Goal: Task Accomplishment & Management: Use online tool/utility

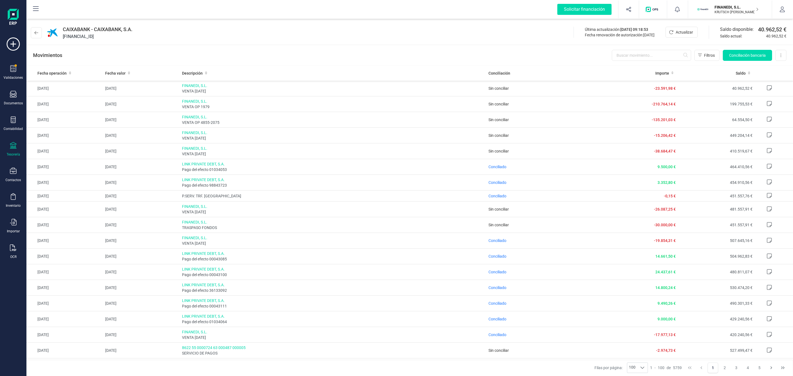
click at [231, 49] on div "Movimientos Filtros Conciliación bancaria Descargar Excel Eliminar cuenta" at bounding box center [409, 55] width 766 height 20
click at [34, 28] on button at bounding box center [36, 32] width 11 height 11
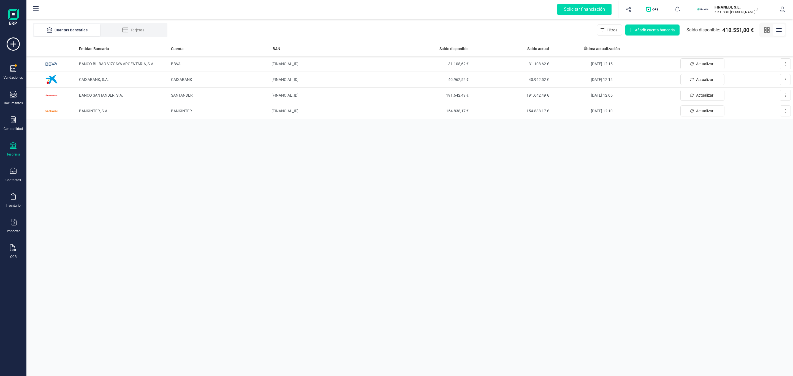
click at [472, 274] on div "Entidad Bancaria Cuenta IBAN Saldo disponible Saldo actual Última actualización…" at bounding box center [409, 208] width 766 height 335
click at [4, 68] on div "Validaciones" at bounding box center [13, 72] width 22 height 15
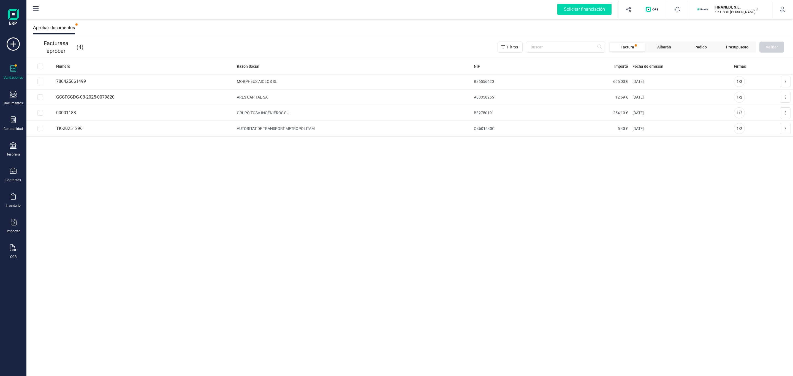
drag, startPoint x: 253, startPoint y: 84, endPoint x: 350, endPoint y: 204, distance: 154.5
click at [287, 93] on tbody "780425661499 MORPHEUS AIOLOS SL B86556420 605,00 € 07/10/2025 1 / 2 Aprobar fac…" at bounding box center [409, 105] width 766 height 63
click at [350, 204] on div "Número Razón Social NIF Importe Fecha de emisión Firmas 780425661499 MORPHEUS A…" at bounding box center [409, 218] width 766 height 318
click at [782, 81] on button at bounding box center [785, 81] width 11 height 11
click at [694, 217] on div "Número Razón Social NIF Importe Fecha de emisión Firmas 780425661499 MORPHEUS A…" at bounding box center [409, 218] width 766 height 318
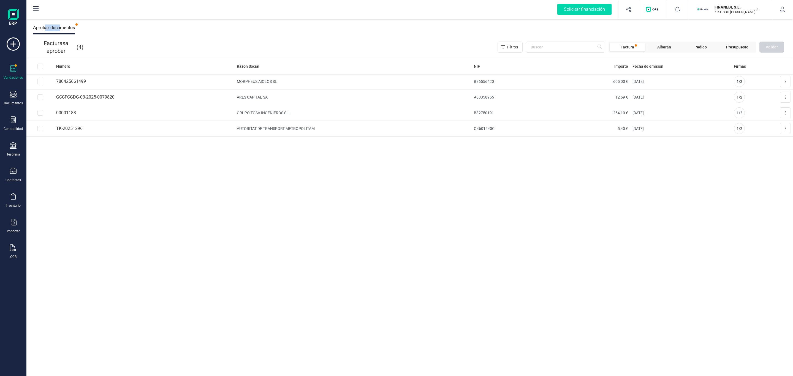
drag, startPoint x: 45, startPoint y: 23, endPoint x: 69, endPoint y: 18, distance: 23.9
click at [69, 18] on div "Solicitar financiación Importaciones completadas 0 / 0 FINANEDI, S.L. KRUTSCH O…" at bounding box center [409, 188] width 766 height 376
click at [98, 25] on div "Aceptar cesiones Autorizar financiación Aprobar documentos" at bounding box center [409, 28] width 766 height 18
click at [783, 81] on button at bounding box center [785, 81] width 11 height 11
click at [777, 94] on span "Aprobar factura" at bounding box center [772, 95] width 28 height 6
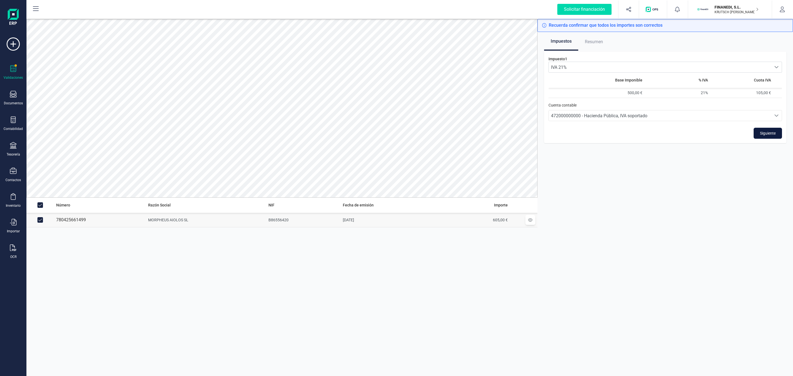
click at [760, 132] on span "Siguiente" at bounding box center [768, 133] width 16 height 6
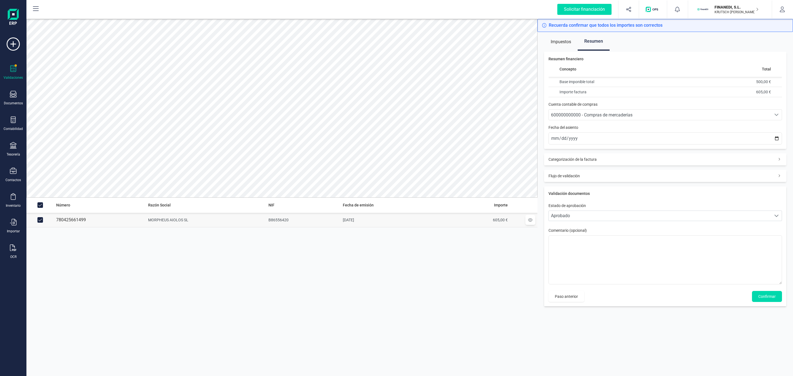
click at [583, 111] on span "600000000000 - Compras de mercaderías" at bounding box center [660, 115] width 222 height 10
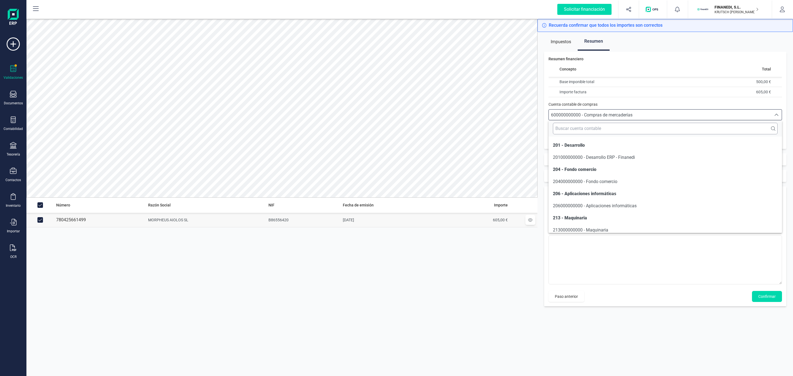
scroll to position [1167, 0]
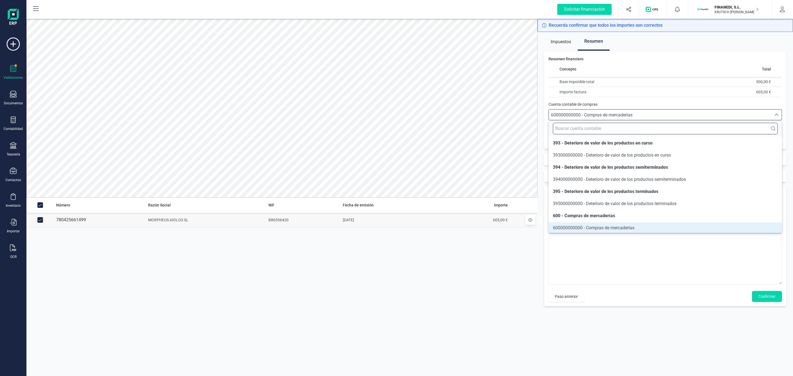
click at [579, 127] on input "text" at bounding box center [665, 129] width 225 height 12
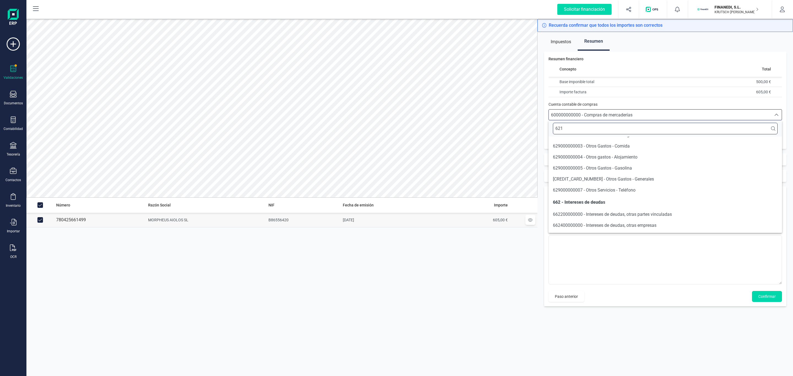
scroll to position [0, 0]
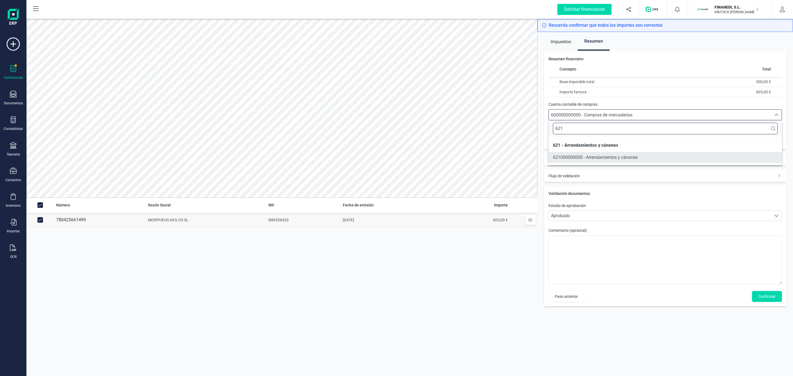
type input "621"
click at [634, 160] on span "621000000000 - Arrendamientos y cánones" at bounding box center [595, 157] width 85 height 5
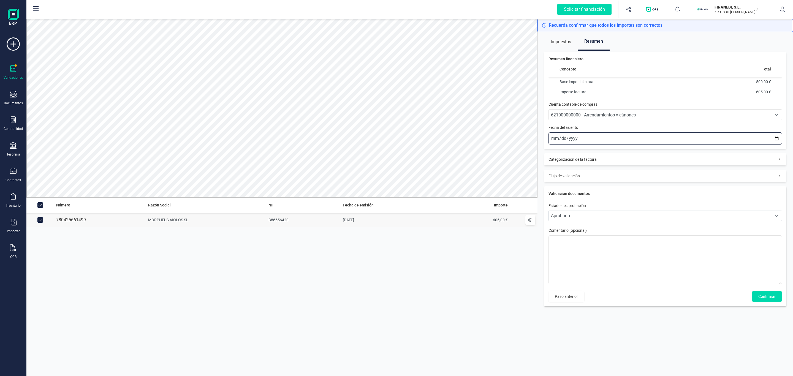
click at [598, 142] on input "2025-10-14" at bounding box center [664, 138] width 233 height 12
click at [772, 140] on input "2025-10-14" at bounding box center [664, 138] width 233 height 12
click at [634, 140] on input "2025-10-14" at bounding box center [664, 138] width 233 height 12
type input "2025-10-07"
click at [768, 302] on button "Confirmar" at bounding box center [767, 296] width 30 height 11
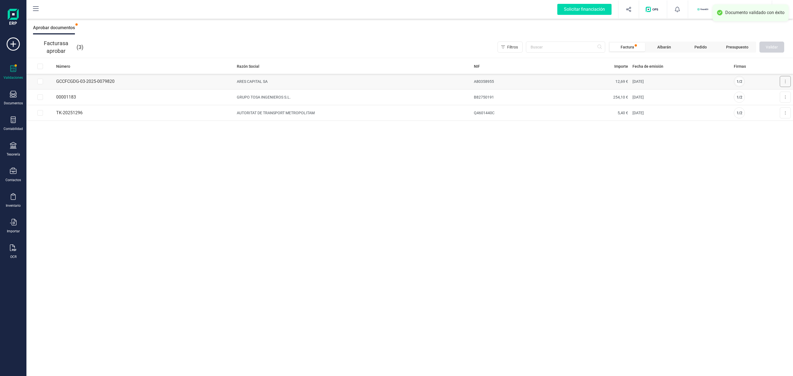
click at [782, 82] on button at bounding box center [785, 81] width 11 height 11
click at [778, 92] on span "Aprobar factura" at bounding box center [772, 95] width 28 height 6
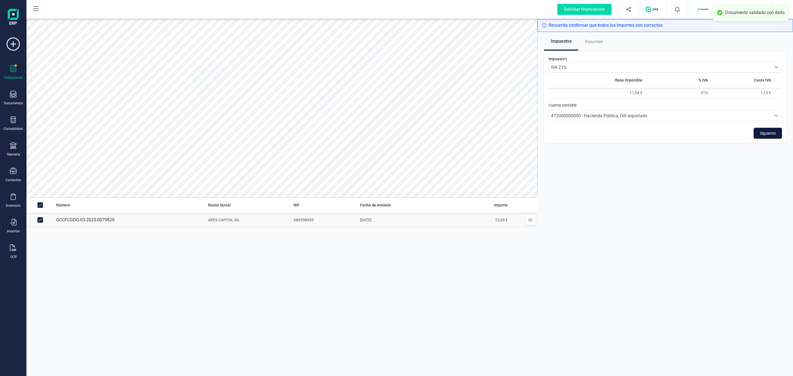
click at [761, 136] on span "Siguiente" at bounding box center [768, 133] width 16 height 6
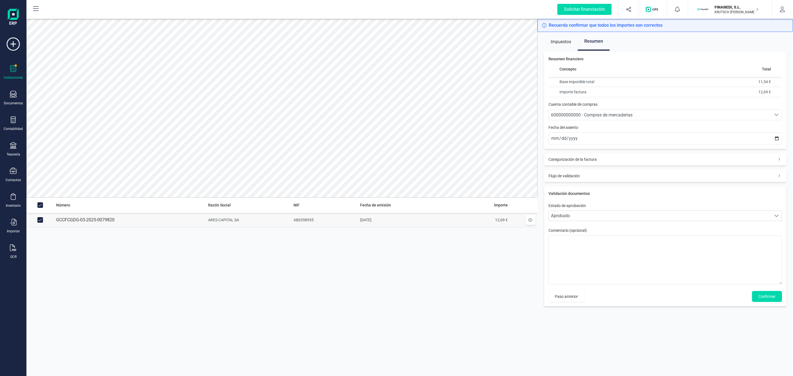
click at [622, 119] on span "600000000000 - Compras de mercaderías" at bounding box center [660, 115] width 222 height 10
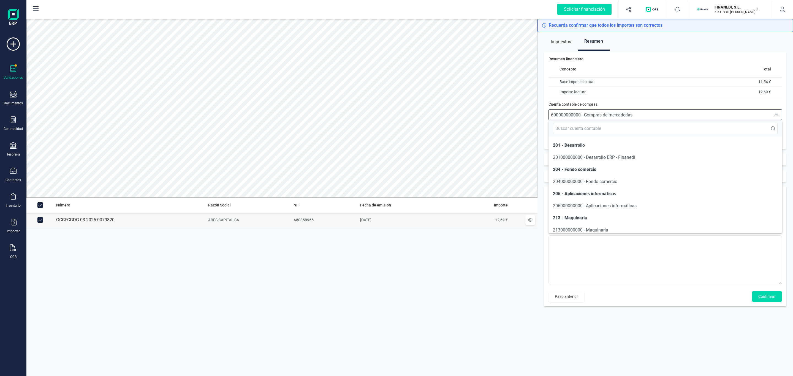
scroll to position [1167, 0]
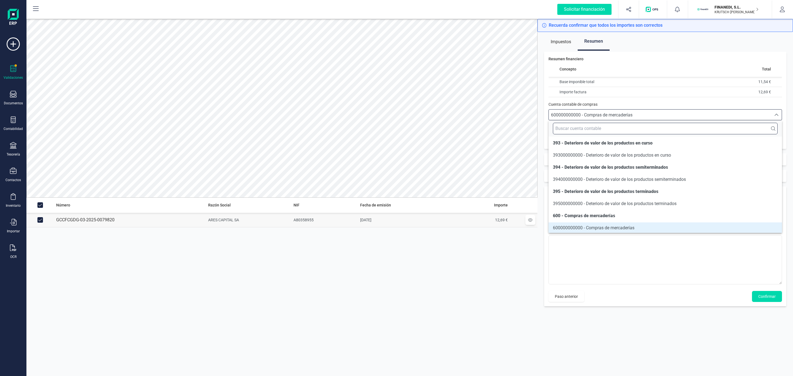
click at [611, 129] on input "text" at bounding box center [665, 129] width 225 height 12
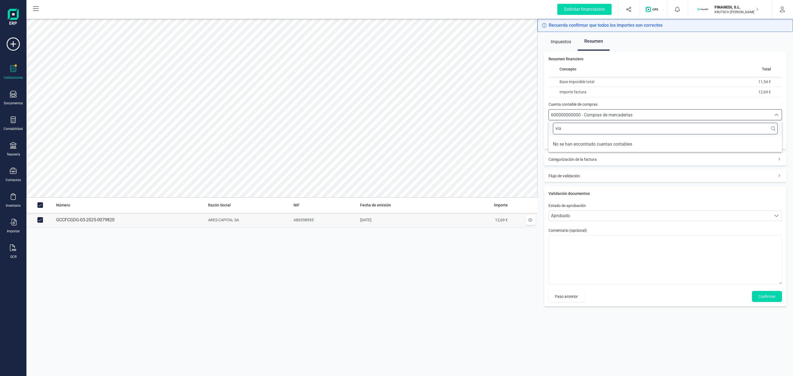
scroll to position [0, 0]
type input "v"
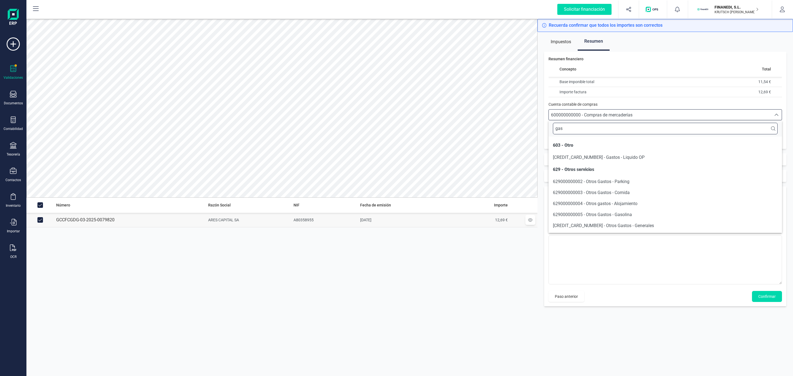
type input "gas"
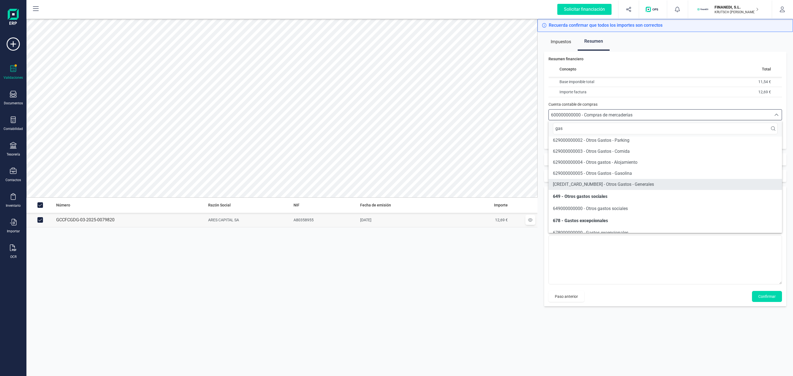
click at [638, 186] on li "629000000006 - Otros Gastos - Generales" at bounding box center [664, 184] width 233 height 11
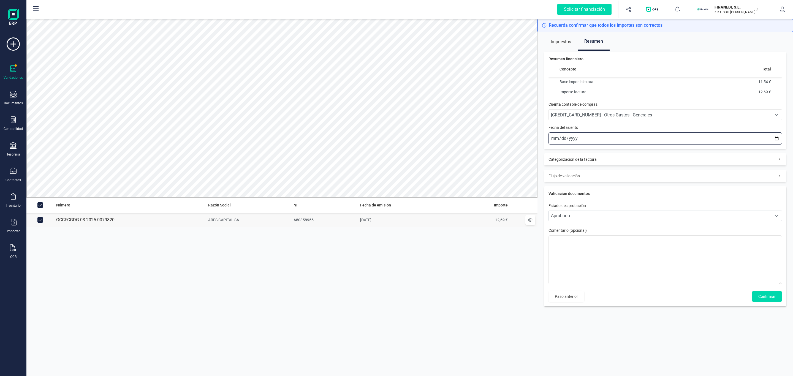
click at [581, 137] on input "2025-10-14" at bounding box center [664, 138] width 233 height 12
type input "2025-10-02"
click at [777, 302] on button "Confirmar" at bounding box center [767, 296] width 30 height 11
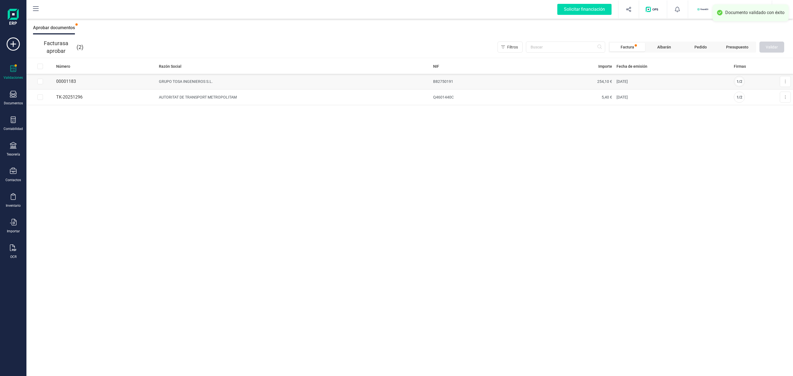
click at [781, 79] on button at bounding box center [785, 81] width 11 height 11
click at [775, 96] on span "Aprobar factura" at bounding box center [772, 95] width 28 height 6
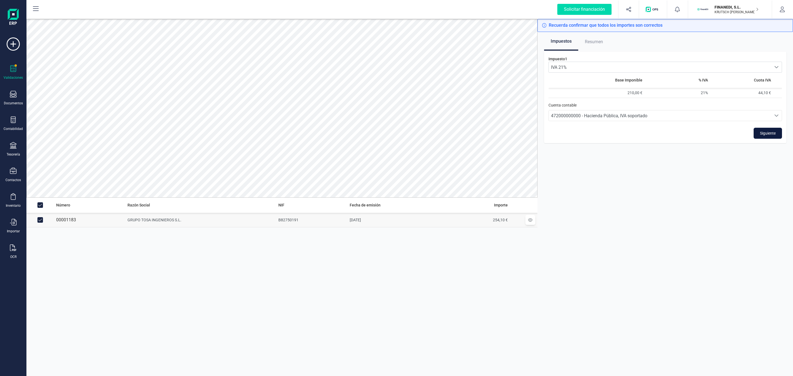
click at [757, 137] on button "Siguiente" at bounding box center [767, 133] width 28 height 11
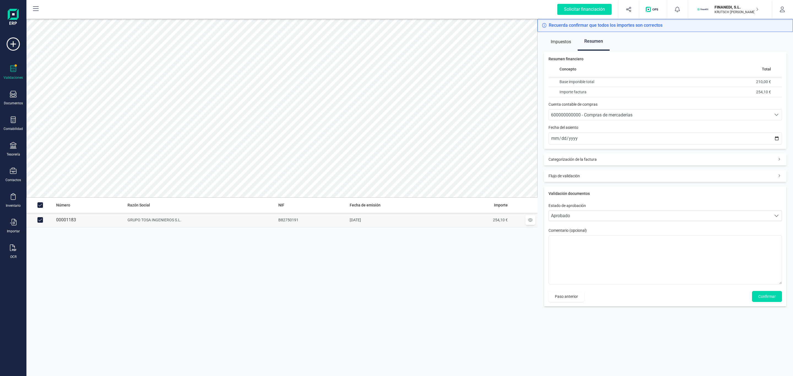
click at [598, 118] on span "600000000000 - Compras de mercaderías" at bounding box center [591, 114] width 81 height 5
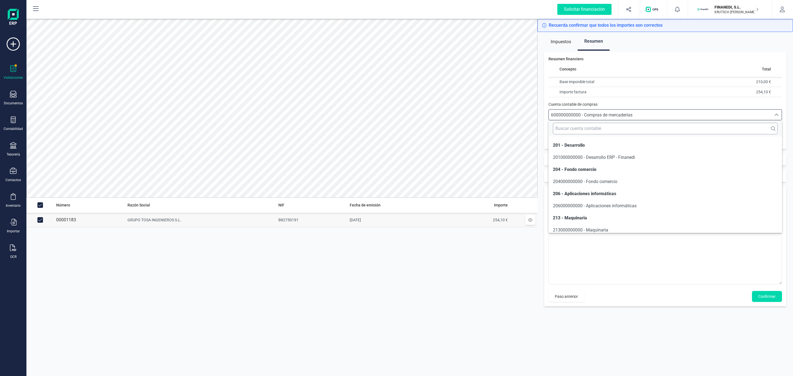
scroll to position [1167, 0]
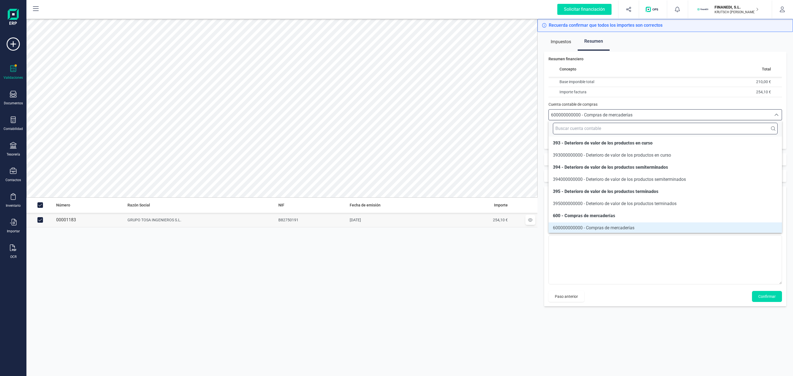
click at [591, 128] on input "text" at bounding box center [665, 129] width 225 height 12
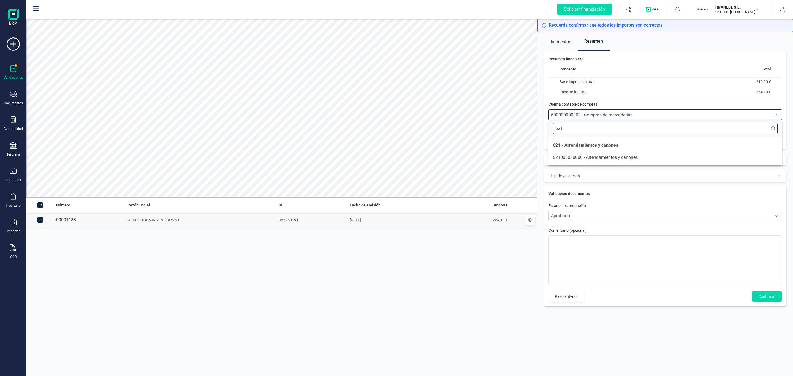
scroll to position [0, 0]
type input "621"
click at [611, 155] on span "621000000000 - Arrendamientos y cánones" at bounding box center [595, 157] width 85 height 5
click at [552, 138] on input "2025-10-14" at bounding box center [664, 138] width 233 height 12
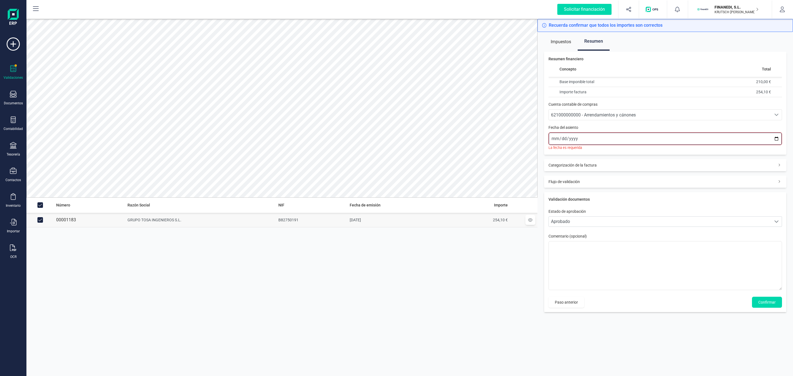
type input "2025-10-01"
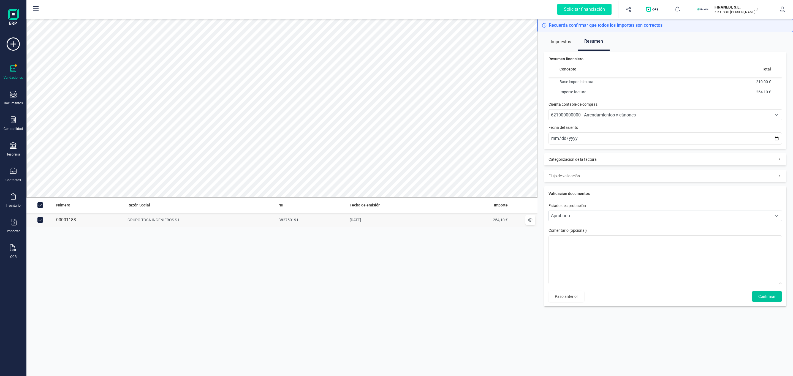
click at [768, 296] on span "Confirmar" at bounding box center [766, 297] width 17 height 6
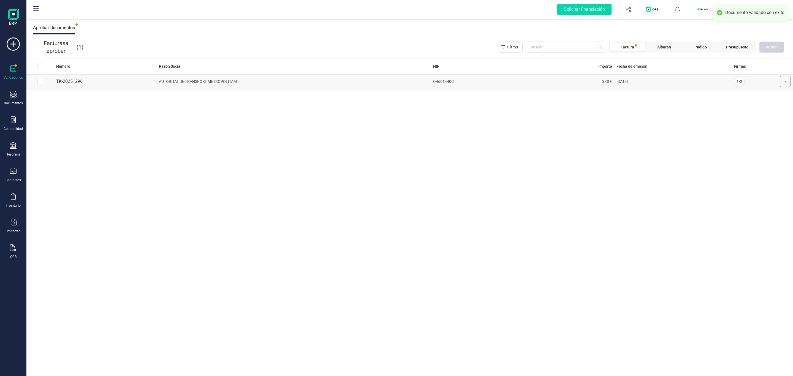
click at [787, 81] on button at bounding box center [785, 81] width 11 height 11
click at [773, 94] on span "Aprobar factura" at bounding box center [772, 95] width 28 height 6
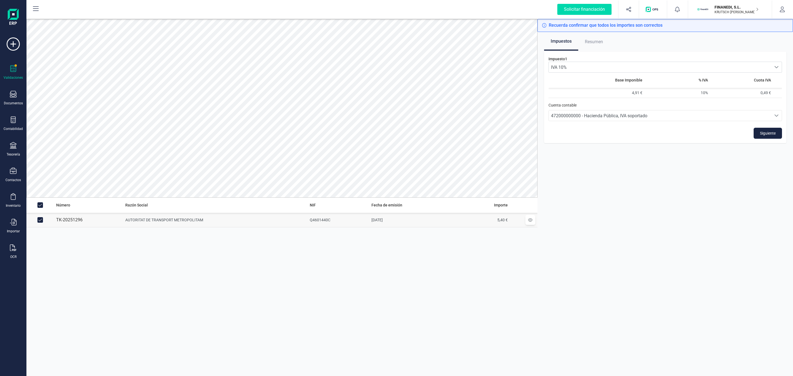
click at [769, 140] on div "Impuesto 1 IVA 10% IVA 10% IVA 10% Base Imponible % IVA Cuota IVA 4,91 € 10% 0,…" at bounding box center [665, 97] width 242 height 91
click at [766, 135] on span "Siguiente" at bounding box center [768, 133] width 16 height 6
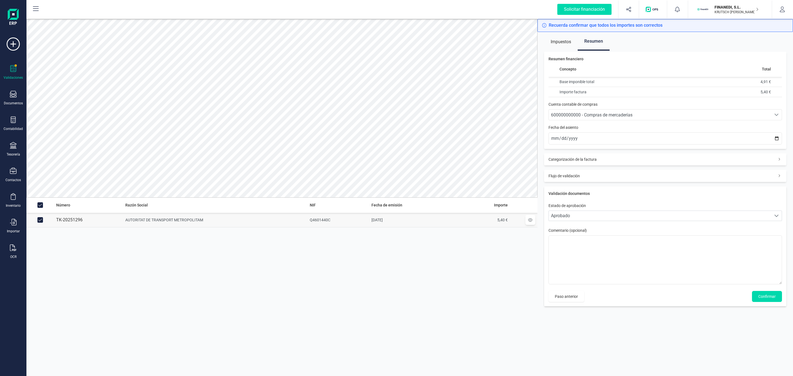
click at [603, 112] on div "600000000000 - Compras de mercaderías" at bounding box center [660, 115] width 218 height 7
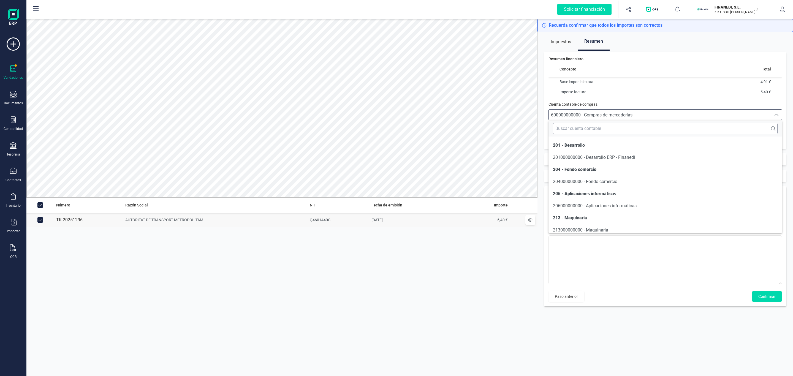
scroll to position [1167, 0]
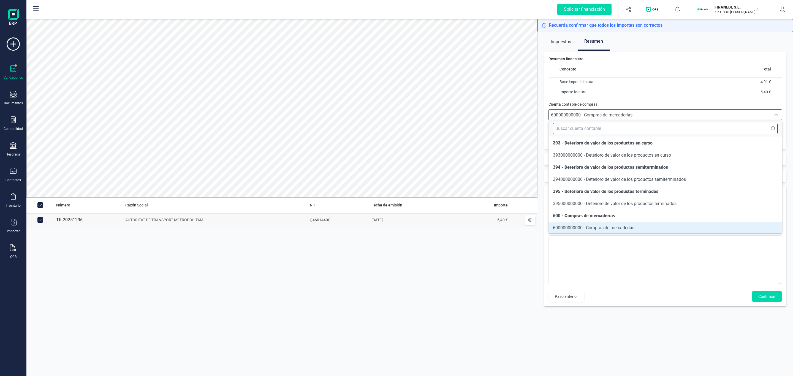
click at [605, 126] on input "text" at bounding box center [665, 129] width 225 height 12
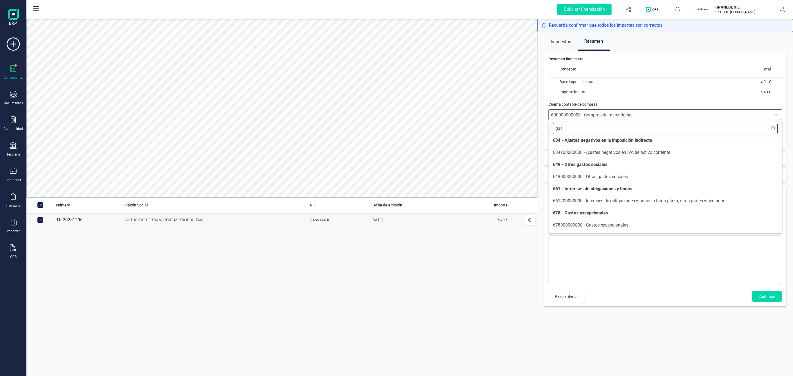
scroll to position [49, 0]
type input "gast"
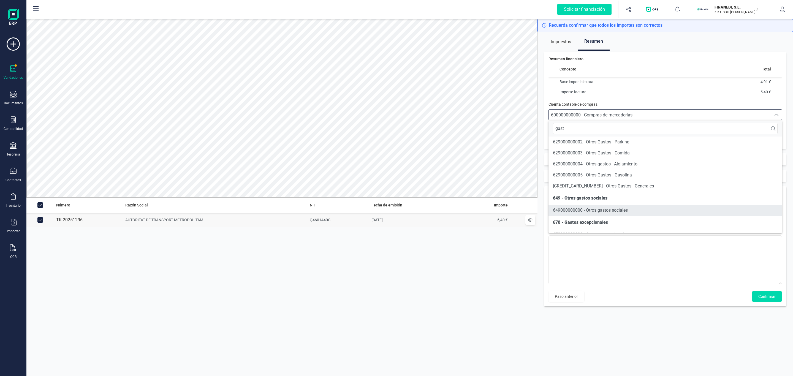
click at [627, 210] on span "649000000000 - Otros gastos sociales" at bounding box center [590, 210] width 75 height 5
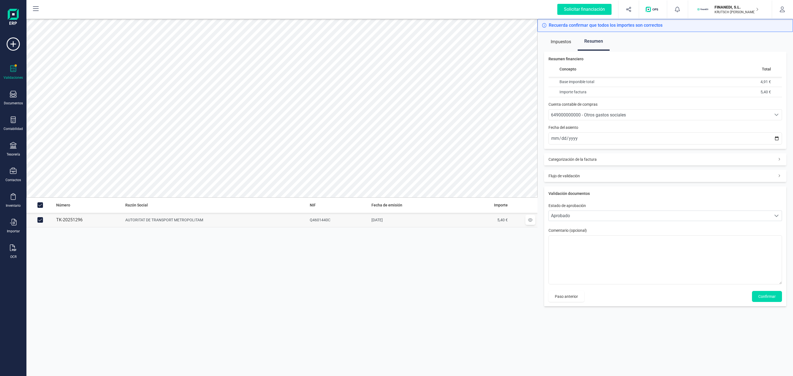
click at [630, 118] on div "649000000000 - Otros gastos sociales" at bounding box center [660, 115] width 218 height 7
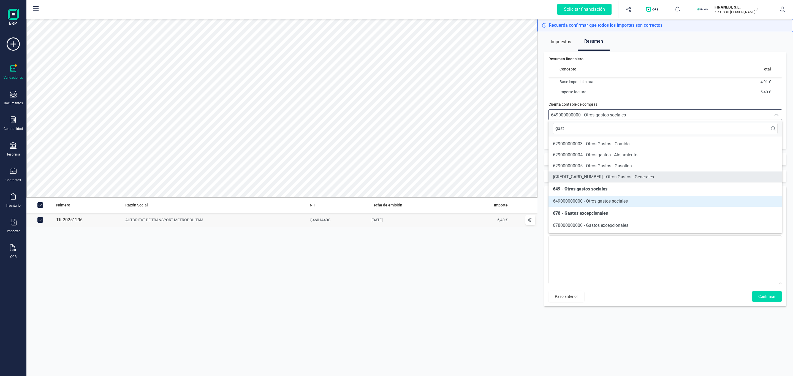
scroll to position [49, 0]
click at [638, 174] on li "629000000006 - Otros Gastos - Generales" at bounding box center [664, 176] width 233 height 11
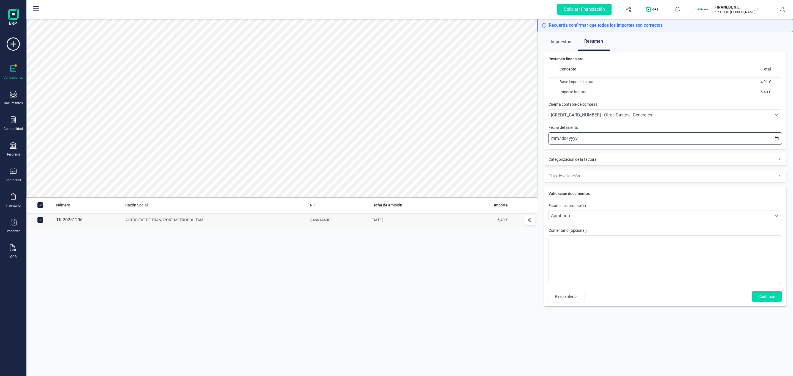
click at [554, 142] on input "2025-10-14" at bounding box center [664, 138] width 233 height 12
type input "2025-10-01"
click at [769, 290] on div "Validación documentos Estado de aprobación Personalizado Aprobado Aprobado Come…" at bounding box center [665, 246] width 242 height 120
click at [770, 293] on button "Confirmar" at bounding box center [767, 296] width 30 height 11
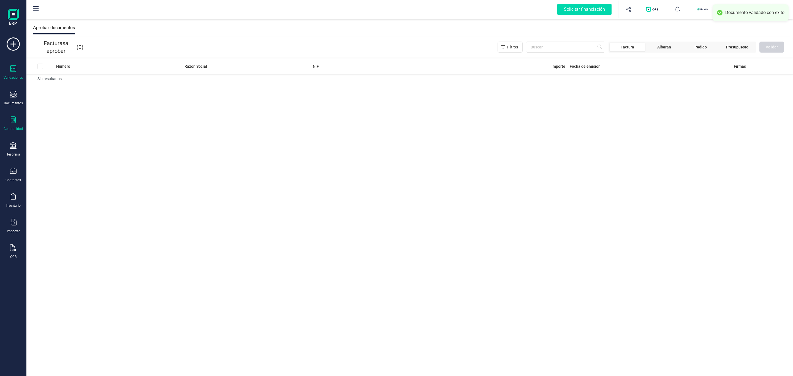
click at [11, 117] on icon at bounding box center [13, 119] width 7 height 7
click at [165, 135] on div "Número Razón Social NIF Importe Fecha de emisión Firmas Sin resultados" at bounding box center [409, 218] width 766 height 318
click at [316, 25] on div "Aceptar cesiones Autorizar financiación Aprobar documentos" at bounding box center [409, 28] width 766 height 18
click at [15, 151] on div "Tesorería" at bounding box center [13, 149] width 22 height 15
click at [75, 96] on span "Cuentas bancarias" at bounding box center [67, 94] width 48 height 7
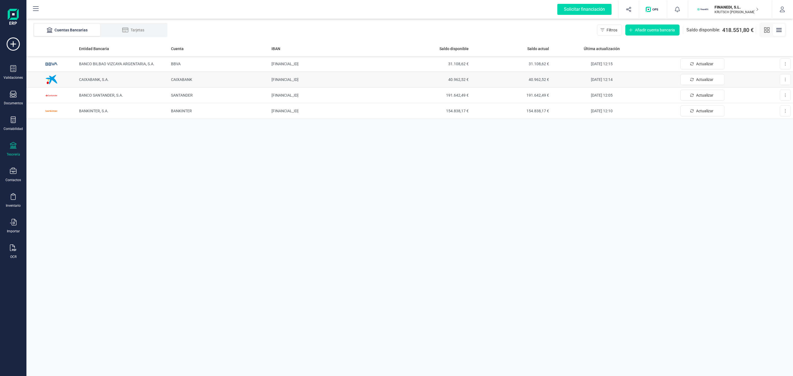
click at [184, 86] on td "CAIXABANK" at bounding box center [219, 80] width 101 height 16
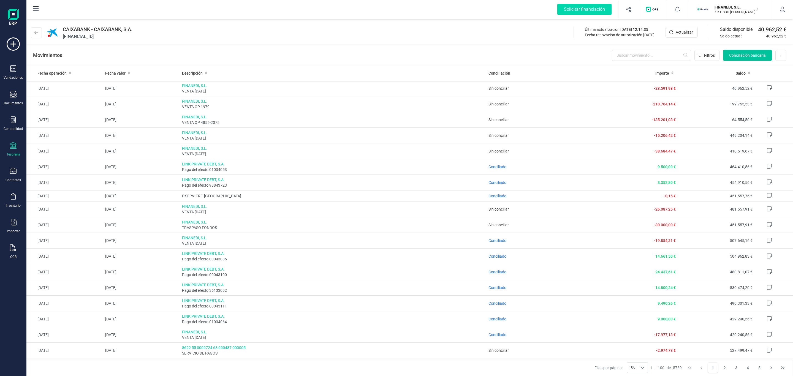
click at [736, 53] on span "Conciliación bancaria" at bounding box center [747, 56] width 37 height 6
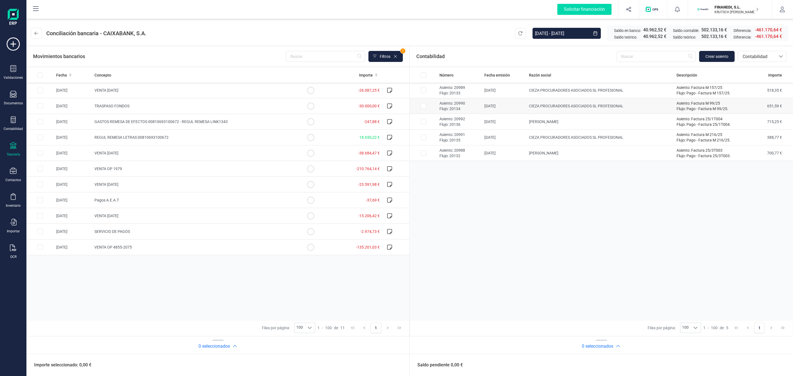
click at [543, 98] on td "CIEZA PROCURADORES ASOCIADOS SL PROFESIONAL" at bounding box center [601, 106] width 148 height 16
checkbox input "true"
click at [541, 88] on td "CIEZA PROCURADORES ASOCIADOS SL PROFESIONAL" at bounding box center [601, 91] width 148 height 16
checkbox input "true"
click at [544, 125] on td "CAROLINA CUBELLS" at bounding box center [601, 122] width 148 height 16
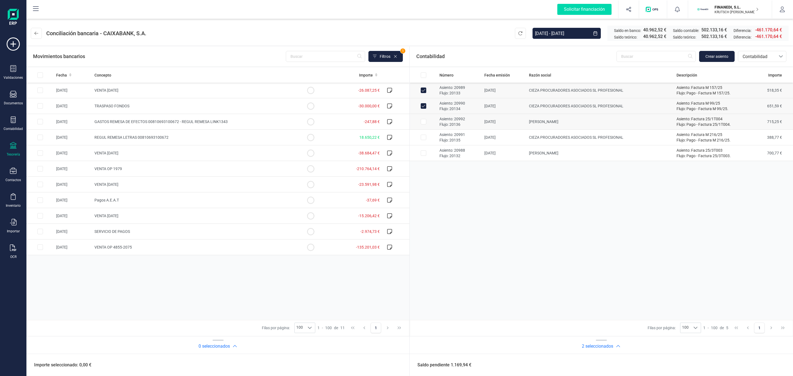
checkbox input "true"
click at [544, 141] on td "CIEZA PROCURADORES ASOCIADOS SL PROFESIONAL" at bounding box center [601, 138] width 148 height 16
checkbox input "true"
click at [540, 157] on td "CAROLINA CUBELLS" at bounding box center [601, 153] width 148 height 16
checkbox input "true"
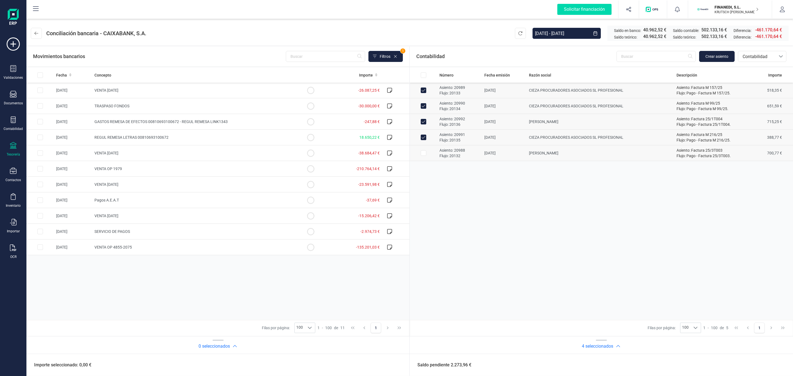
checkbox input "true"
click at [362, 231] on span "-2.974,73 €" at bounding box center [369, 231] width 19 height 4
checkbox input "true"
click at [768, 371] on div "Saldo pendiente 0,00 € Conciliar" at bounding box center [601, 365] width 383 height 22
click at [761, 367] on button "Conciliar" at bounding box center [764, 365] width 26 height 11
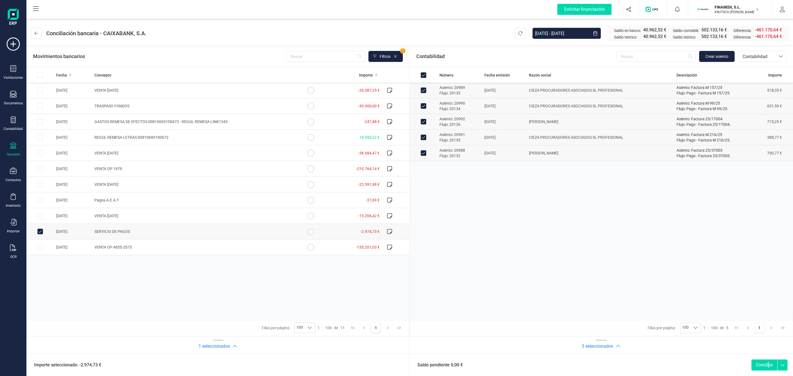
checkbox input "false"
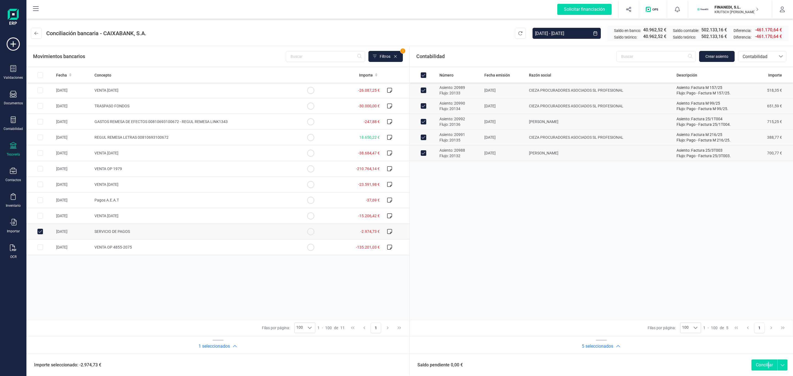
checkbox input "false"
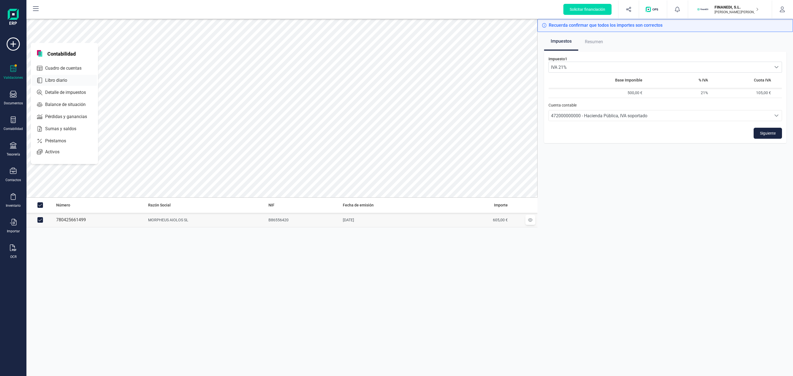
click at [62, 80] on span "Libro diario" at bounding box center [60, 80] width 34 height 7
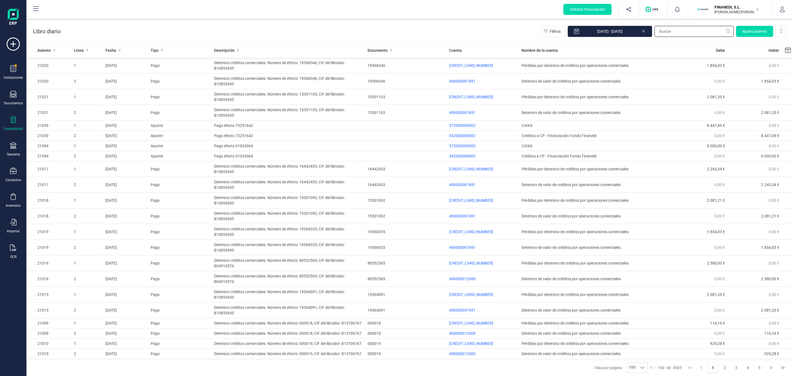
click at [661, 34] on input "text" at bounding box center [693, 31] width 79 height 11
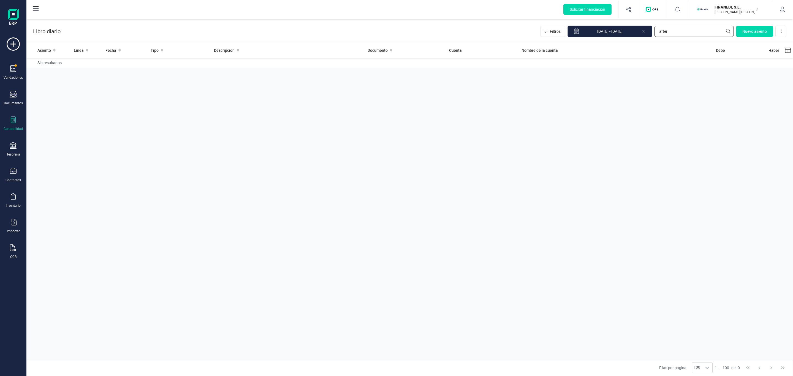
drag, startPoint x: 688, startPoint y: 32, endPoint x: 606, endPoint y: 28, distance: 81.6
click at [623, 30] on div "Filtros [DATE] - [DATE] after [GEOGRAPHIC_DATA]" at bounding box center [663, 32] width 246 height 12
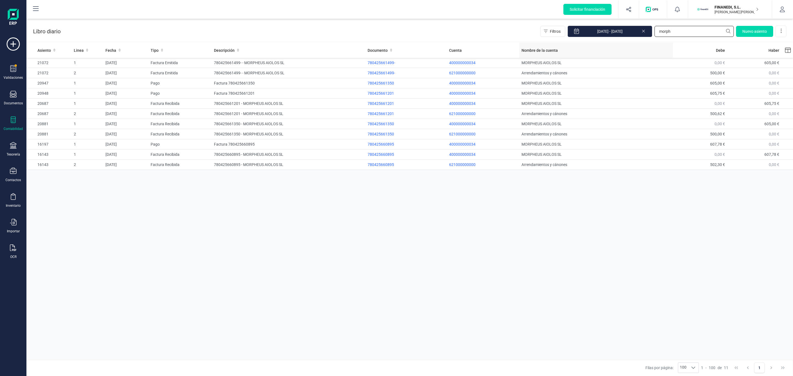
drag, startPoint x: 673, startPoint y: 36, endPoint x: 638, endPoint y: 46, distance: 36.5
click at [638, 46] on section "Libro diario Filtros [DATE] - [DATE] morph [GEOGRAPHIC_DATA] Asiento Linea Fech…" at bounding box center [409, 197] width 766 height 357
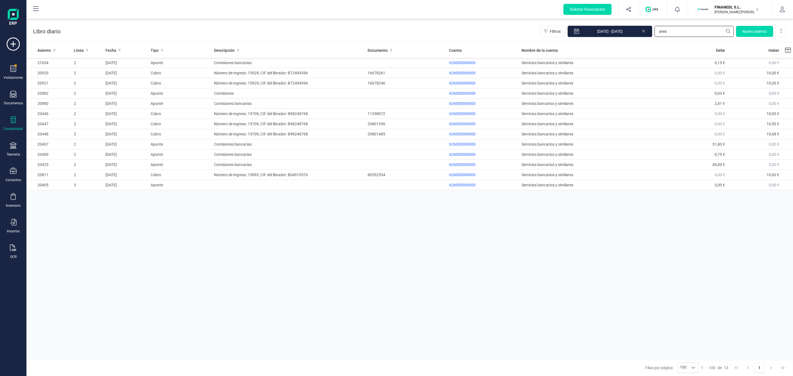
drag, startPoint x: 673, startPoint y: 36, endPoint x: 610, endPoint y: 29, distance: 63.1
click at [610, 29] on div "Filtros [DATE] - [DATE] ares [GEOGRAPHIC_DATA]" at bounding box center [663, 32] width 246 height 12
click at [658, 33] on input "ares" at bounding box center [693, 31] width 79 height 11
drag, startPoint x: 673, startPoint y: 33, endPoint x: 654, endPoint y: 32, distance: 19.9
click at [654, 32] on div "Filtros [DATE] - [DATE] ares [GEOGRAPHIC_DATA]" at bounding box center [663, 32] width 246 height 12
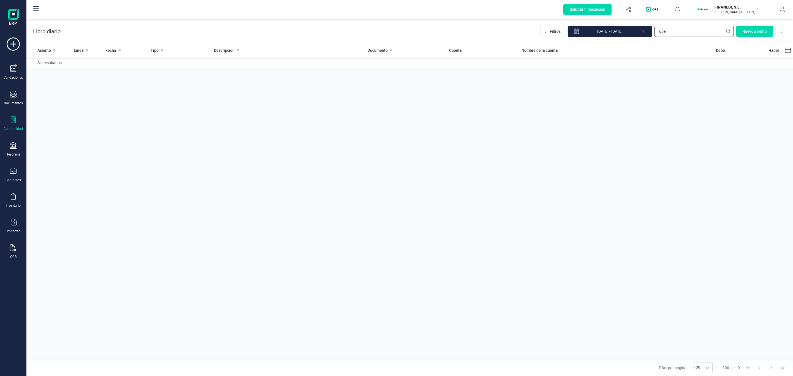
drag, startPoint x: 675, startPoint y: 30, endPoint x: 655, endPoint y: 31, distance: 19.9
click at [657, 31] on input "uber" at bounding box center [693, 31] width 79 height 11
click at [676, 33] on input "uber" at bounding box center [693, 31] width 79 height 11
drag, startPoint x: 676, startPoint y: 33, endPoint x: 616, endPoint y: 36, distance: 60.4
click at [616, 36] on div "Filtros [DATE] - [DATE] uber [GEOGRAPHIC_DATA]" at bounding box center [663, 32] width 246 height 12
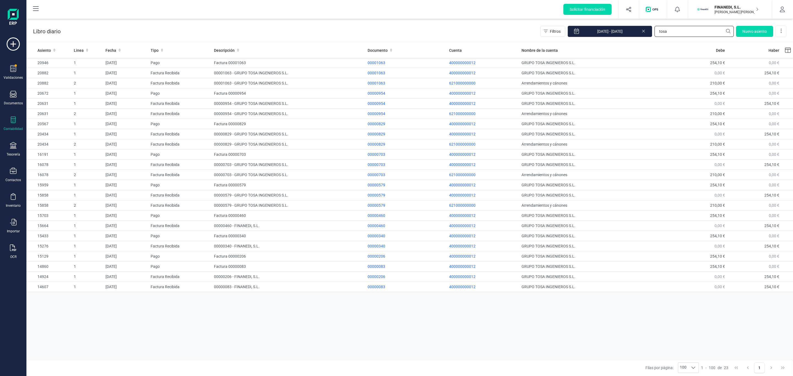
type input "tosa"
click at [678, 34] on input "tosa" at bounding box center [693, 31] width 79 height 11
drag, startPoint x: 682, startPoint y: 30, endPoint x: 594, endPoint y: 32, distance: 88.4
click at [594, 32] on div "Filtros [DATE] - [DATE] tosa [GEOGRAPHIC_DATA]" at bounding box center [663, 32] width 246 height 12
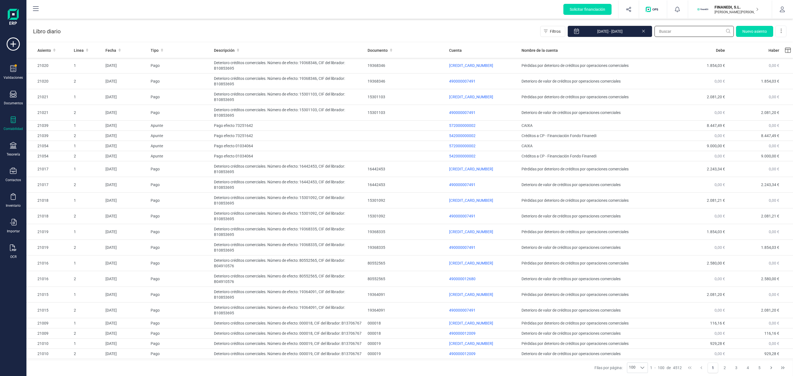
click at [683, 32] on input "text" at bounding box center [693, 31] width 79 height 11
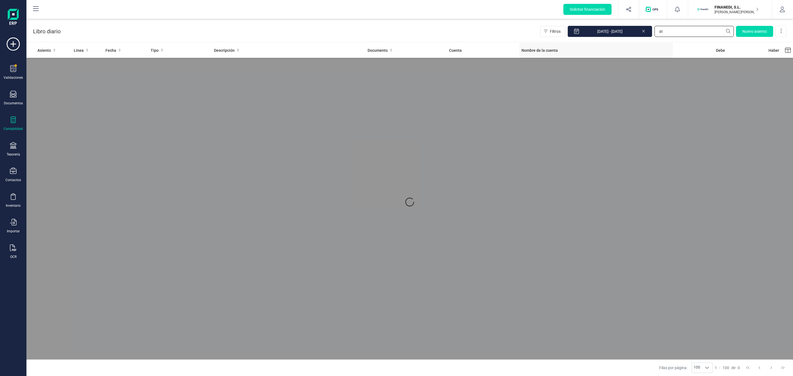
type input "a"
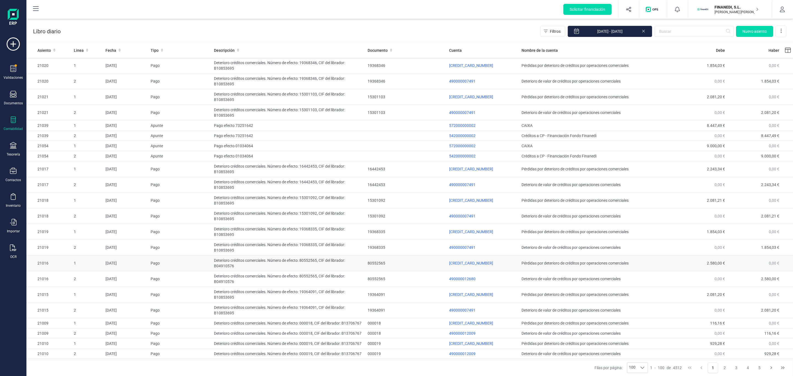
click at [373, 268] on td "80552565" at bounding box center [405, 263] width 81 height 16
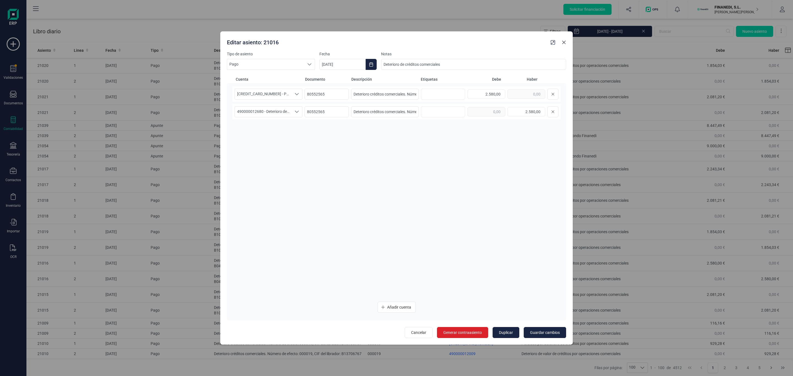
click at [566, 41] on icon "Close" at bounding box center [564, 42] width 4 height 4
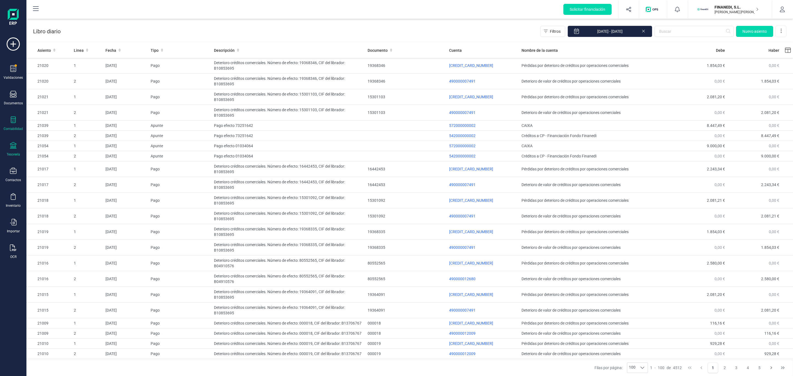
click at [7, 149] on div "Tesorería" at bounding box center [13, 149] width 22 height 15
click at [59, 94] on span "Cuentas bancarias" at bounding box center [67, 94] width 48 height 7
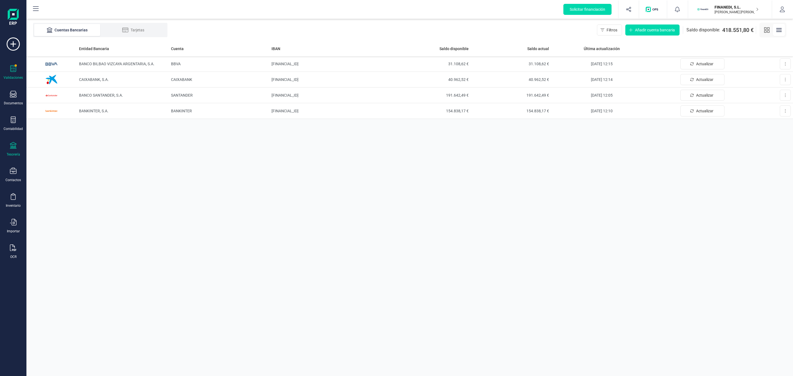
click at [19, 68] on div "Validaciones" at bounding box center [13, 72] width 22 height 15
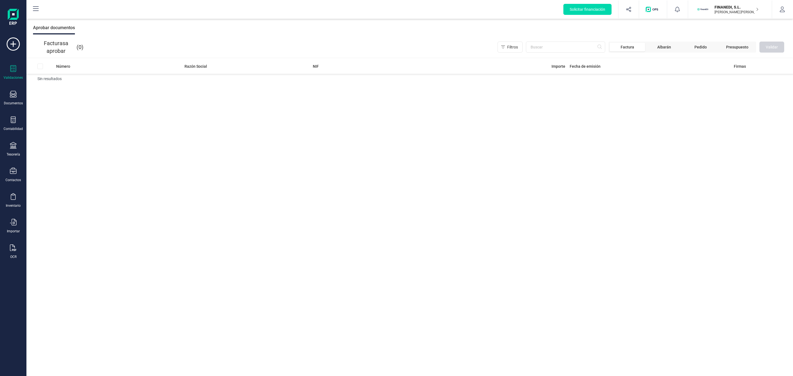
click at [65, 30] on div "Aprobar documentos" at bounding box center [54, 27] width 42 height 13
drag, startPoint x: 206, startPoint y: 35, endPoint x: 214, endPoint y: 35, distance: 7.7
click at [211, 35] on div "Aceptar cesiones Autorizar financiación Aprobar documentos" at bounding box center [409, 28] width 766 height 18
click at [669, 48] on span "Albarán" at bounding box center [664, 47] width 14 height 6
click at [700, 48] on span "Pedido" at bounding box center [700, 47] width 12 height 6
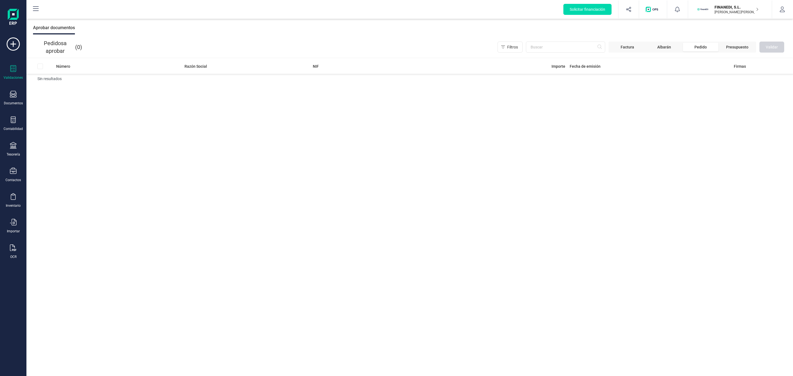
click at [747, 48] on span "Presupuesto" at bounding box center [737, 47] width 22 height 6
click at [145, 53] on div "Presupuestos a aprobar ( 0 ) Filtros Factura [PERSON_NAME] Pedido Presupuesto V…" at bounding box center [409, 47] width 766 height 21
click at [11, 148] on icon at bounding box center [13, 145] width 7 height 7
click at [14, 124] on div at bounding box center [13, 120] width 7 height 8
click at [12, 71] on icon at bounding box center [13, 68] width 7 height 7
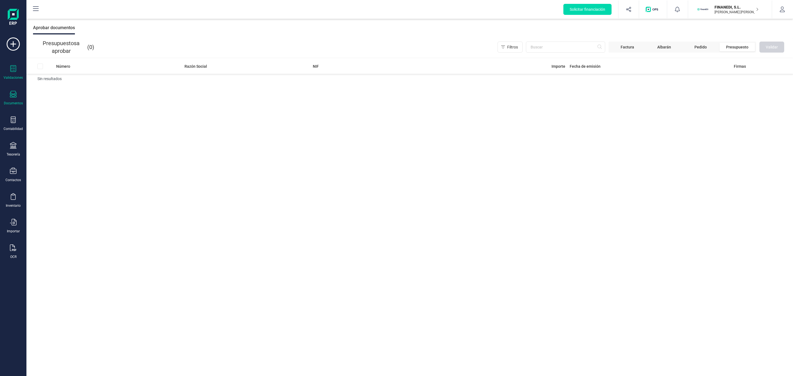
click at [11, 101] on div "Documentos" at bounding box center [13, 103] width 19 height 4
click at [60, 123] on div "Tickets" at bounding box center [64, 118] width 66 height 18
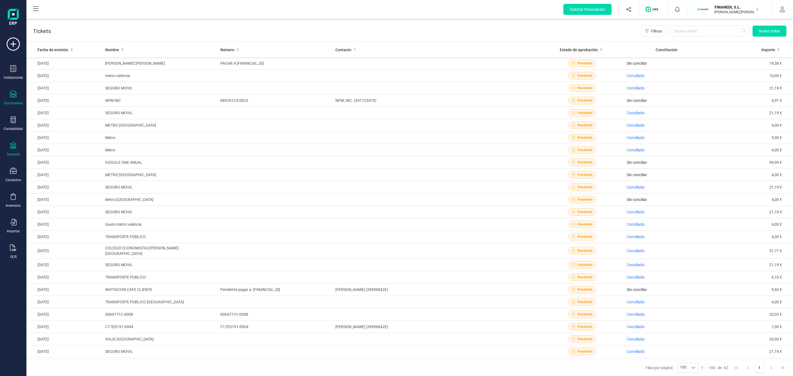
click at [17, 143] on div "Tesorería" at bounding box center [13, 149] width 22 height 15
click at [71, 97] on span "Cuentas bancarias" at bounding box center [67, 94] width 48 height 7
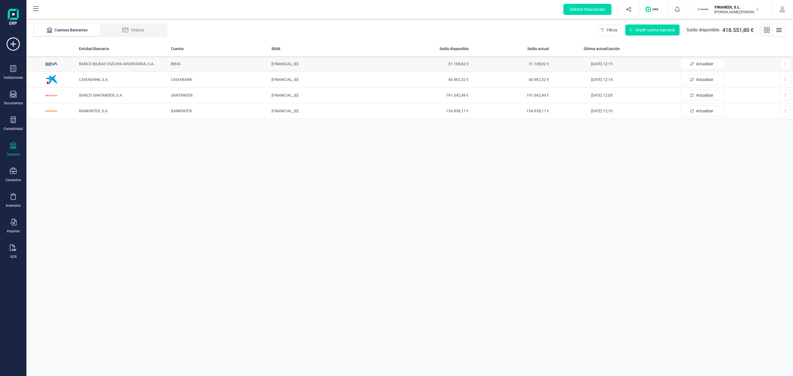
click at [390, 67] on td "31.108,62 €" at bounding box center [430, 64] width 81 height 16
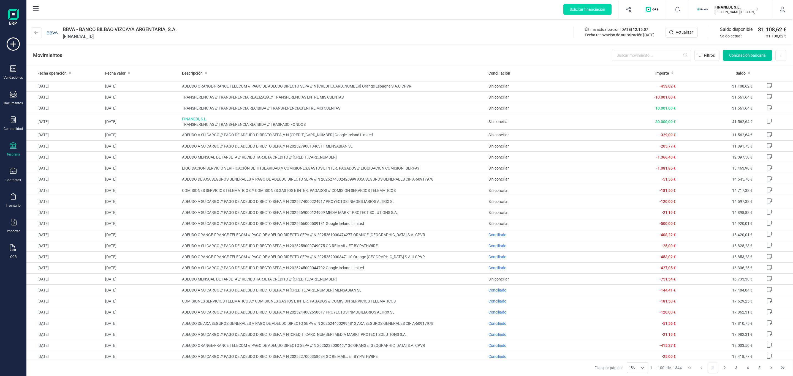
click at [731, 57] on span "Conciliación bancaria" at bounding box center [747, 56] width 37 height 6
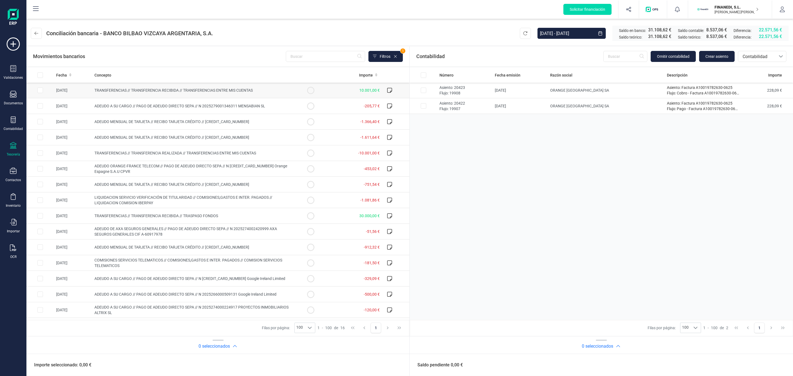
click at [208, 92] on td "TRANSFERENCIAS // TRANSFERENCIA RECIBIDA // TRANSFERENCIAS ENTRE MIS CUENTAS" at bounding box center [194, 91] width 205 height 16
checkbox input "true"
click at [177, 153] on span "TRANSFERENCIAS // TRANSFERENCIA REALIZADA // TRANSFERENCIAS ENTRE MIS CUENTAS" at bounding box center [175, 153] width 162 height 4
click at [759, 364] on button "Conciliar" at bounding box center [764, 365] width 26 height 11
click at [760, 366] on button "Conciliar" at bounding box center [764, 365] width 26 height 11
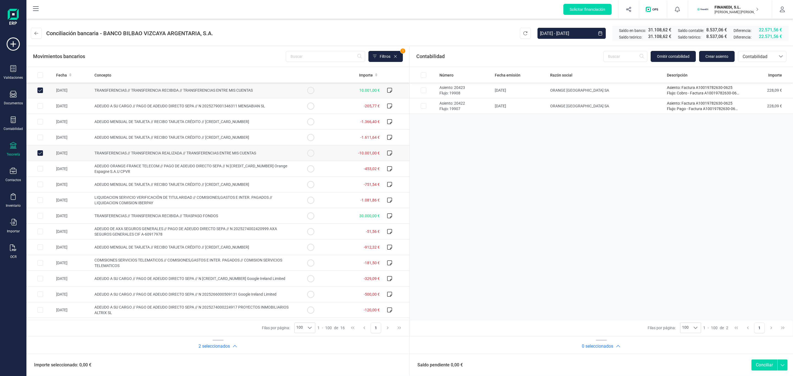
click at [333, 154] on td "-10.001,00 €" at bounding box center [353, 153] width 58 height 16
checkbox input "false"
click at [324, 92] on td "10.001,00 €" at bounding box center [353, 91] width 58 height 16
checkbox input "false"
drag, startPoint x: 463, startPoint y: 94, endPoint x: 465, endPoint y: 97, distance: 4.1
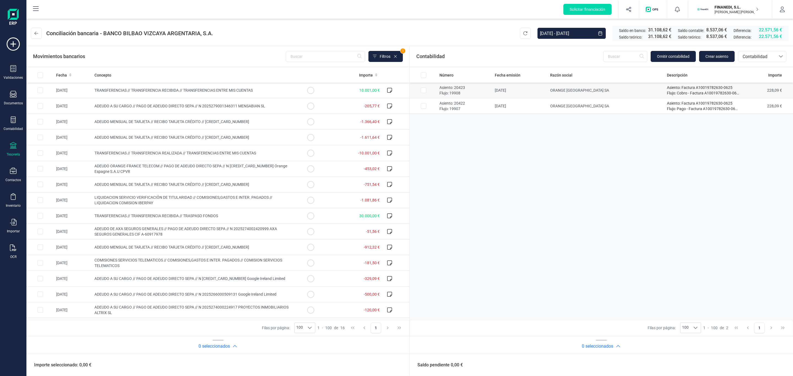
click at [464, 94] on p "Flujo: 19908" at bounding box center [464, 93] width 51 height 6
checkbox input "true"
click at [475, 108] on p "Flujo: 19907" at bounding box center [464, 109] width 51 height 6
checkbox input "true"
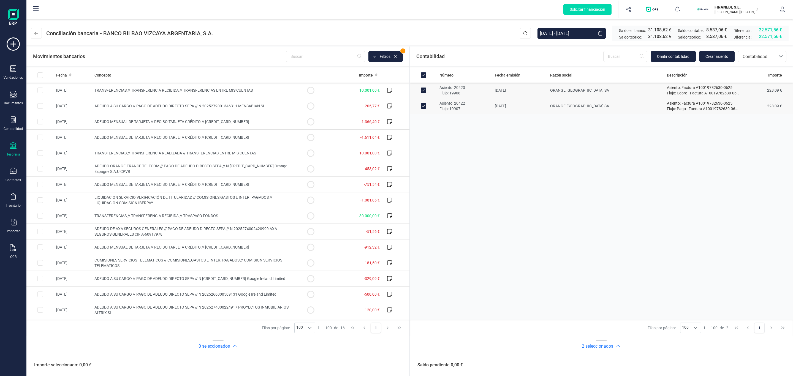
click at [763, 367] on div "Saldo pendiente 0,00 €" at bounding box center [601, 365] width 383 height 22
click at [757, 367] on div "Saldo pendiente 0,00 €" at bounding box center [601, 365] width 383 height 22
click at [756, 367] on div "Saldo pendiente 0,00 €" at bounding box center [601, 365] width 383 height 22
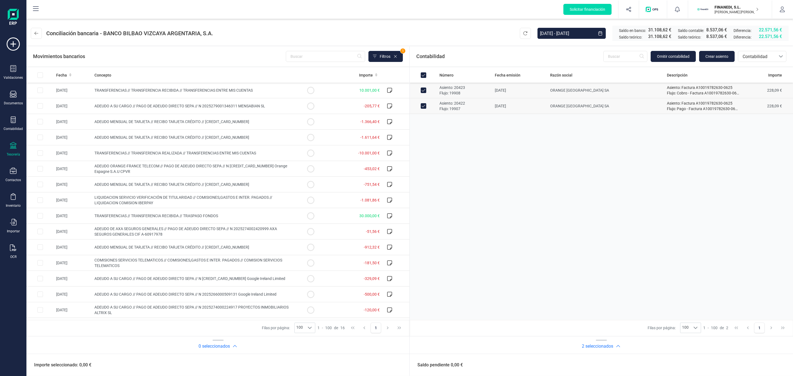
click at [540, 274] on div "Número Fecha emisión Razón social Descripción Importe Asiento: 20423 Flujo: 199…" at bounding box center [601, 193] width 383 height 252
click at [722, 360] on div "Saldo pendiente 0,00 €" at bounding box center [601, 365] width 383 height 22
click at [762, 363] on div "Saldo pendiente 0,00 €" at bounding box center [601, 365] width 383 height 22
click at [766, 367] on div "Saldo pendiente 0,00 €" at bounding box center [601, 365] width 383 height 22
click at [577, 196] on div "Número Fecha emisión Razón social Descripción Importe Asiento: 20423 Flujo: 199…" at bounding box center [601, 193] width 383 height 252
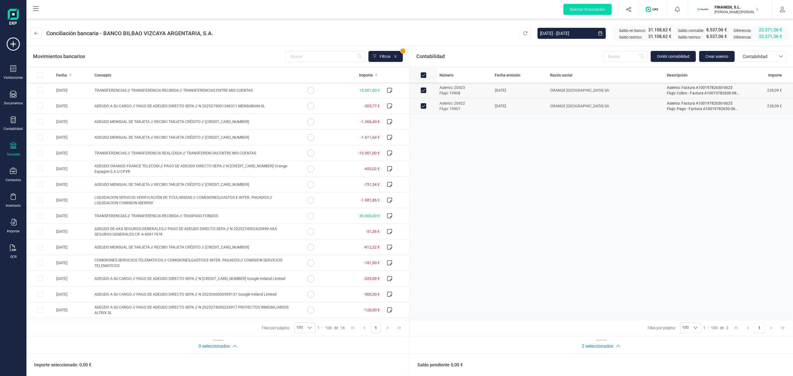
click at [424, 75] on input "All items selected" at bounding box center [424, 75] width 6 height 6
checkbox input "false"
click at [338, 154] on td "-10.001,00 €" at bounding box center [353, 153] width 58 height 16
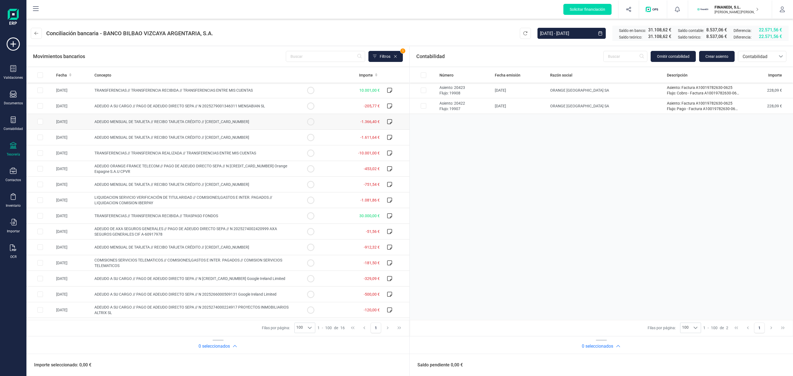
checkbox input "true"
click at [345, 88] on td "10.001,00 €" at bounding box center [353, 91] width 58 height 16
checkbox input "false"
click at [331, 158] on td "-10.001,00 €" at bounding box center [353, 153] width 58 height 16
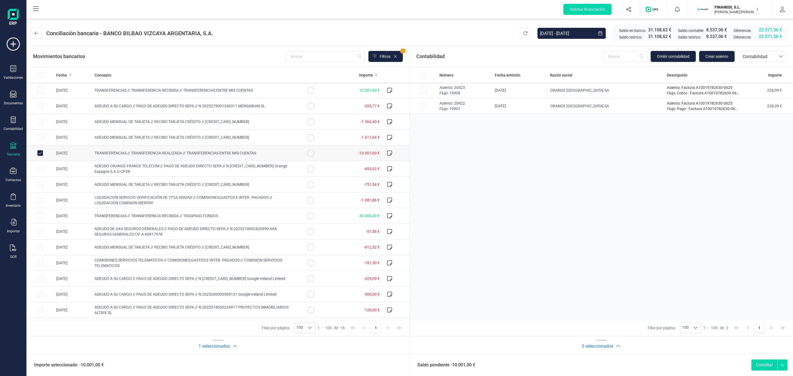
checkbox input "false"
drag, startPoint x: 661, startPoint y: 55, endPoint x: 702, endPoint y: 145, distance: 98.9
click at [704, 146] on div "Número Fecha emisión Razón social Descripción Importe Asiento: 20423 Flujo: 199…" at bounding box center [601, 193] width 383 height 252
click at [424, 88] on input "Row Selected 7cd283aa-a398-4898-8398-2dc9001a2acf" at bounding box center [424, 91] width 6 height 6
checkbox input "true"
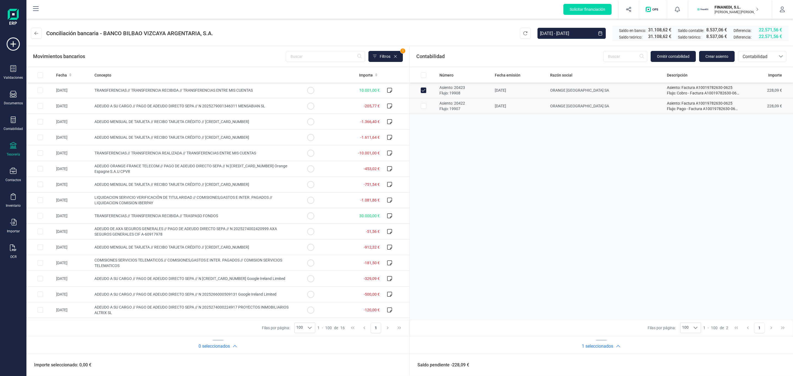
click at [426, 103] on td at bounding box center [424, 106] width 28 height 16
checkbox input "true"
click at [426, 90] on input "Row Unselected 7cd283aa-a398-4898-8398-2dc9001a2acf" at bounding box center [424, 91] width 6 height 6
checkbox input "false"
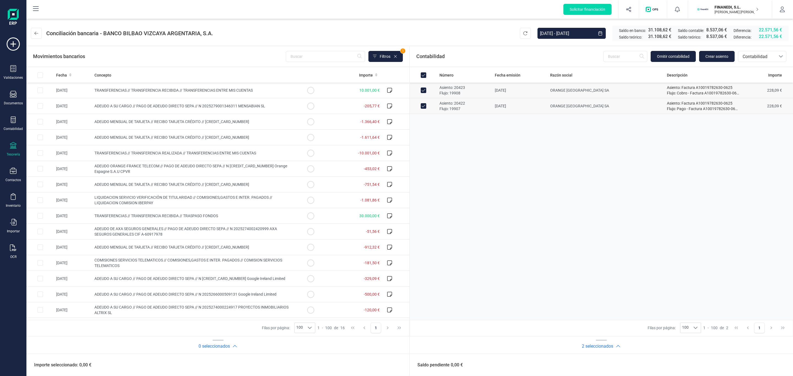
checkbox input "false"
click at [428, 102] on td at bounding box center [424, 106] width 28 height 16
checkbox input "false"
click at [483, 184] on div "Número Fecha emisión Razón social Descripción Importe Asiento: 20423 Flujo: 199…" at bounding box center [601, 193] width 383 height 252
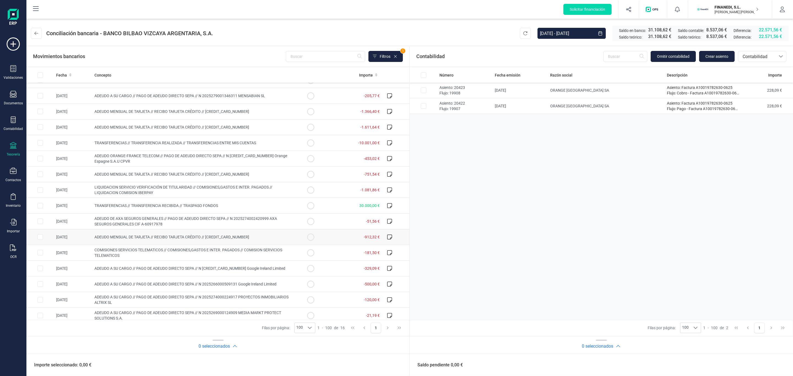
scroll to position [16, 0]
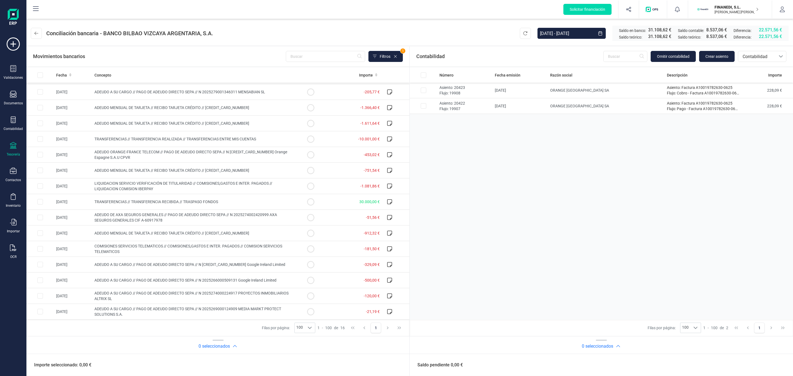
click at [515, 153] on div "Número Fecha emisión Razón social Descripción Importe Asiento: 20423 Flujo: 199…" at bounding box center [601, 193] width 383 height 252
click at [527, 151] on div "Número Fecha emisión Razón social Descripción Importe Asiento: 20423 Flujo: 199…" at bounding box center [601, 193] width 383 height 252
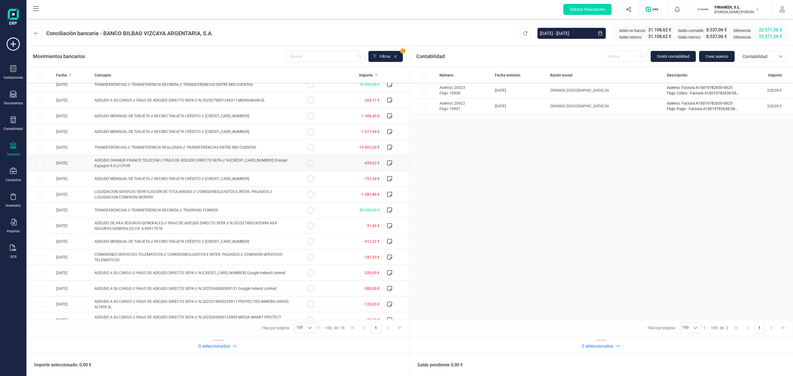
scroll to position [0, 0]
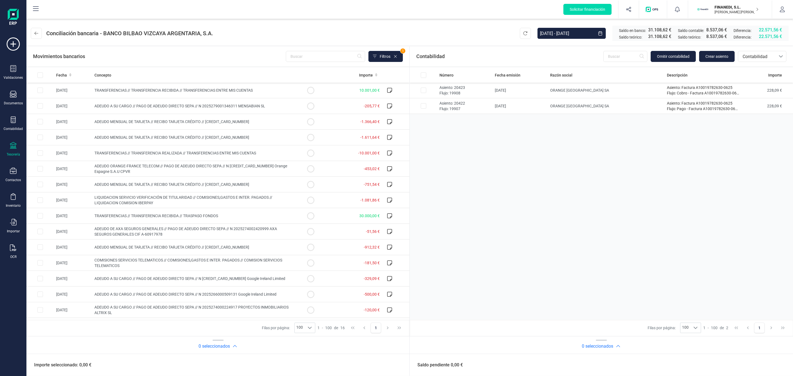
drag, startPoint x: 529, startPoint y: 172, endPoint x: 524, endPoint y: 178, distance: 7.5
click at [526, 175] on div "Número Fecha emisión Razón social Descripción Importe Asiento: 20423 Flujo: 199…" at bounding box center [601, 193] width 383 height 252
click at [422, 129] on div "Número Fecha emisión Razón social Descripción Importe Asiento: 20423 Flujo: 199…" at bounding box center [601, 193] width 383 height 252
click at [575, 236] on div "Número Fecha emisión Razón social Descripción Importe Asiento: 20423 Flujo: 199…" at bounding box center [601, 193] width 383 height 252
click at [628, 192] on div "Número Fecha emisión Razón social Descripción Importe Asiento: 20423 Flujo: 199…" at bounding box center [601, 193] width 383 height 252
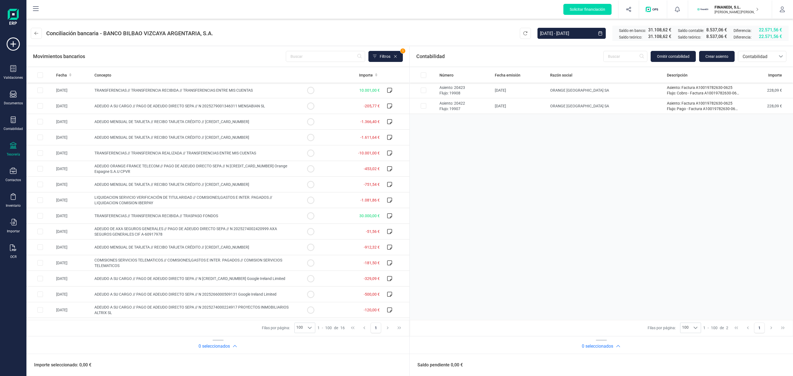
click at [553, 183] on div "Número Fecha emisión Razón social Descripción Importe Asiento: 20423 Flujo: 199…" at bounding box center [601, 193] width 383 height 252
click at [572, 212] on div "Número Fecha emisión Razón social Descripción Importe Asiento: 20423 Flujo: 199…" at bounding box center [601, 193] width 383 height 252
click at [594, 281] on div "Número Fecha emisión Razón social Descripción Importe Asiento: 20423 Flujo: 199…" at bounding box center [601, 193] width 383 height 252
click at [516, 203] on div "Número Fecha emisión Razón social Descripción Importe Asiento: 20423 Flujo: 199…" at bounding box center [601, 193] width 383 height 252
drag, startPoint x: 577, startPoint y: 215, endPoint x: 567, endPoint y: 216, distance: 10.3
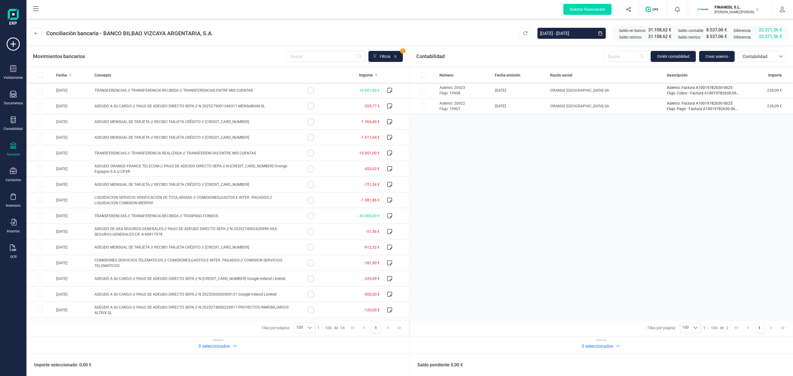
click at [577, 215] on div "Número Fecha emisión Razón social Descripción Importe Asiento: 20423 Flujo: 199…" at bounding box center [601, 193] width 383 height 252
drag, startPoint x: 583, startPoint y: 165, endPoint x: 579, endPoint y: 165, distance: 3.6
click at [583, 165] on div "Número Fecha emisión Razón social Descripción Importe Asiento: 20423 Flujo: 199…" at bounding box center [601, 193] width 383 height 252
click at [489, 164] on div "Número Fecha emisión Razón social Descripción Importe Asiento: 20423 Flujo: 199…" at bounding box center [601, 193] width 383 height 252
click at [468, 167] on div "Número Fecha emisión Razón social Descripción Importe Asiento: 20423 Flujo: 199…" at bounding box center [601, 193] width 383 height 252
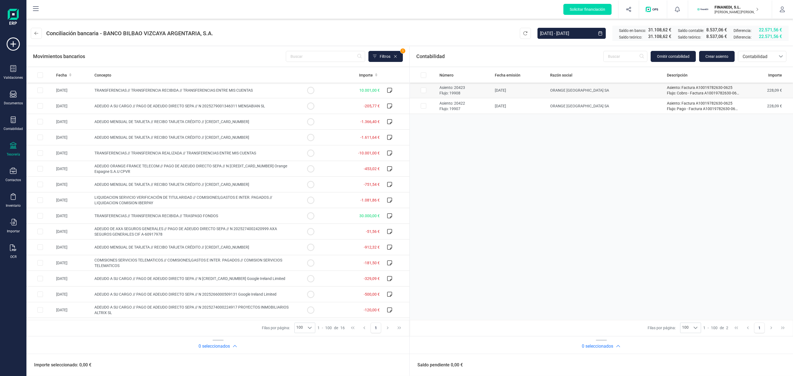
drag, startPoint x: 466, startPoint y: 87, endPoint x: 466, endPoint y: 95, distance: 8.0
click at [466, 87] on p "Asiento: 20423" at bounding box center [464, 88] width 51 height 6
checkbox input "true"
click at [467, 99] on td "Asiento: 20422 Flujo: 19907" at bounding box center [464, 106] width 55 height 16
checkbox input "true"
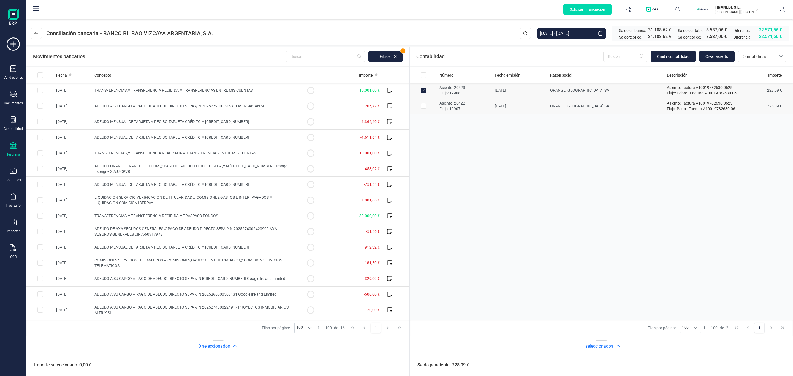
checkbox input "true"
click at [462, 91] on p "Flujo: 19908" at bounding box center [464, 93] width 51 height 6
checkbox input "false"
click at [459, 107] on p "Flujo: 19907" at bounding box center [464, 109] width 51 height 6
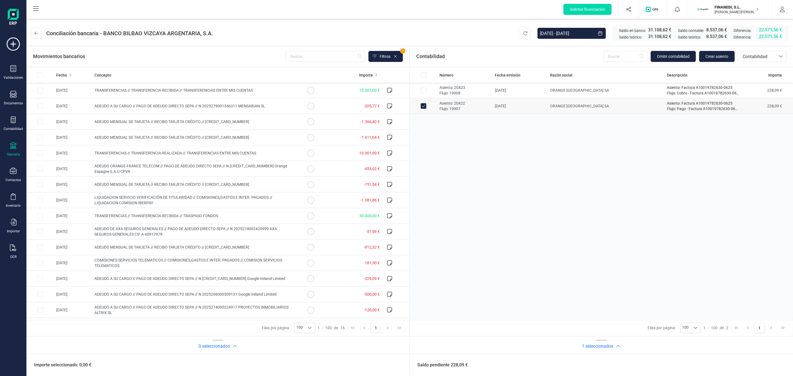
checkbox input "false"
click at [507, 180] on div "Número Fecha emisión Razón social Descripción Importe Asiento: 20423 Flujo: 199…" at bounding box center [601, 193] width 383 height 252
click at [449, 153] on div "Número Fecha emisión Razón social Descripción Importe Asiento: 20423 Flujo: 199…" at bounding box center [601, 193] width 383 height 252
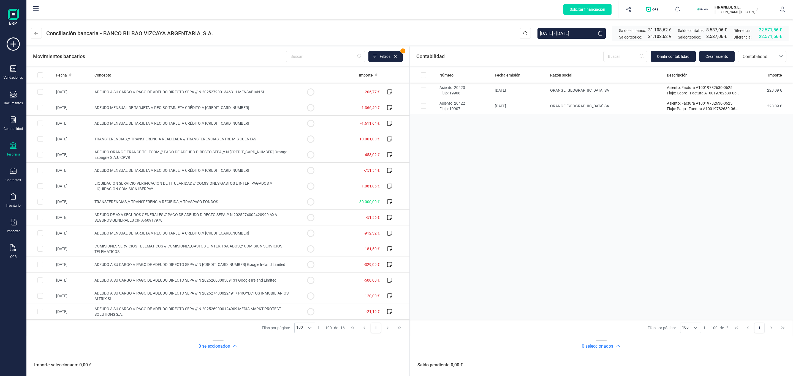
click at [474, 143] on div "Número Fecha emisión Razón social Descripción Importe Asiento: 20423 Flujo: 199…" at bounding box center [601, 193] width 383 height 252
click at [458, 182] on div "Número Fecha emisión Razón social Descripción Importe Asiento: 20423 Flujo: 199…" at bounding box center [601, 193] width 383 height 252
click at [487, 205] on div "Número Fecha emisión Razón social Descripción Importe Asiento: 20423 Flujo: 199…" at bounding box center [601, 193] width 383 height 252
click at [693, 191] on div "Número Fecha emisión Razón social Descripción Importe Asiento: 20423 Flujo: 199…" at bounding box center [601, 193] width 383 height 252
click at [624, 221] on div "Número Fecha emisión Razón social Descripción Importe Asiento: 20423 Flujo: 199…" at bounding box center [601, 193] width 383 height 252
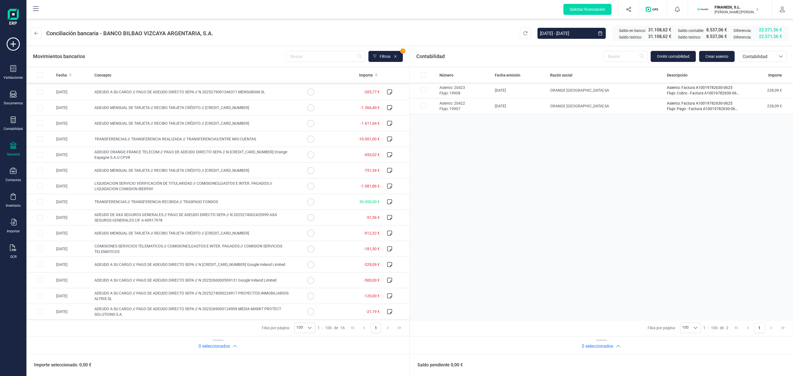
click at [552, 204] on div "Número Fecha emisión Razón social Descripción Importe Asiento: 20423 Flujo: 199…" at bounding box center [601, 193] width 383 height 252
click at [609, 196] on div "Número Fecha emisión Razón social Descripción Importe Asiento: 20423 Flujo: 199…" at bounding box center [601, 193] width 383 height 252
click at [630, 232] on div "Número Fecha emisión Razón social Descripción Importe Asiento: 20423 Flujo: 199…" at bounding box center [601, 193] width 383 height 252
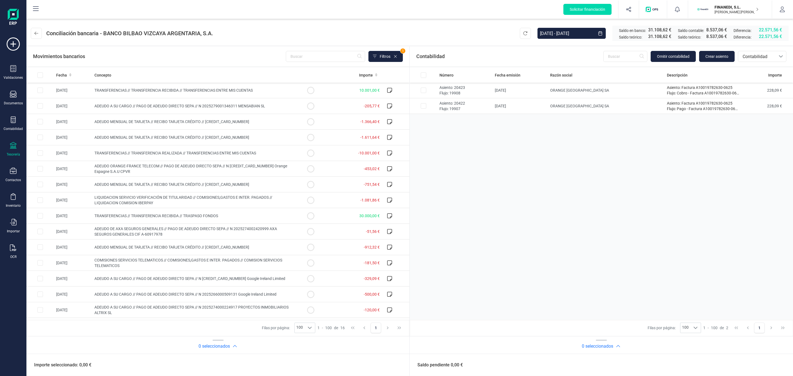
click at [490, 175] on div "Número Fecha emisión Razón social Descripción Importe Asiento: 20423 Flujo: 199…" at bounding box center [601, 193] width 383 height 252
click at [491, 226] on div "Número Fecha emisión Razón social Descripción Importe Asiento: 20423 Flujo: 199…" at bounding box center [601, 193] width 383 height 252
click at [517, 170] on div "Número Fecha emisión Razón social Descripción Importe Asiento: 20423 Flujo: 199…" at bounding box center [601, 193] width 383 height 252
click at [530, 164] on div "Número Fecha emisión Razón social Descripción Importe Asiento: 20423 Flujo: 199…" at bounding box center [601, 193] width 383 height 252
click at [621, 349] on div "0 seleccionados" at bounding box center [601, 346] width 383 height 11
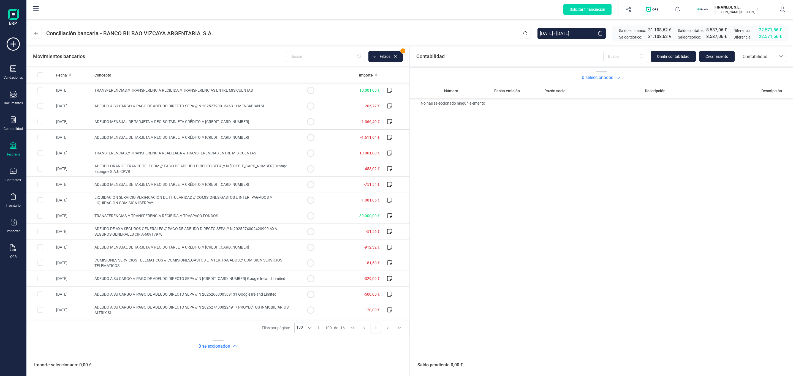
click at [597, 75] on h2 "0 seleccionados" at bounding box center [597, 77] width 31 height 7
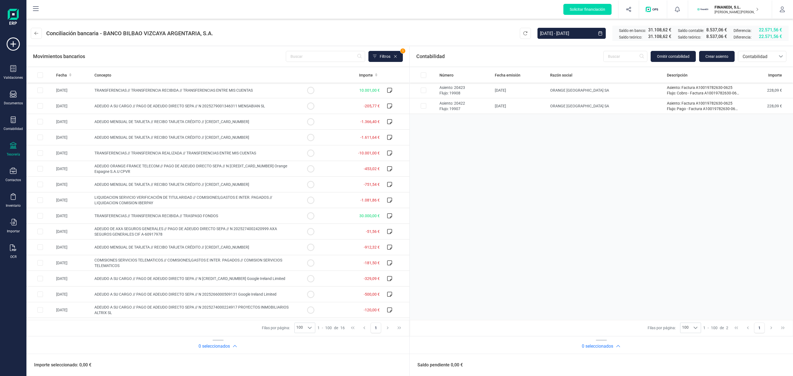
click at [594, 178] on div "Número Fecha emisión Razón social Descripción Importe Asiento: 20423 Flujo: 199…" at bounding box center [601, 193] width 383 height 252
click at [439, 197] on div "Número Fecha emisión Razón social Descripción Importe Asiento: 20423 Flujo: 199…" at bounding box center [601, 193] width 383 height 252
click at [509, 187] on div "Número Fecha emisión Razón social Descripción Importe Asiento: 20423 Flujo: 199…" at bounding box center [601, 193] width 383 height 252
click at [692, 327] on div at bounding box center [695, 328] width 10 height 10
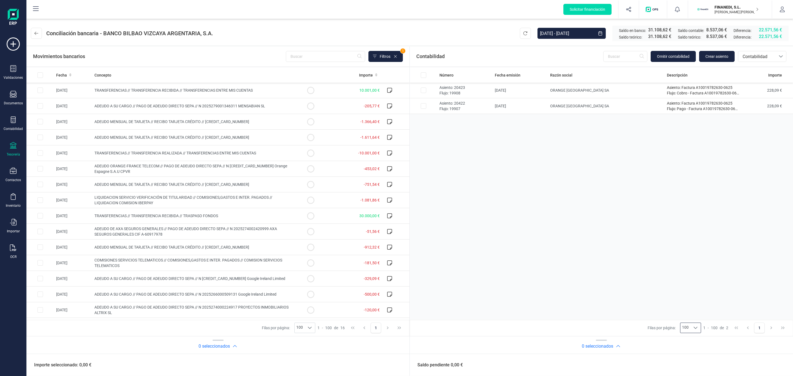
click at [658, 236] on div "Número Fecha emisión Razón social Descripción Importe Asiento: 20423 Flujo: 199…" at bounding box center [601, 193] width 383 height 252
click at [618, 173] on div "Número Fecha emisión Razón social Descripción Importe Asiento: 20423 Flujo: 199…" at bounding box center [601, 193] width 383 height 252
click at [668, 165] on div "Número Fecha emisión Razón social Descripción Importe Asiento: 20423 Flujo: 199…" at bounding box center [601, 193] width 383 height 252
click at [537, 252] on div "Número Fecha emisión Razón social Descripción Importe Asiento: 20423 Flujo: 199…" at bounding box center [601, 193] width 383 height 252
click at [668, 194] on div "Número Fecha emisión Razón social Descripción Importe Asiento: 20423 Flujo: 199…" at bounding box center [601, 193] width 383 height 252
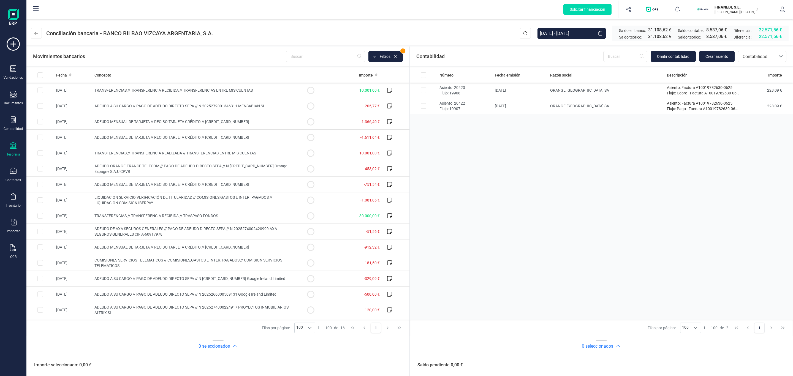
click at [631, 223] on div "Número Fecha emisión Razón social Descripción Importe Asiento: 20423 Flujo: 199…" at bounding box center [601, 193] width 383 height 252
click at [759, 362] on div "Saldo pendiente 0,00 €" at bounding box center [601, 365] width 383 height 22
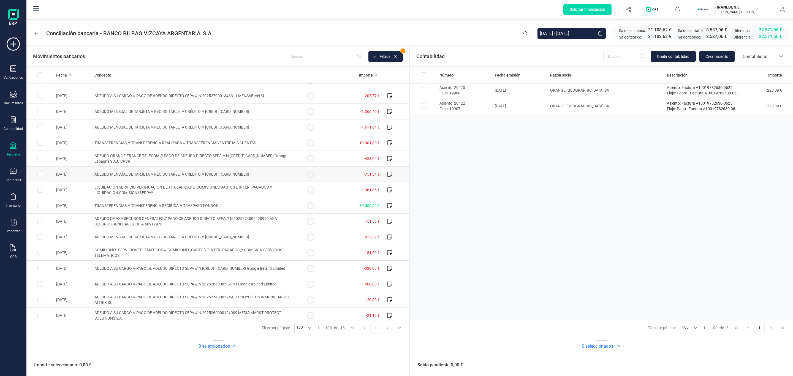
scroll to position [16, 0]
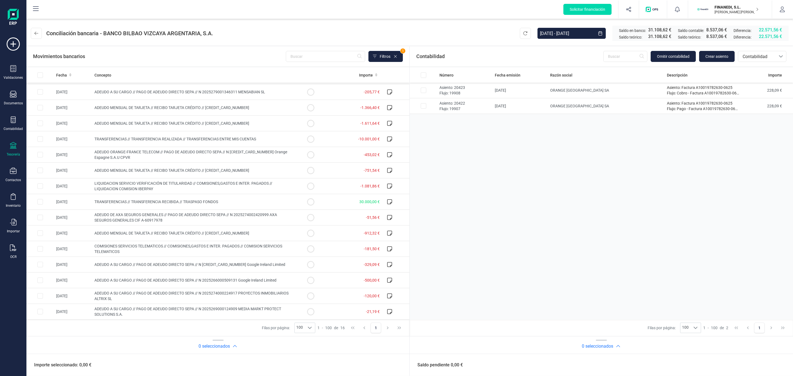
click at [549, 234] on div "Número Fecha emisión Razón social Descripción Importe Asiento: 20423 Flujo: 199…" at bounding box center [601, 193] width 383 height 252
click at [469, 241] on div "Número Fecha emisión Razón social Descripción Importe Asiento: 20423 Flujo: 199…" at bounding box center [601, 193] width 383 height 252
click at [530, 234] on div "Número Fecha emisión Razón social Descripción Importe Asiento: 20423 Flujo: 199…" at bounding box center [601, 193] width 383 height 252
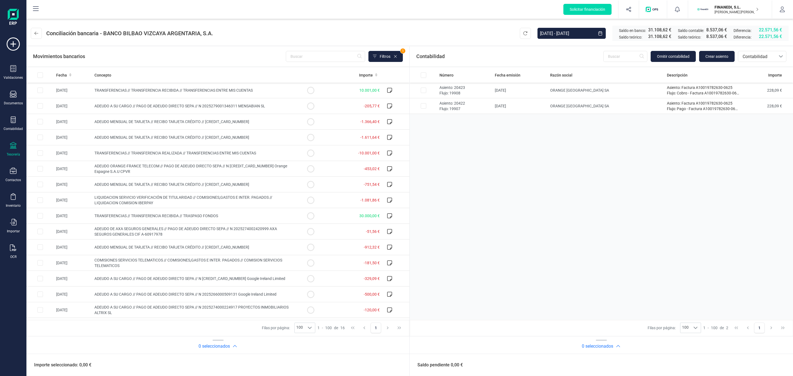
click at [448, 165] on div "Número Fecha emisión Razón social Descripción Importe Asiento: 20423 Flujo: 199…" at bounding box center [601, 193] width 383 height 252
click at [457, 37] on header "Conciliación bancaria - BANCO BILBAO VIZCAYA ARGENTARIA, [DATE] - [DATE] Saldo …" at bounding box center [409, 32] width 766 height 26
click at [521, 230] on div "Número Fecha emisión Razón social Descripción Importe Asiento: 20423 Flujo: 199…" at bounding box center [601, 193] width 383 height 252
click at [513, 228] on div "Número Fecha emisión Razón social Descripción Importe Asiento: 20423 Flujo: 199…" at bounding box center [601, 193] width 383 height 252
click at [614, 217] on div "Número Fecha emisión Razón social Descripción Importe Asiento: 20423 Flujo: 199…" at bounding box center [601, 193] width 383 height 252
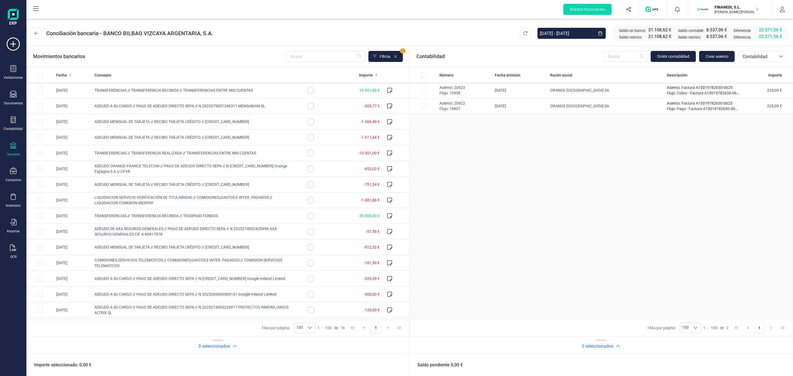
click at [627, 172] on div "Número Fecha emisión Razón social Descripción Importe Asiento: 20423 Flujo: 199…" at bounding box center [601, 193] width 383 height 252
click at [44, 25] on header "Conciliación bancaria - BANCO BILBAO VIZCAYA ARGENTARIA, [DATE] - [DATE] Saldo …" at bounding box center [409, 32] width 766 height 26
click at [36, 32] on icon at bounding box center [36, 33] width 4 height 4
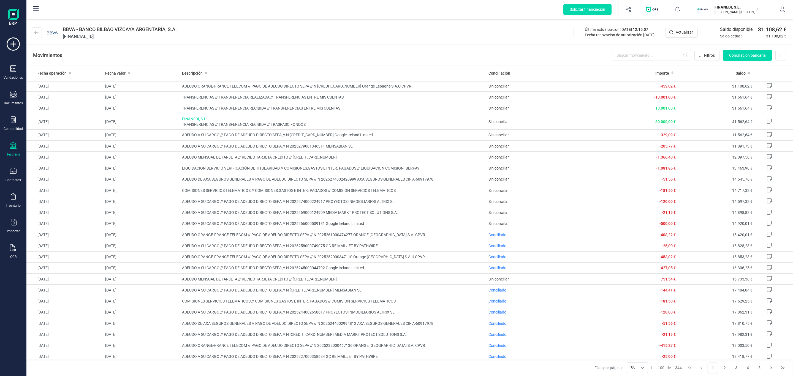
click at [729, 9] on p "FINANEDI, S.L." at bounding box center [736, 7] width 44 height 6
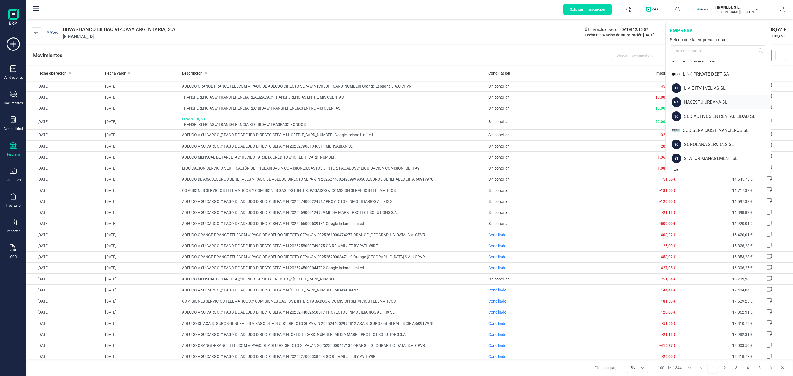
scroll to position [289, 0]
click at [531, 42] on div "BBVA - BANCO BILBAO VIZCAYA ARGENTARIA, S.A. [FINANCIAL_ID] Última actualizació…" at bounding box center [409, 31] width 766 height 25
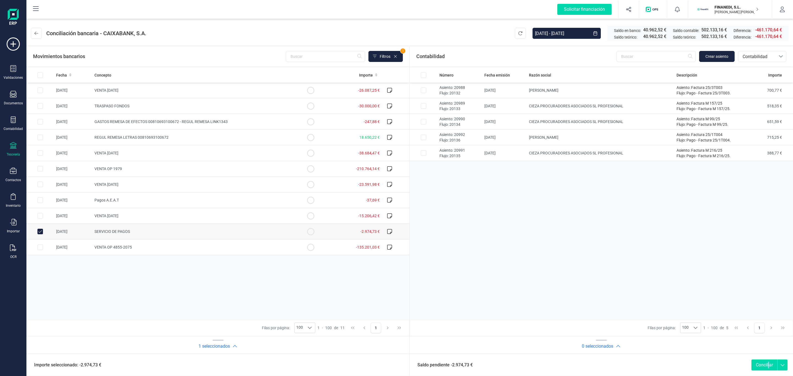
click at [39, 231] on input "Row Unselected 35e8d731-0f52-41ec-85e4-ef020dab6720" at bounding box center [40, 232] width 6 height 6
click at [40, 234] on input "Row Selected 35e8d731-0f52-41ec-85e4-ef020dab6720" at bounding box center [40, 232] width 6 height 6
checkbox input "true"
click at [421, 87] on td at bounding box center [424, 91] width 28 height 16
checkbox input "true"
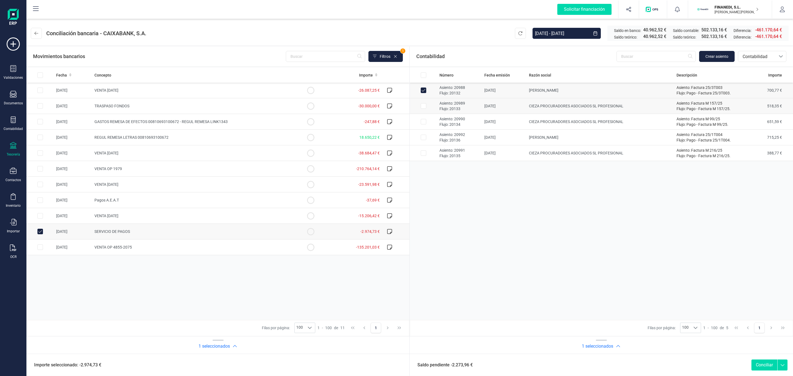
click at [422, 106] on input "Row Selected 2750f6ba-71af-421b-a308-3ebb21c3ef2b" at bounding box center [424, 106] width 6 height 6
checkbox input "true"
click at [424, 128] on td at bounding box center [424, 122] width 28 height 16
checkbox input "true"
click at [424, 140] on input "Row Selected 17abf102-904c-45cb-a732-ce84d05177ff" at bounding box center [424, 138] width 6 height 6
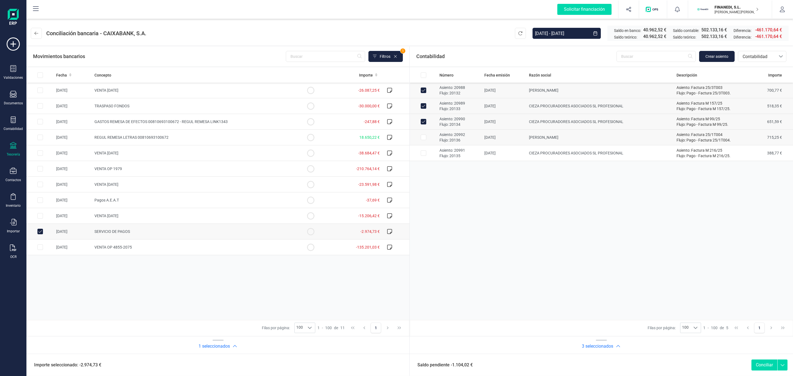
checkbox input "true"
click at [424, 154] on input "Row Selected 46d98b92-5470-45d0-a670-fd96f6d9cabf" at bounding box center [424, 153] width 6 height 6
checkbox input "true"
click at [766, 365] on button "Conciliar" at bounding box center [764, 365] width 26 height 11
checkbox input "false"
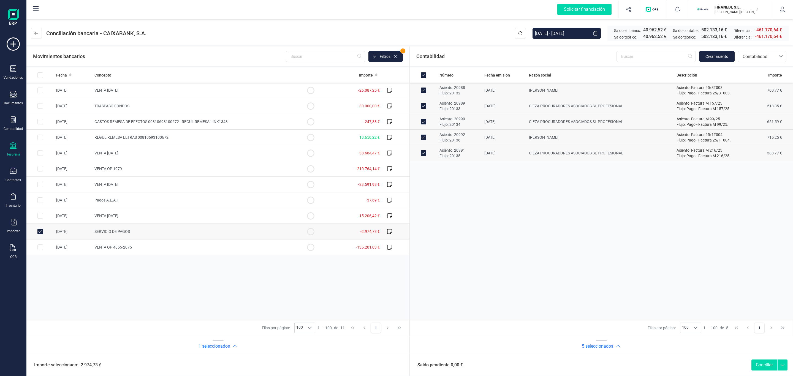
checkbox input "false"
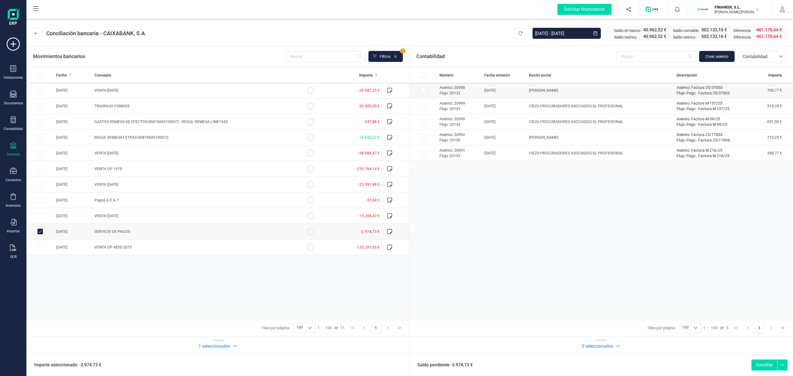
click at [421, 91] on input "Row Selected cdc428b4-b901-4e67-b0f9-5a1bd2480c46" at bounding box center [424, 91] width 6 height 6
checkbox input "true"
click at [421, 106] on input "Row Selected 2750f6ba-71af-421b-a308-3ebb21c3ef2b" at bounding box center [424, 106] width 6 height 6
checkbox input "true"
click at [423, 125] on td at bounding box center [424, 122] width 28 height 16
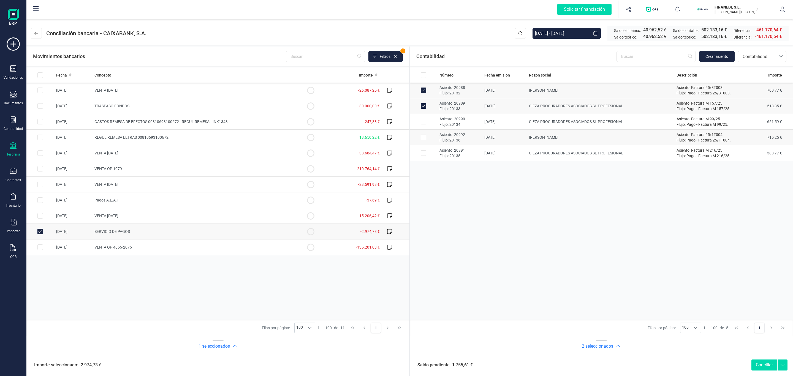
checkbox input "true"
click at [424, 141] on td at bounding box center [424, 138] width 28 height 16
checkbox input "true"
click at [424, 156] on input "Row Selected 46d98b92-5470-45d0-a670-fd96f6d9cabf" at bounding box center [424, 153] width 6 height 6
checkbox input "true"
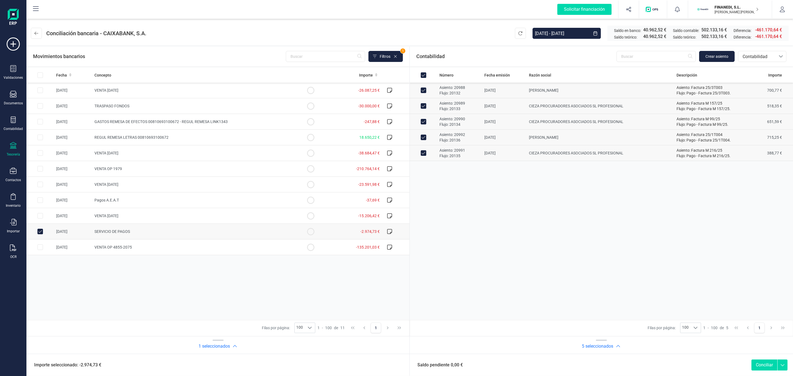
click at [755, 362] on button "Conciliar" at bounding box center [764, 365] width 26 height 11
checkbox input "false"
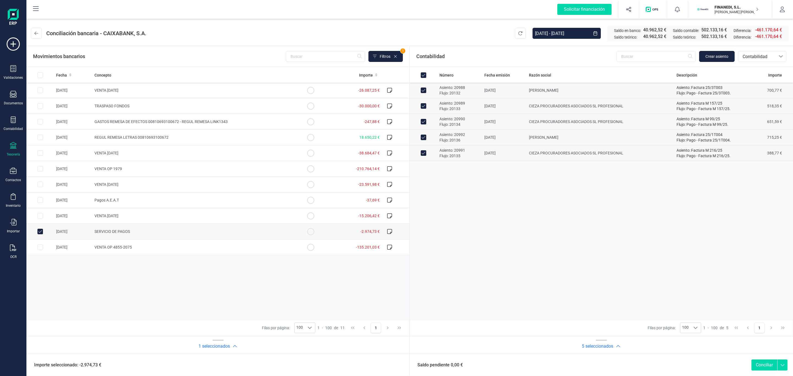
checkbox input "false"
type button "Conciliar"
click at [421, 76] on input "All items unselected" at bounding box center [424, 75] width 6 height 6
checkbox input "true"
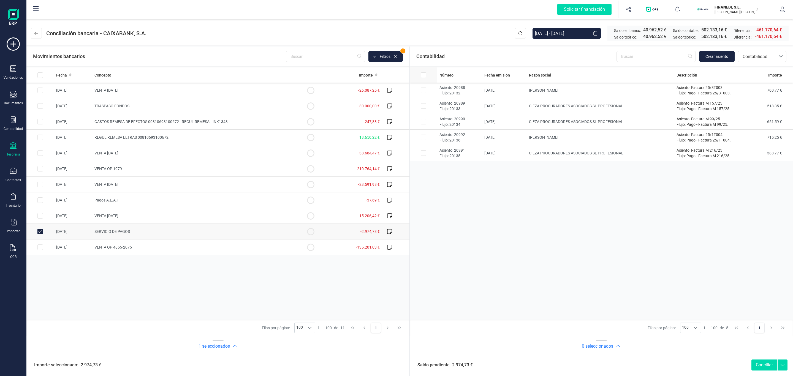
checkbox input "true"
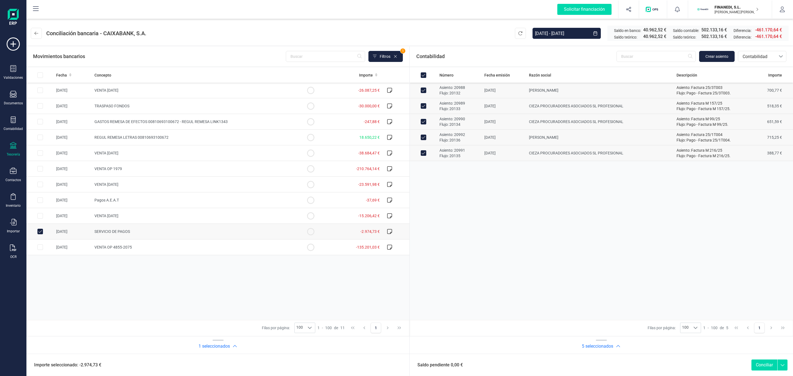
drag, startPoint x: 592, startPoint y: 250, endPoint x: 589, endPoint y: 245, distance: 5.8
click at [595, 249] on div "Número Fecha emisión Razón social Descripción Importe Asiento: 20988 Flujo: 201…" at bounding box center [601, 193] width 383 height 252
click at [766, 363] on button "Conciliar" at bounding box center [764, 365] width 26 height 11
checkbox input "false"
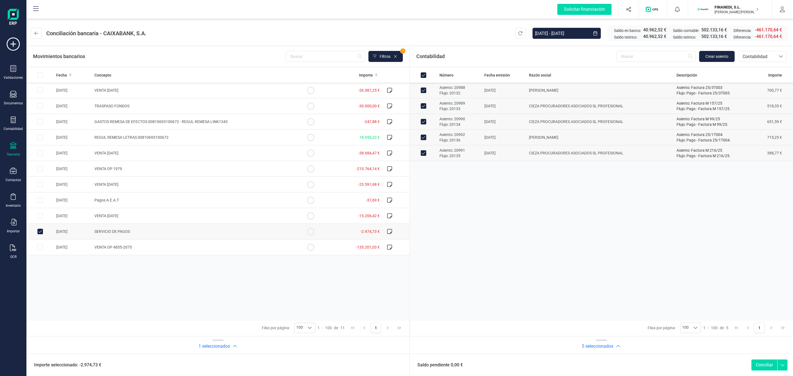
checkbox input "false"
click at [178, 306] on div "Fecha Concepto Importe 06/10/2025 VENTA 06/10/2025 -26.087,25 € 06/10/2025 TRAS…" at bounding box center [217, 193] width 383 height 252
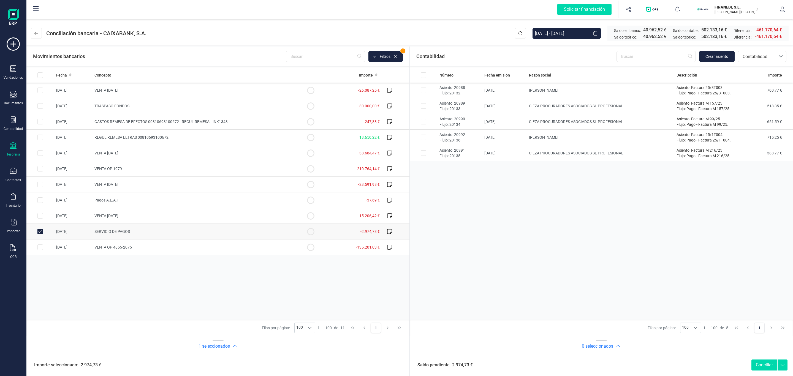
click at [468, 270] on div "Número Fecha emisión Razón social Descripción Importe Asiento: 20988 Flujo: 201…" at bounding box center [601, 193] width 383 height 252
click at [427, 71] on th at bounding box center [424, 74] width 28 height 15
click at [425, 77] on input "All items unselected" at bounding box center [424, 75] width 6 height 6
checkbox input "true"
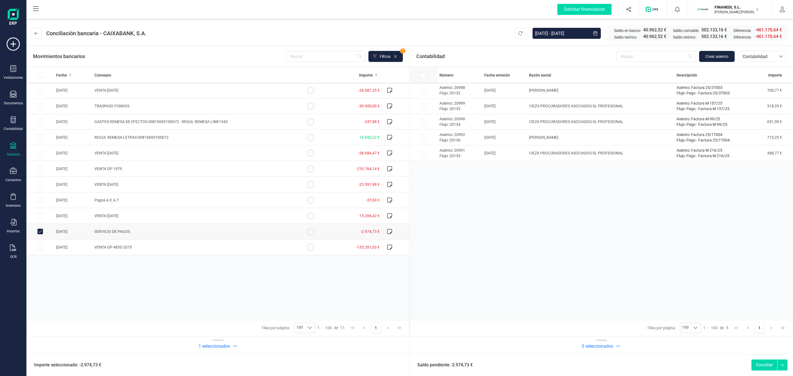
checkbox input "true"
click at [761, 366] on button "Conciliar" at bounding box center [764, 365] width 26 height 11
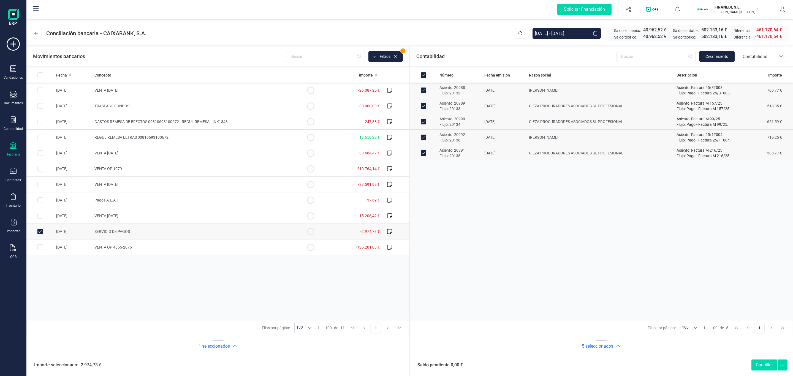
checkbox input "false"
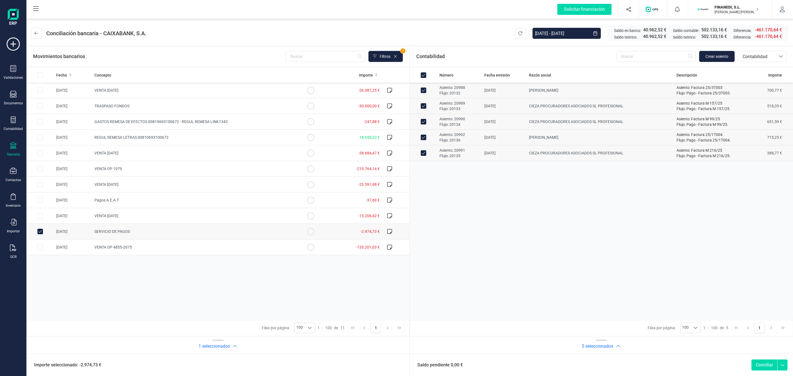
checkbox input "false"
click at [599, 239] on div "Número Fecha emisión Razón social Descripción Importe Asiento: 20988 Flujo: 201…" at bounding box center [601, 193] width 383 height 252
click at [469, 45] on div "Movimientos bancarios Filtros 1 Fecha Concepto Importe 06/10/2025 VENTA 06/10/2…" at bounding box center [409, 210] width 766 height 330
click at [463, 52] on div "Contabilidad Crear asiento bancos.conciliacion.modal.headerAccounting bancos.co…" at bounding box center [601, 57] width 383 height 20
click at [597, 236] on div "Número Fecha emisión Razón social Descripción Importe Asiento: 20988 Flujo: 201…" at bounding box center [601, 193] width 383 height 252
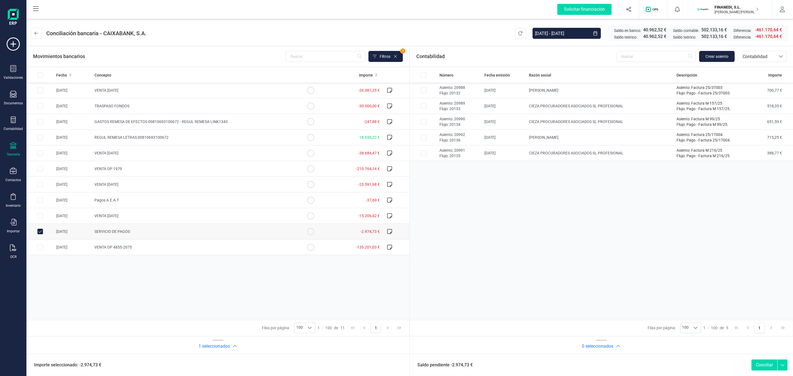
click at [538, 190] on div "Número Fecha emisión Razón social Descripción Importe Asiento: 20988 Flujo: 201…" at bounding box center [601, 193] width 383 height 252
click at [542, 202] on div "Número Fecha emisión Razón social Descripción Importe Asiento: 20988 Flujo: 201…" at bounding box center [601, 193] width 383 height 252
click at [515, 258] on div "Número Fecha emisión Razón social Descripción Importe Asiento: 20988 Flujo: 201…" at bounding box center [601, 193] width 383 height 252
click at [510, 261] on div "Número Fecha emisión Razón social Descripción Importe Asiento: 20988 Flujo: 201…" at bounding box center [601, 193] width 383 height 252
click at [35, 35] on icon at bounding box center [36, 33] width 4 height 4
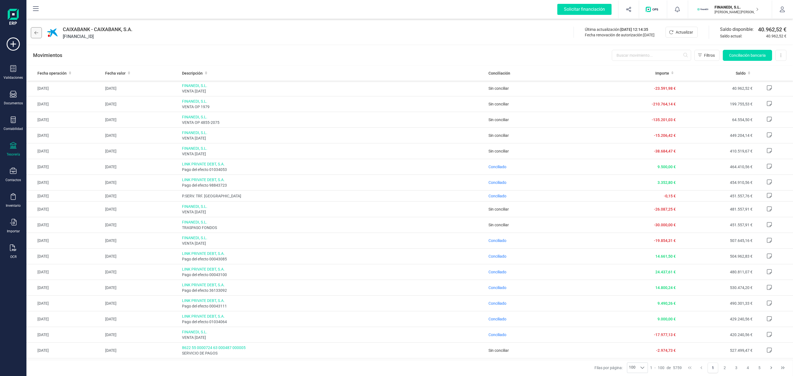
click at [33, 36] on button at bounding box center [36, 32] width 11 height 11
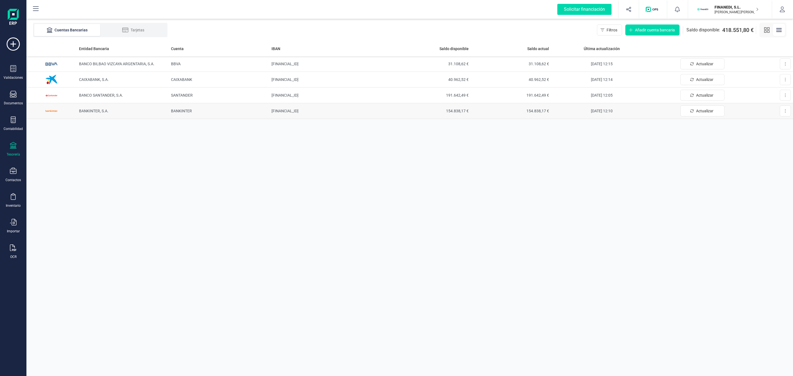
click at [97, 115] on td "BANKINTER, S.A." at bounding box center [123, 111] width 92 height 16
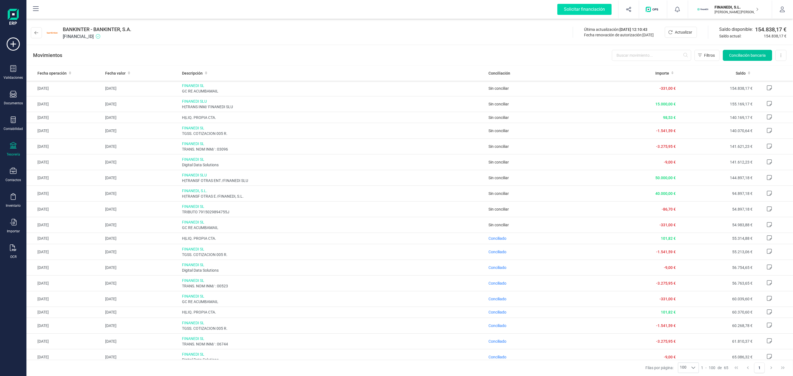
click at [731, 60] on button "Conciliación bancaria" at bounding box center [747, 55] width 49 height 11
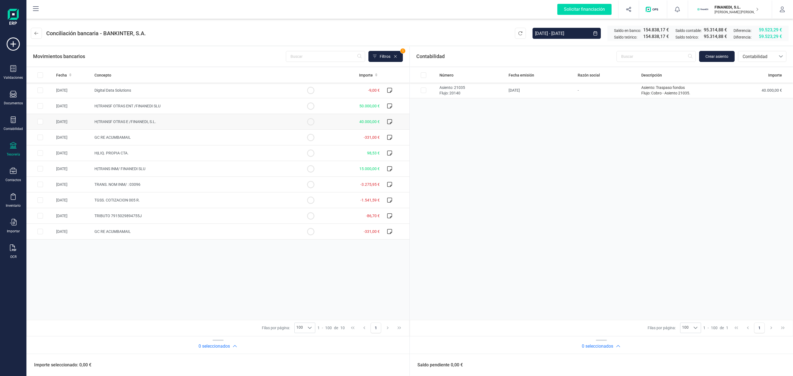
click at [150, 120] on span "H|TRANSF OTRAS E /FINANEDI, S.L." at bounding box center [125, 121] width 62 height 4
checkbox input "true"
click at [451, 89] on p "Asiento: 21035" at bounding box center [471, 88] width 65 height 6
checkbox input "true"
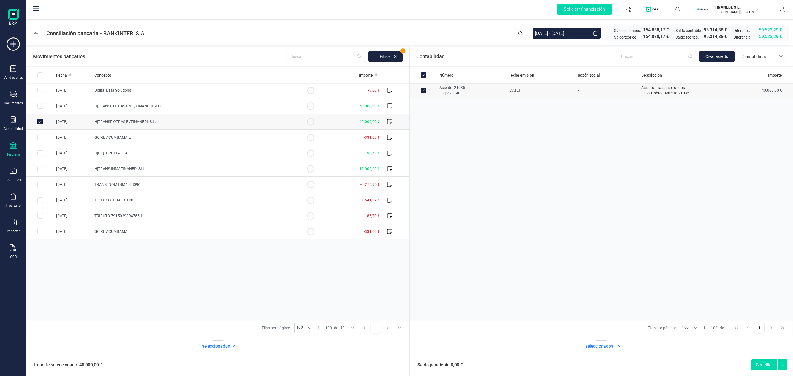
click at [759, 367] on button "Conciliar" at bounding box center [764, 365] width 26 height 11
checkbox input "false"
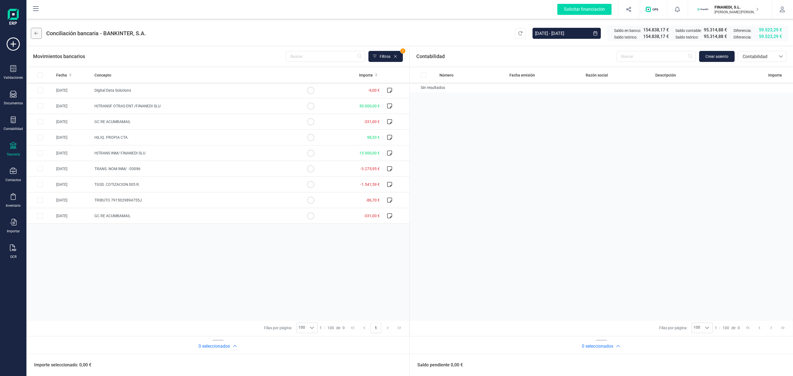
click at [36, 33] on icon at bounding box center [36, 33] width 4 height 4
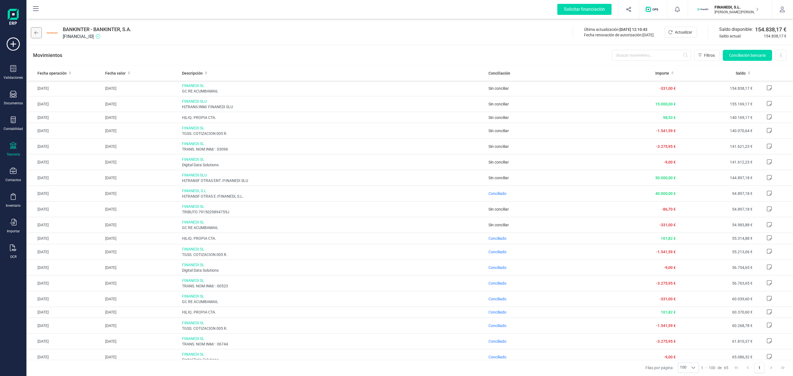
click at [36, 36] on button at bounding box center [36, 32] width 11 height 11
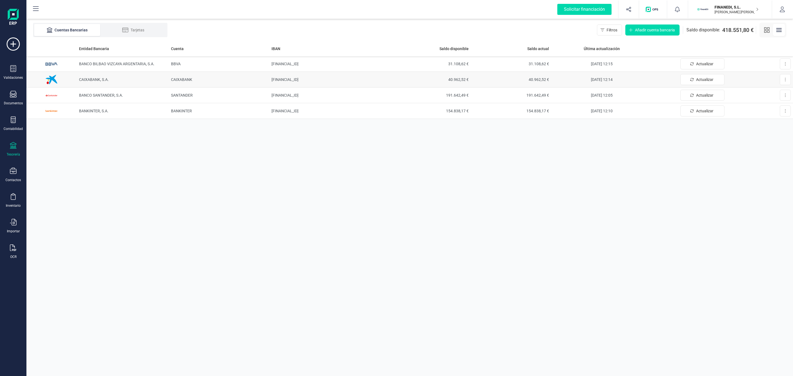
click at [111, 80] on td "CAIXABANK, S.A." at bounding box center [123, 80] width 92 height 16
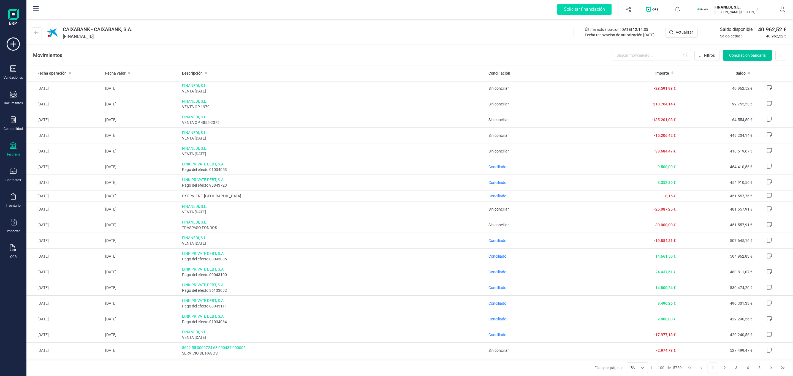
click at [749, 51] on button "Conciliación bancaria" at bounding box center [747, 55] width 49 height 11
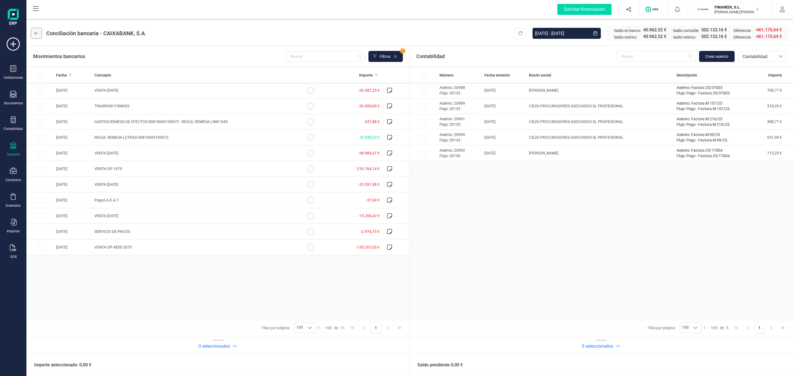
click at [36, 32] on icon at bounding box center [36, 33] width 4 height 4
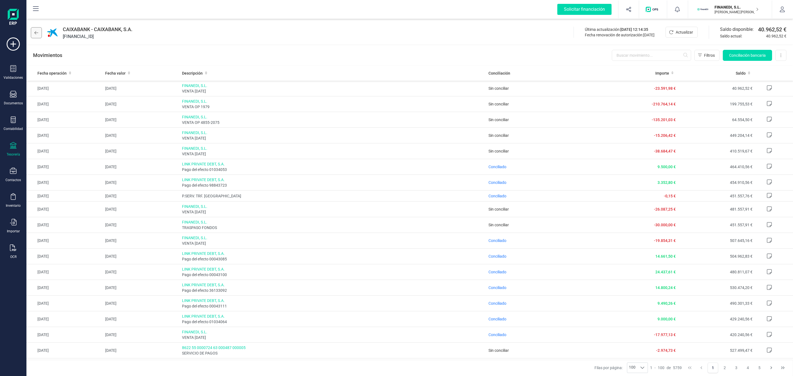
click at [37, 30] on button at bounding box center [36, 32] width 11 height 11
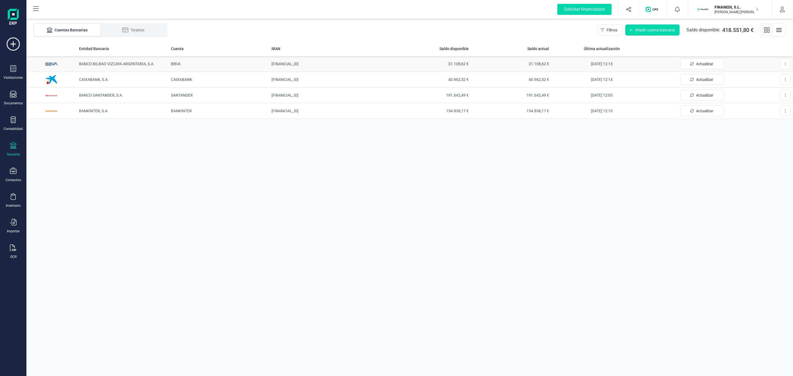
click at [110, 65] on span "BANCO BILBAO VIZCAYA ARGENTARIA, S.A." at bounding box center [116, 64] width 75 height 4
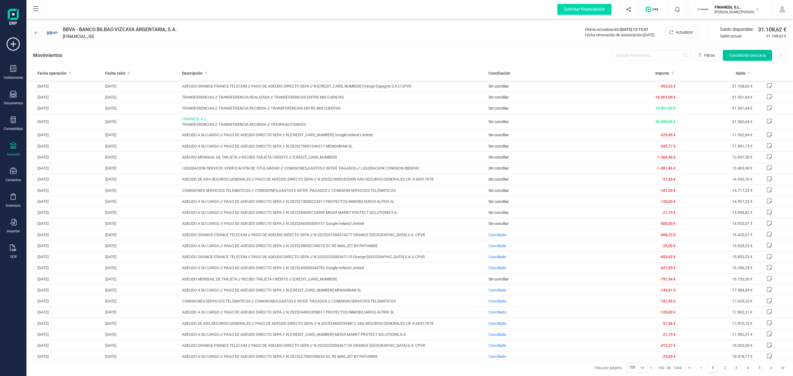
click at [737, 56] on span "Conciliación bancaria" at bounding box center [747, 56] width 37 height 6
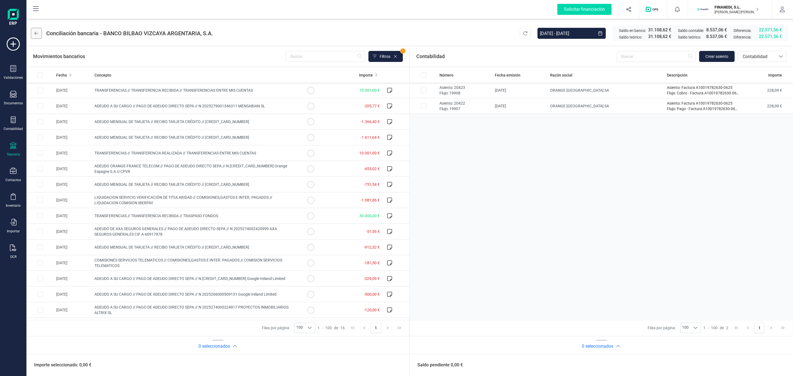
click at [37, 33] on icon at bounding box center [36, 33] width 4 height 4
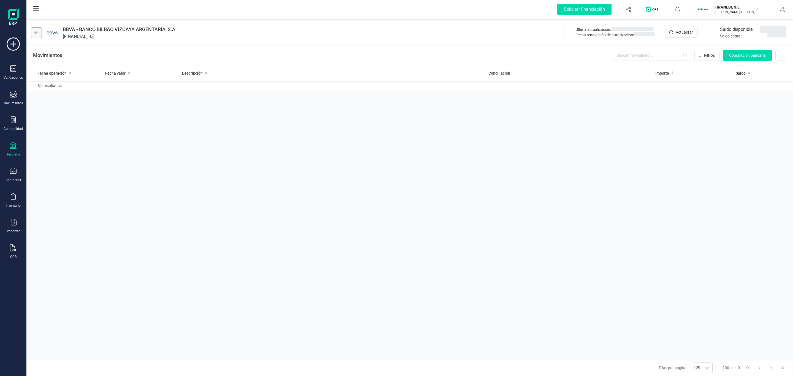
click at [39, 32] on button at bounding box center [36, 32] width 11 height 11
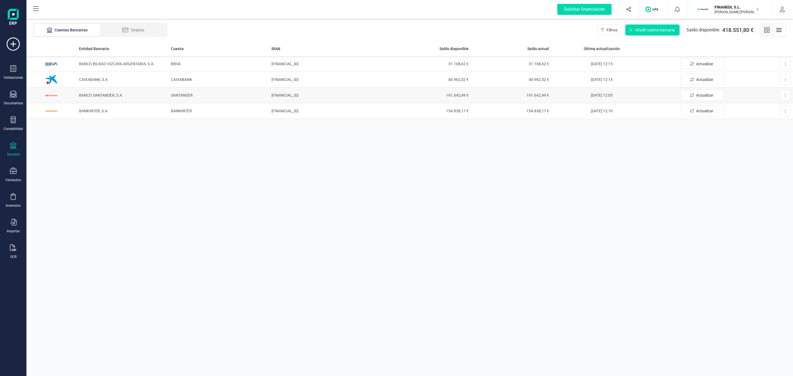
click at [116, 92] on td "BANCO SANTANDER, S.A." at bounding box center [123, 96] width 92 height 16
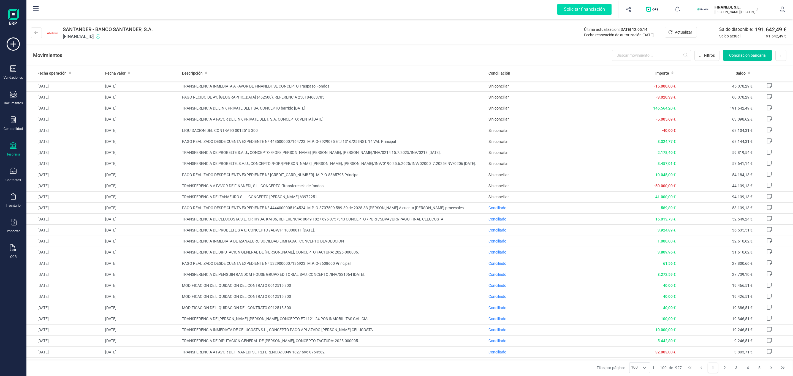
click at [742, 56] on span "Conciliación bancaria" at bounding box center [747, 56] width 37 height 6
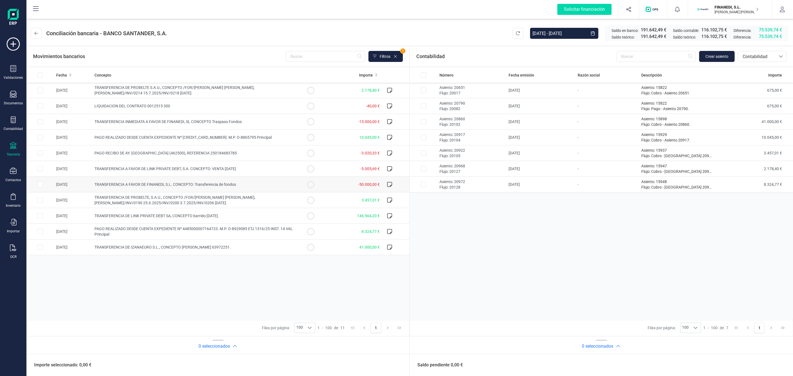
click at [219, 188] on td "TRANSFERENCIA A FAVOR DE FINANEDI, S.L. CONCEPTO: Transferencia de fondos" at bounding box center [194, 185] width 205 height 16
checkbox input "true"
click at [719, 57] on span "Crear asiento" at bounding box center [716, 57] width 23 height 6
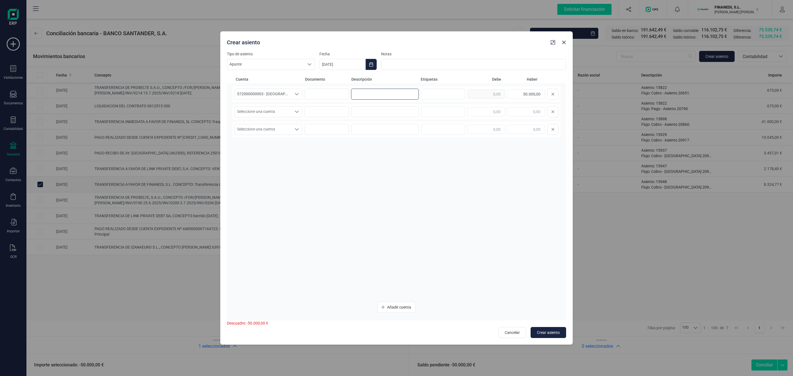
click at [360, 94] on input at bounding box center [385, 94] width 68 height 11
type input "Traspaso fondos"
click at [481, 113] on input "text" at bounding box center [486, 111] width 38 height 9
type input "50.000,00"
drag, startPoint x: 394, startPoint y: 90, endPoint x: 279, endPoint y: 105, distance: 116.0
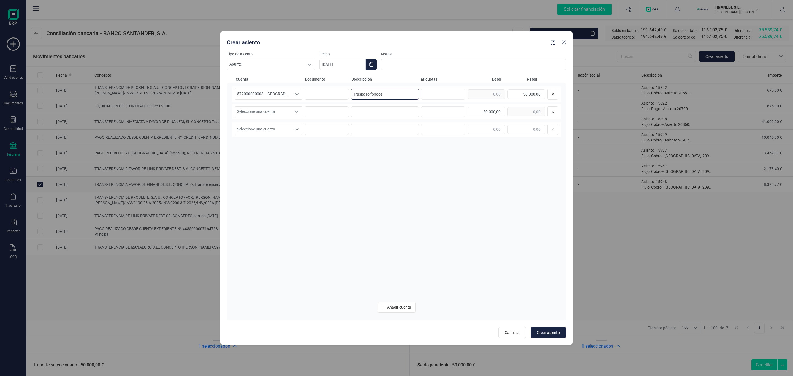
click at [247, 95] on div "572000000003 - SANTANDER 572000000003 - SANTANDER Traspaso fondos 50.000,00" at bounding box center [396, 93] width 328 height 15
click at [368, 109] on input at bounding box center [385, 111] width 68 height 11
paste input "Traspaso fondos"
type input "Traspaso fondos"
click at [275, 108] on span "Seleccione una cuenta" at bounding box center [263, 112] width 57 height 10
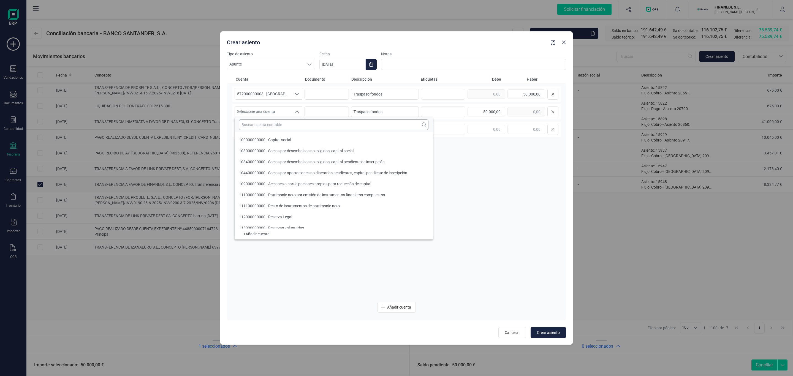
click at [272, 128] on input "text" at bounding box center [333, 124] width 189 height 10
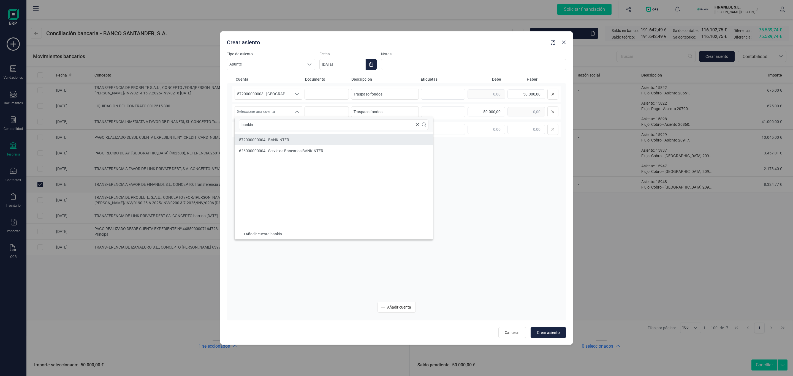
type input "bankin"
click at [259, 139] on span "572000000004 - BANKINTER" at bounding box center [264, 140] width 50 height 4
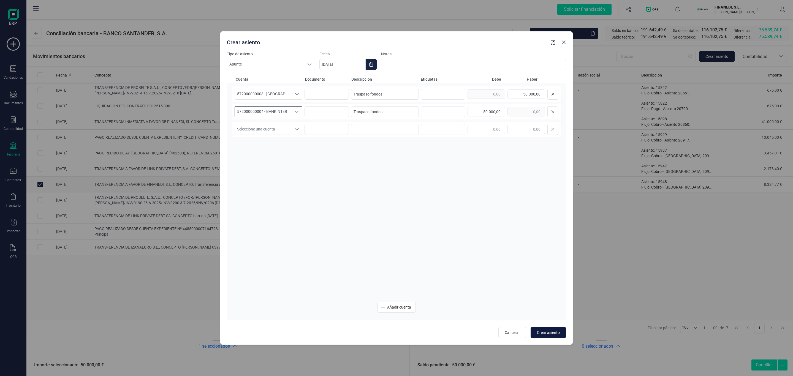
click at [547, 331] on span "Crear asiento" at bounding box center [548, 333] width 23 height 6
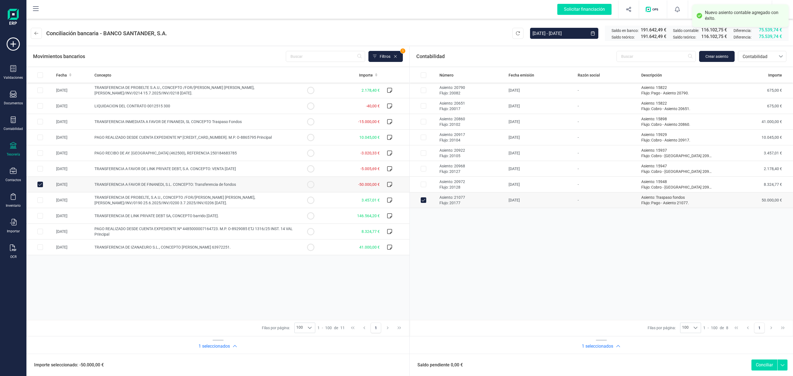
click at [769, 366] on button "Conciliar" at bounding box center [764, 365] width 26 height 11
checkbox input "false"
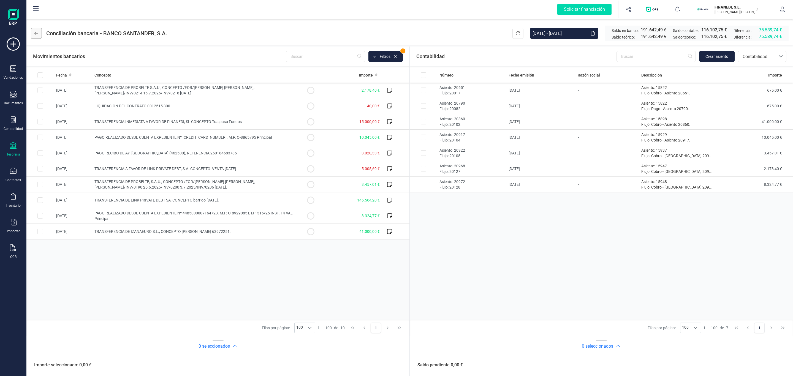
click at [36, 29] on button at bounding box center [36, 33] width 11 height 11
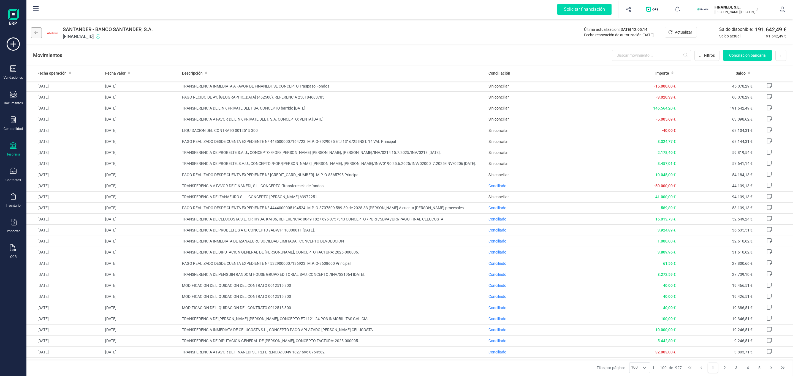
click at [38, 32] on button at bounding box center [36, 32] width 11 height 11
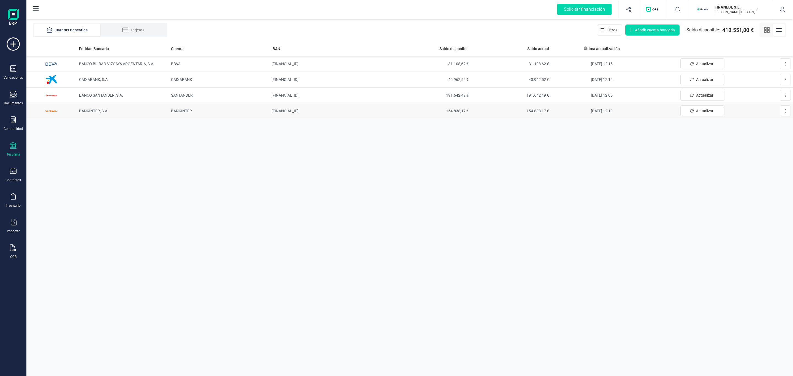
click at [98, 111] on span "BANKINTER, S.A." at bounding box center [93, 111] width 29 height 4
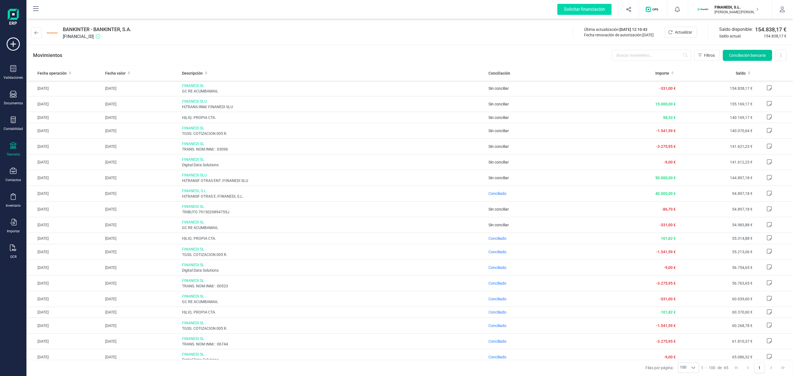
click at [725, 51] on button "Conciliación bancaria" at bounding box center [747, 55] width 49 height 11
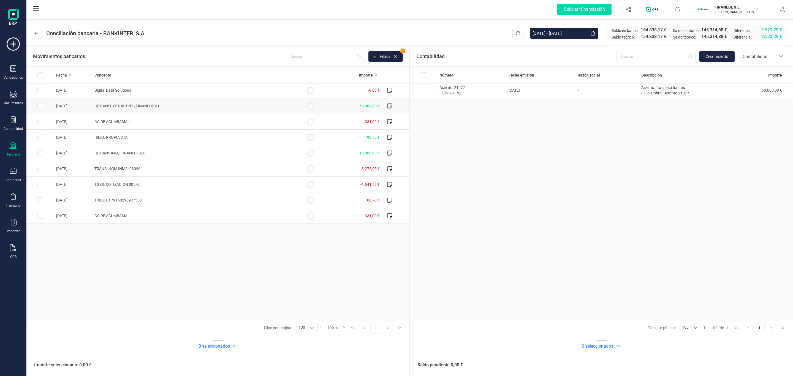
click at [259, 107] on td "H|TRANSF OTRAS ENT /FINANEDI SLU" at bounding box center [194, 106] width 205 height 16
checkbox input "true"
click at [485, 94] on p "Flujo: 20178" at bounding box center [471, 93] width 65 height 6
checkbox input "true"
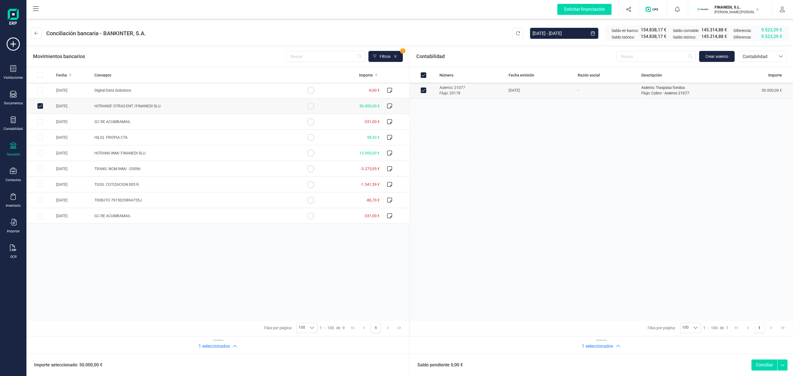
click at [751, 362] on button "Conciliar" at bounding box center [764, 365] width 26 height 11
checkbox input "false"
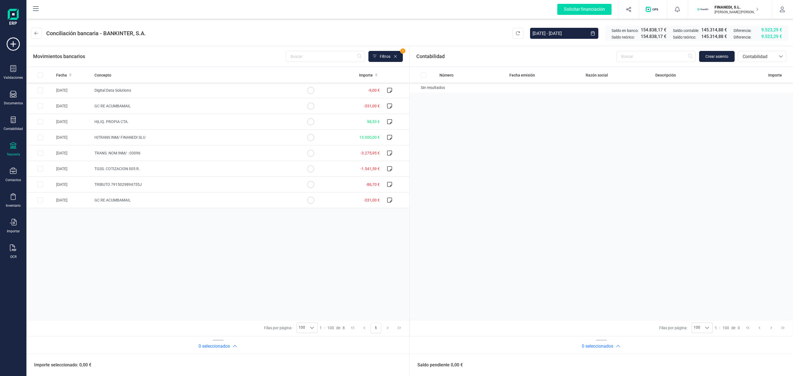
click at [298, 22] on header "Conciliación bancaria - BANKINTER, S.A. 01/01/2025 - 14/10/2025 Saldo en banco:…" at bounding box center [409, 32] width 766 height 26
click at [42, 76] on input "All items unselected" at bounding box center [40, 75] width 6 height 6
checkbox input "true"
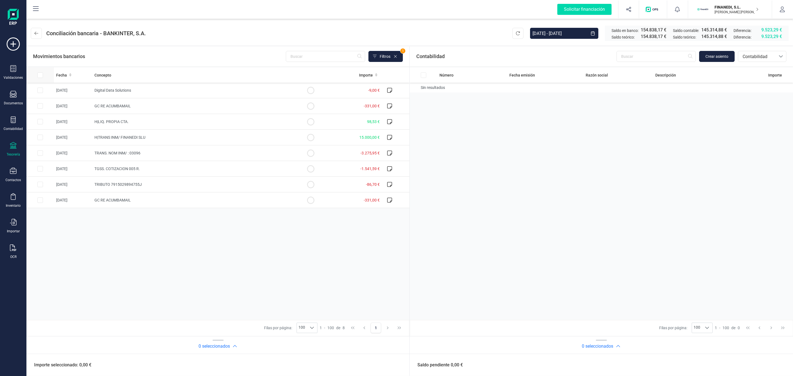
checkbox input "true"
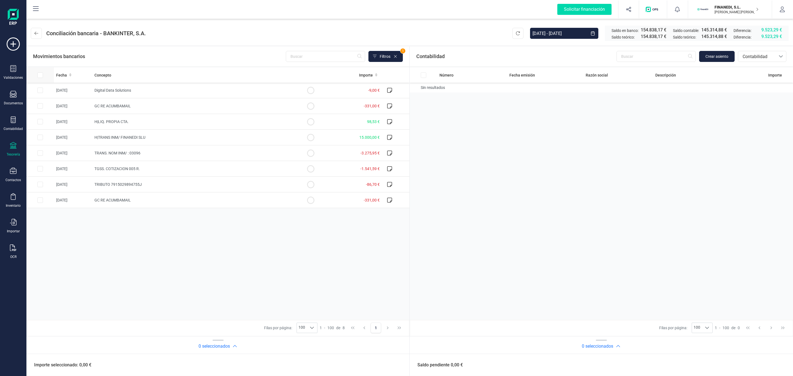
checkbox input "true"
click at [42, 76] on input "All items selected" at bounding box center [40, 75] width 6 height 6
checkbox input "false"
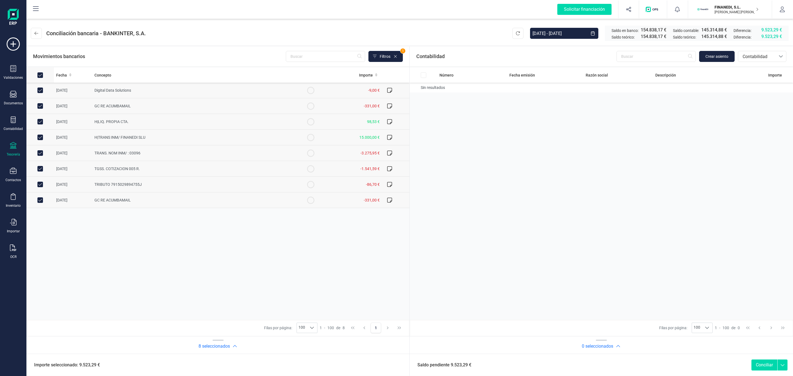
checkbox input "false"
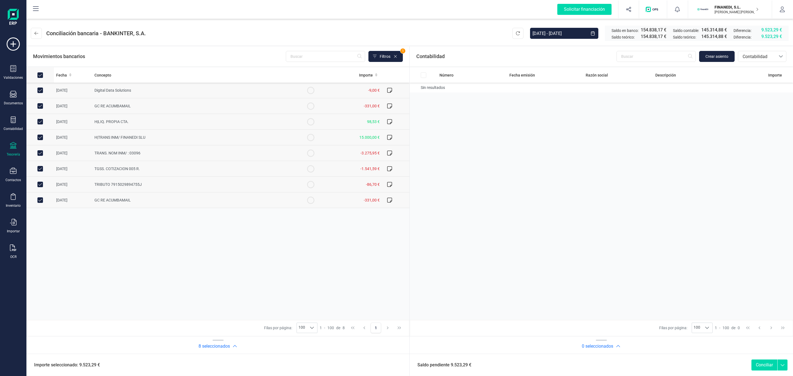
checkbox input "false"
click at [247, 35] on header "Conciliación bancaria - BANKINTER, S.A. 01/01/2025 - 14/10/2025 Saldo en banco:…" at bounding box center [409, 32] width 766 height 26
click at [36, 31] on icon at bounding box center [36, 33] width 4 height 4
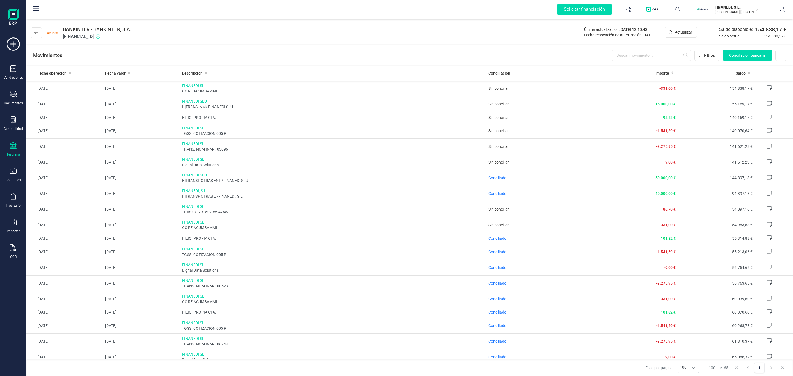
click at [258, 39] on div "BANKINTER - BANKINTER, S.A. ES3001280092610100076607 Última actualización: 14/1…" at bounding box center [409, 31] width 766 height 25
click at [409, 62] on div "Movimientos Filtros Conciliación bancaria Descargar Excel Eliminar cuenta" at bounding box center [409, 55] width 766 height 20
click at [746, 8] on p "FINANEDI, S.L." at bounding box center [736, 7] width 44 height 6
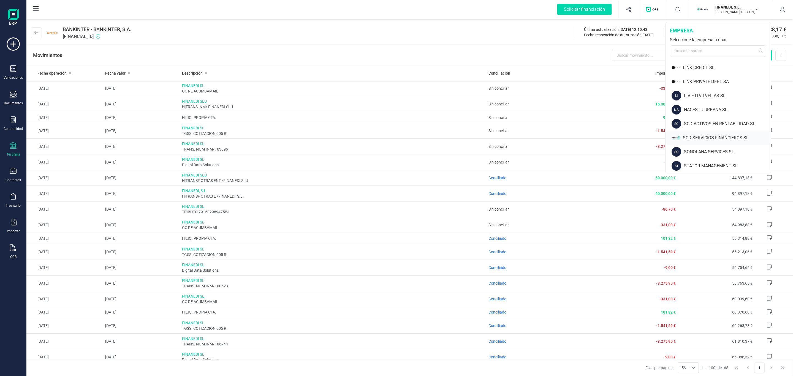
scroll to position [256, 0]
click at [711, 93] on div "LINK PRIVATE DEBT SA" at bounding box center [727, 92] width 88 height 7
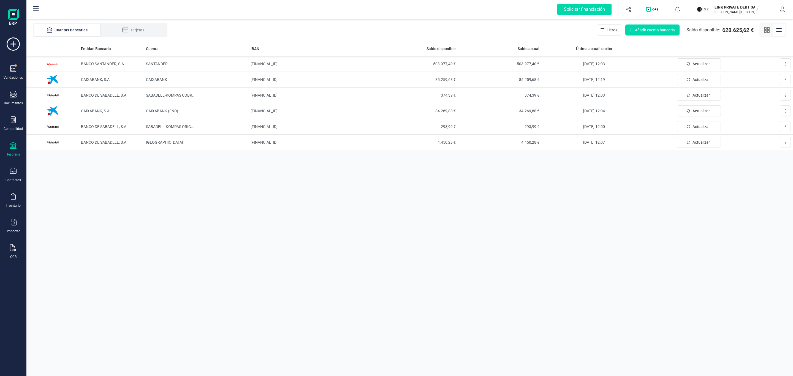
click at [251, 30] on div "Cuentas Bancarias Tarjetas Filtros Añadir cuenta bancaria Saldo disponible: 628…" at bounding box center [409, 30] width 766 height 22
click at [463, 251] on div "Entidad Bancaria Cuenta IBAN Saldo disponible Saldo actual Última actualización…" at bounding box center [409, 208] width 766 height 335
click at [363, 29] on div "Cuentas Bancarias Tarjetas Filtros Añadir cuenta bancaria Saldo disponible: 628…" at bounding box center [409, 30] width 766 height 22
click at [384, 212] on div "Entidad Bancaria Cuenta IBAN Saldo disponible Saldo actual Última actualización…" at bounding box center [409, 208] width 766 height 335
click at [314, 258] on div "Entidad Bancaria Cuenta IBAN Saldo disponible Saldo actual Última actualización…" at bounding box center [409, 208] width 766 height 335
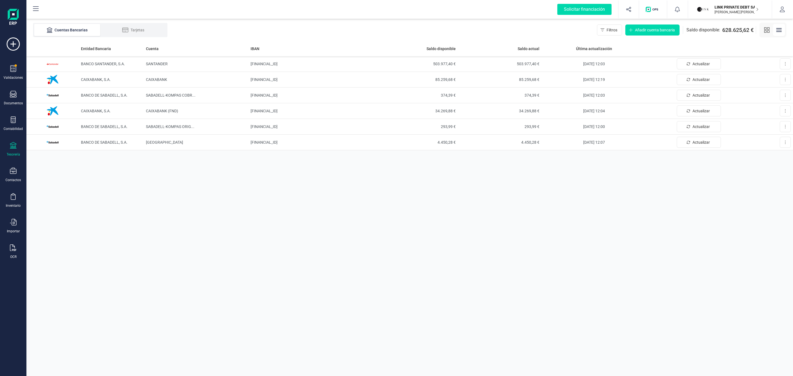
drag, startPoint x: 229, startPoint y: 29, endPoint x: 227, endPoint y: 34, distance: 5.2
click at [228, 31] on div "Cuentas Bancarias Tarjetas Filtros Añadir cuenta bancaria Saldo disponible: 628…" at bounding box center [409, 30] width 766 height 22
click at [741, 2] on button "LINK PRIVATE DEBT SA KRUTSCH OSPINA DANIEL" at bounding box center [730, 10] width 70 height 18
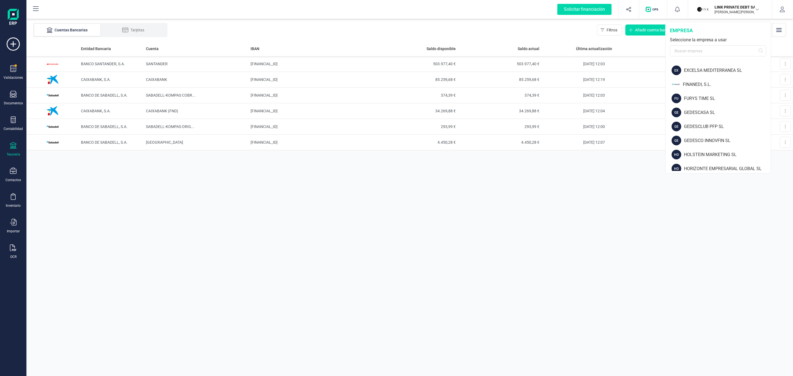
scroll to position [83, 0]
click at [688, 125] on div "FINANEDI, S.L." at bounding box center [727, 126] width 88 height 7
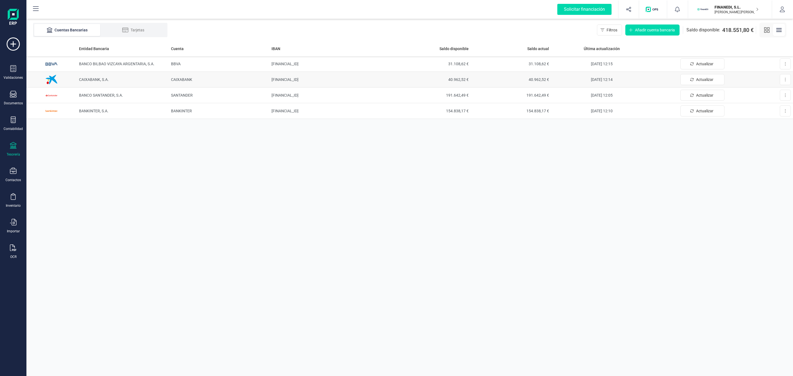
click at [93, 75] on td "CAIXABANK, S.A." at bounding box center [123, 80] width 92 height 16
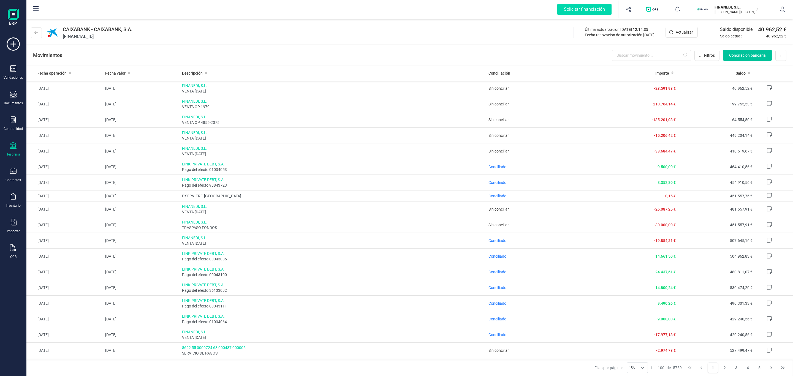
click at [731, 55] on span "Conciliación bancaria" at bounding box center [747, 56] width 37 height 6
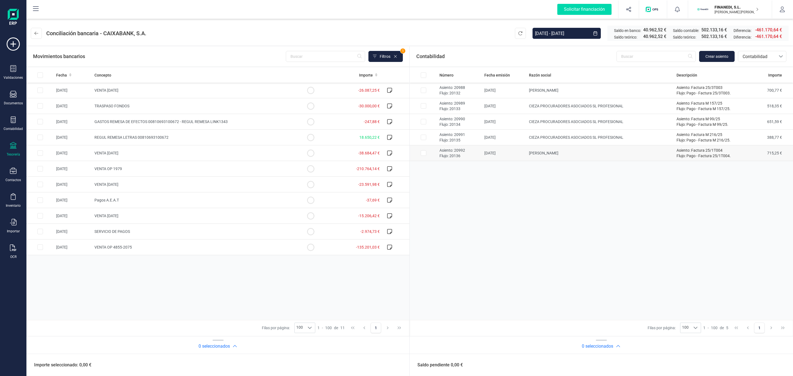
click at [549, 156] on td "CAROLINA CUBELLS" at bounding box center [601, 153] width 148 height 16
checkbox input "true"
click at [545, 136] on td "CIEZA PROCURADORES ASOCIADOS SL PROFESIONAL" at bounding box center [601, 138] width 148 height 16
checkbox input "true"
click at [544, 123] on td "CIEZA PROCURADORES ASOCIADOS SL PROFESIONAL" at bounding box center [601, 122] width 148 height 16
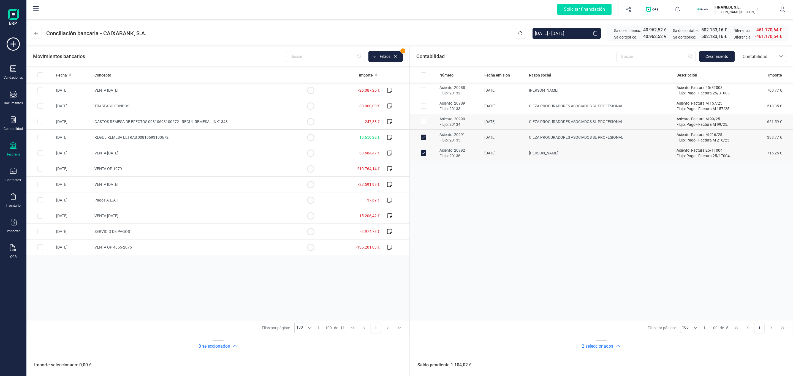
checkbox input "true"
click at [538, 105] on td "CIEZA PROCURADORES ASOCIADOS SL PROFESIONAL" at bounding box center [601, 106] width 148 height 16
checkbox input "true"
click at [537, 91] on td "CAROLINA CUBELLS" at bounding box center [601, 91] width 148 height 16
checkbox input "true"
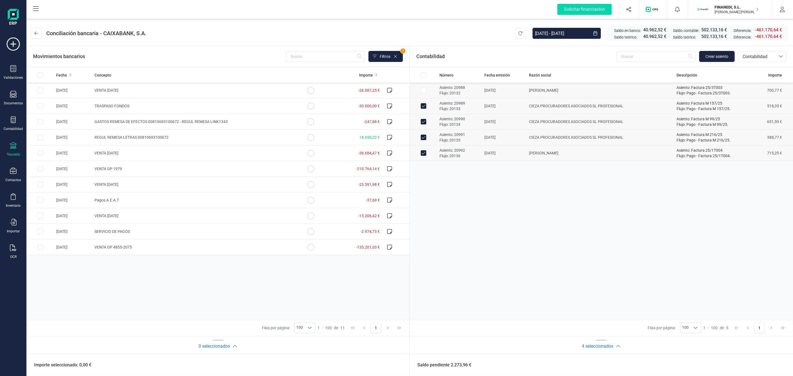
checkbox input "true"
click at [258, 235] on td "SERVICIO DE PAGOS" at bounding box center [194, 232] width 205 height 16
checkbox input "true"
click at [762, 363] on button "Conciliar" at bounding box center [764, 365] width 26 height 11
checkbox input "false"
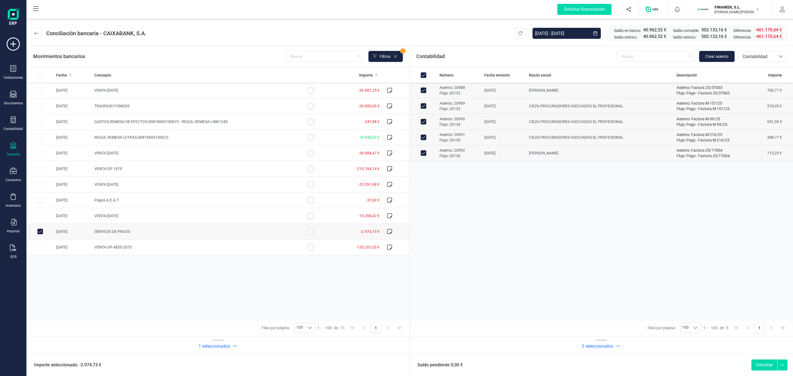
checkbox input "false"
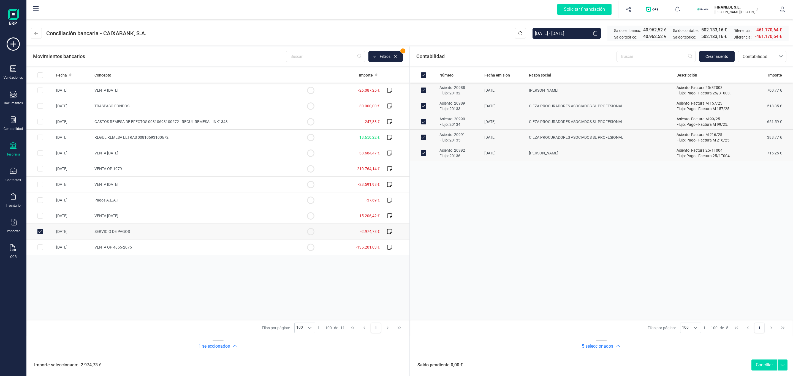
checkbox input "false"
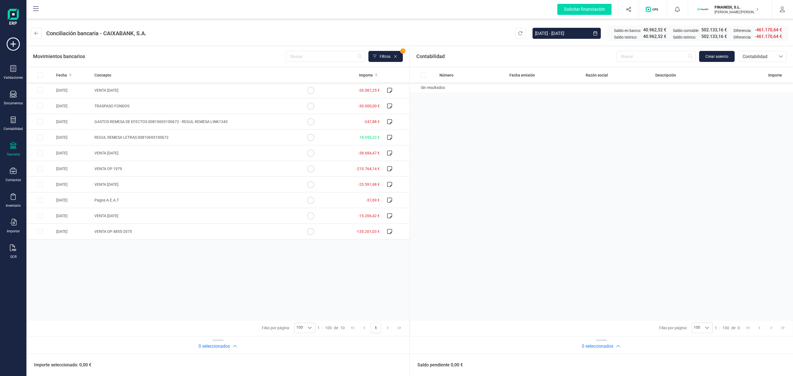
click at [176, 51] on div "Movimientos bancarios Filtros 1" at bounding box center [218, 56] width 370 height 11
click at [207, 45] on header "Conciliación bancaria - CAIXABANK, S.A. 01/01/2025 - 14/10/2025 Saldo en banco:…" at bounding box center [409, 32] width 766 height 26
click at [468, 193] on div "Número Fecha emisión Razón social Descripción Importe Sin resultados" at bounding box center [601, 193] width 383 height 252
click at [510, 150] on div "Número Fecha emisión Razón social Descripción Importe Sin resultados" at bounding box center [601, 193] width 383 height 252
click at [473, 125] on div "Número Fecha emisión Razón social Descripción Importe Sin resultados" at bounding box center [601, 193] width 383 height 252
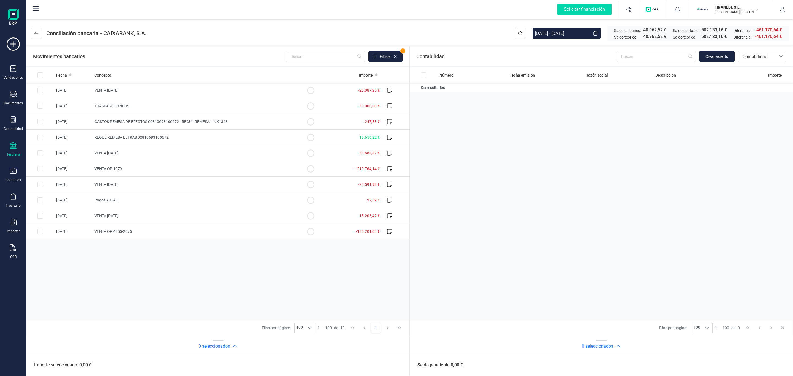
click at [185, 42] on header "Conciliación bancaria - CAIXABANK, S.A. 01/01/2025 - 14/10/2025 Saldo en banco:…" at bounding box center [409, 32] width 766 height 26
click at [566, 173] on div "Número Fecha emisión Razón social Descripción Importe Sin resultados" at bounding box center [601, 193] width 383 height 252
click at [488, 160] on div "Número Fecha emisión Razón social Descripción Importe Sin resultados" at bounding box center [601, 193] width 383 height 252
click at [246, 42] on header "Conciliación bancaria - CAIXABANK, S.A. 01/01/2025 - 14/10/2025 Saldo en banco:…" at bounding box center [409, 32] width 766 height 26
click at [549, 212] on div "Número Fecha emisión Razón social Descripción Importe Sin resultados" at bounding box center [601, 193] width 383 height 252
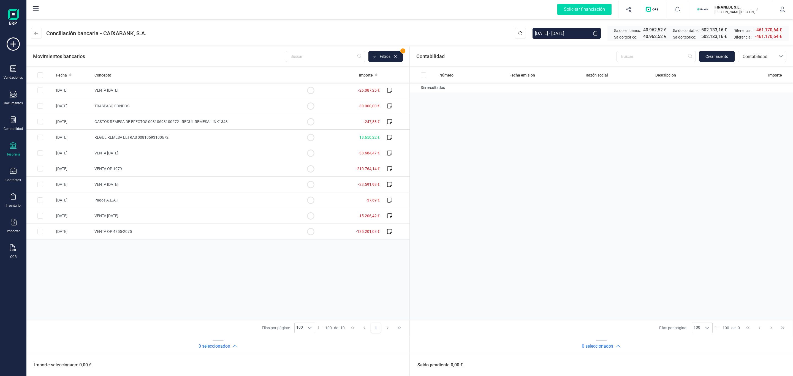
click at [531, 200] on div "Número Fecha emisión Razón social Descripción Importe Sin resultados" at bounding box center [601, 193] width 383 height 252
click at [60, 74] on span "Fecha" at bounding box center [61, 75] width 11 height 6
click at [578, 150] on div "Número Fecha emisión Razón social Descripción Importe Sin resultados" at bounding box center [601, 193] width 383 height 252
click at [430, 28] on header "Conciliación bancaria - CAIXABANK, S.A. 01/01/2025 - 14/10/2025 Saldo en banco:…" at bounding box center [409, 32] width 766 height 26
click at [546, 34] on input "[DATE] - [DATE]" at bounding box center [560, 33] width 57 height 11
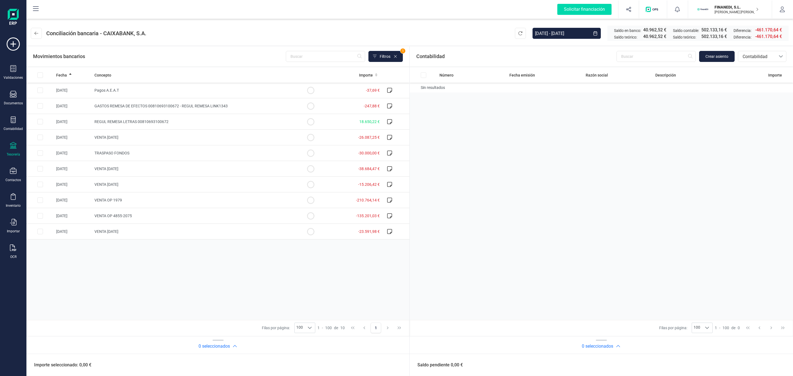
click at [473, 30] on header "Conciliación bancaria - CAIXABANK, S.A. 01/01/2025 - 14/10/2025 Saldo en banco:…" at bounding box center [409, 32] width 766 height 26
click at [380, 59] on span "Filtros" at bounding box center [385, 57] width 11 height 6
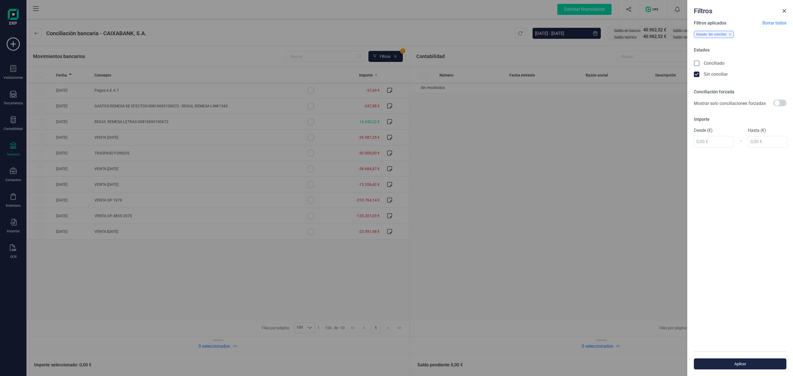
click at [474, 37] on div "Filtros Filtros aplicados Borrar todos Estado: Sin conciliar Estados Conciliado…" at bounding box center [396, 188] width 793 height 376
click at [780, 11] on button "Close" at bounding box center [784, 11] width 9 height 9
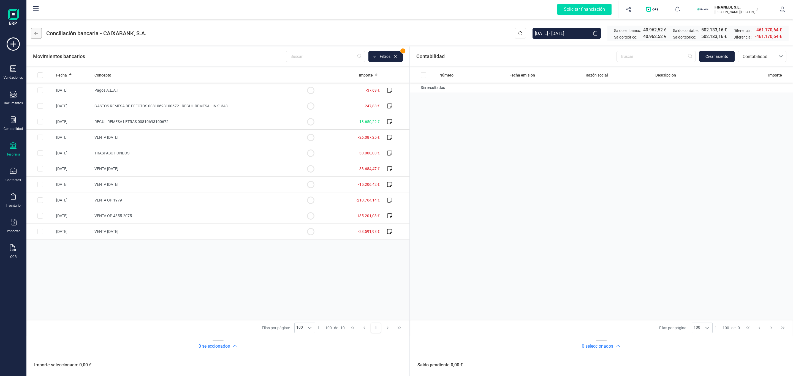
click at [38, 35] on icon at bounding box center [36, 33] width 4 height 4
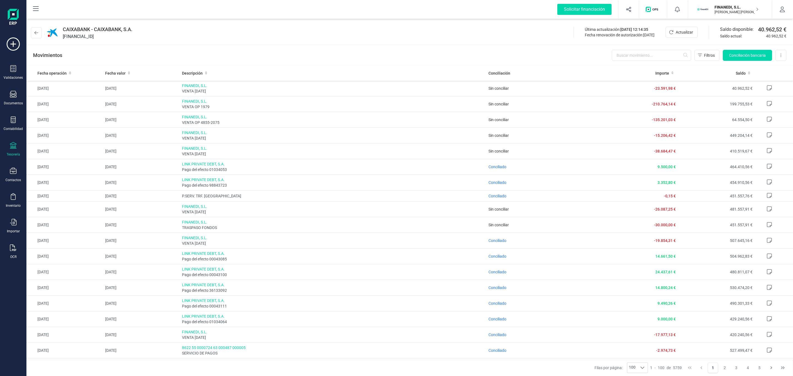
click at [718, 11] on p "[PERSON_NAME] [PERSON_NAME]" at bounding box center [736, 12] width 44 height 4
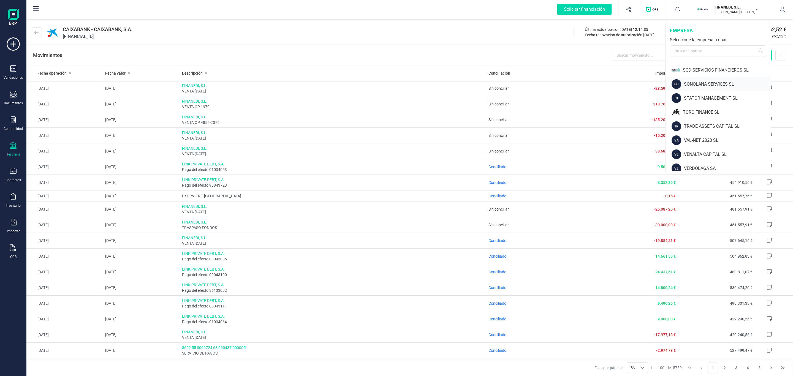
scroll to position [339, 0]
click at [707, 106] on div "TORO FINANCE SL" at bounding box center [727, 108] width 88 height 7
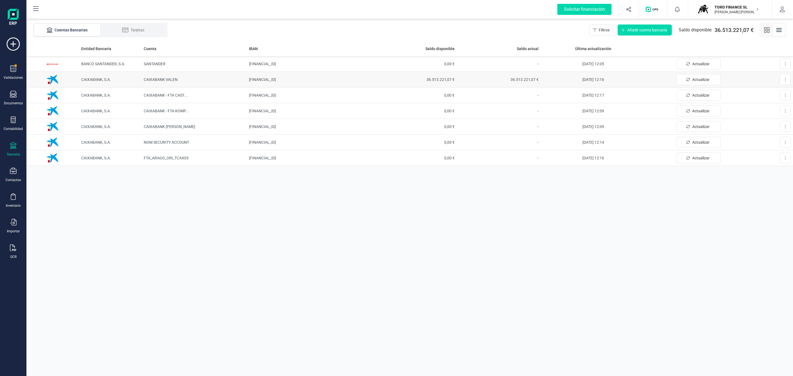
click at [183, 80] on td "CAIXABANK VALEN" at bounding box center [193, 80] width 105 height 16
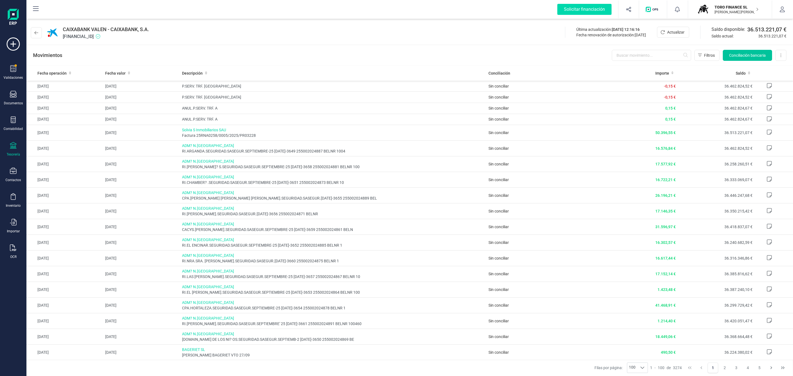
click at [753, 57] on span "Conciliación bancaria" at bounding box center [747, 56] width 37 height 6
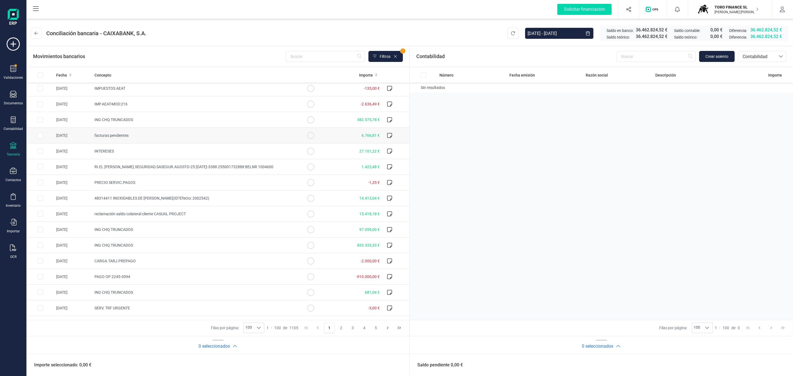
scroll to position [537, 0]
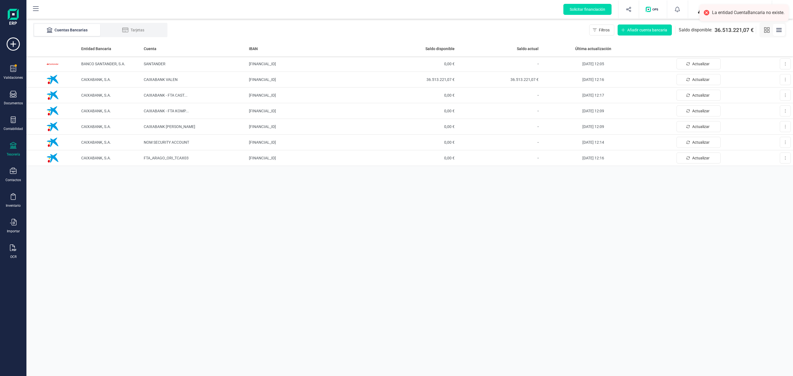
click at [697, 10] on img "button" at bounding box center [703, 9] width 12 height 12
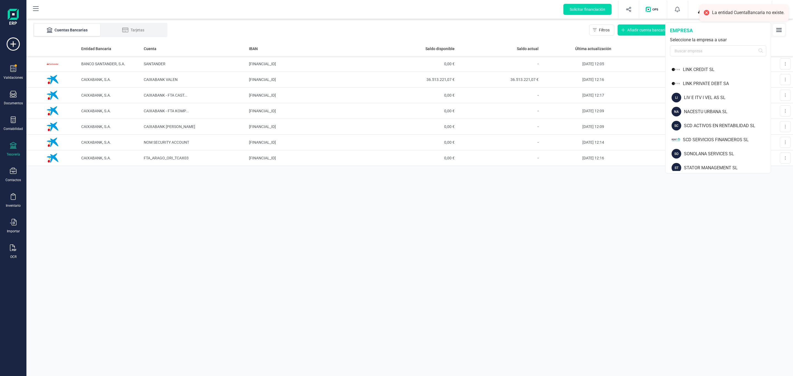
scroll to position [339, 0]
click at [696, 165] on div "VERDOLAGA SA" at bounding box center [727, 164] width 87 height 7
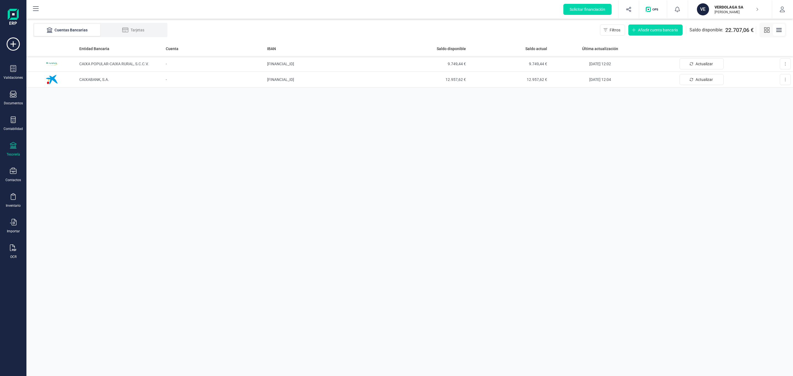
click at [15, 143] on icon at bounding box center [13, 145] width 7 height 7
drag, startPoint x: 208, startPoint y: 128, endPoint x: 175, endPoint y: 115, distance: 34.9
click at [203, 125] on div "Entidad Bancaria Cuenta IBAN Saldo disponible Saldo actual Última actualización…" at bounding box center [409, 208] width 766 height 335
click at [85, 79] on span "CAIXABANK, S.A." at bounding box center [94, 79] width 30 height 4
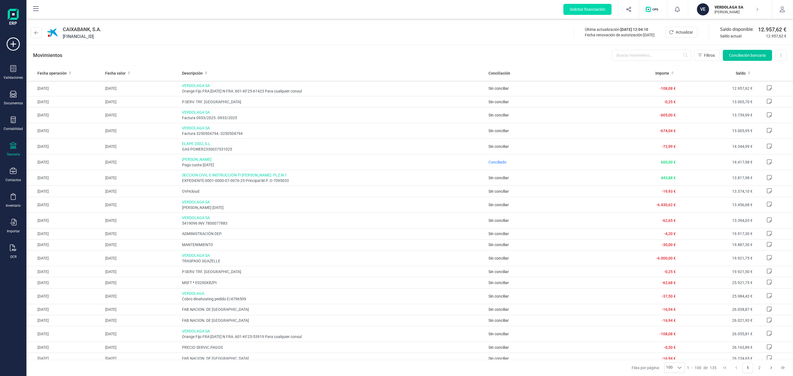
click at [742, 55] on span "Conciliación bancaria" at bounding box center [747, 56] width 37 height 6
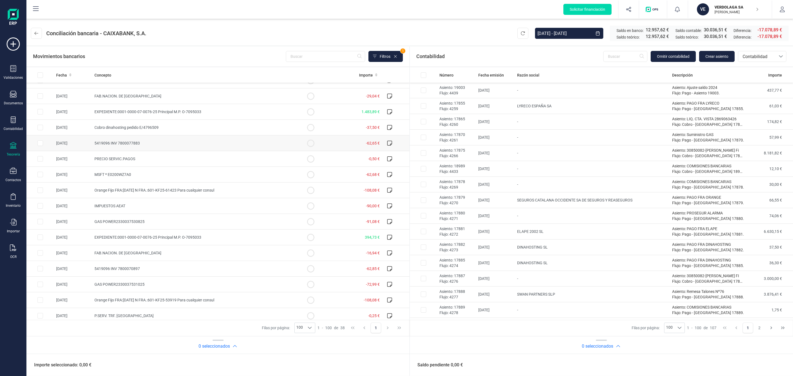
scroll to position [83, 0]
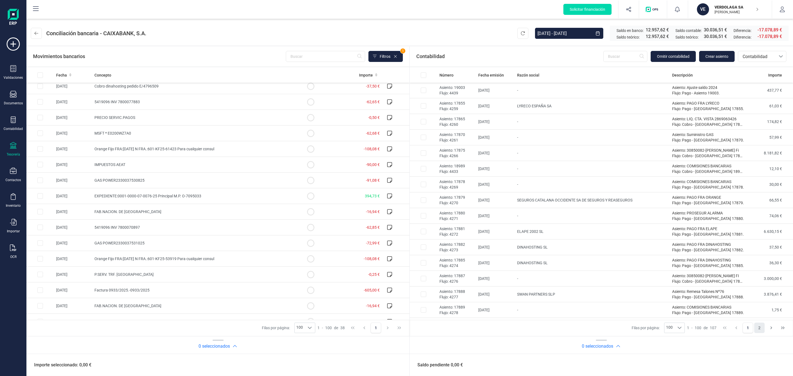
click at [758, 330] on button "2" at bounding box center [759, 328] width 10 height 10
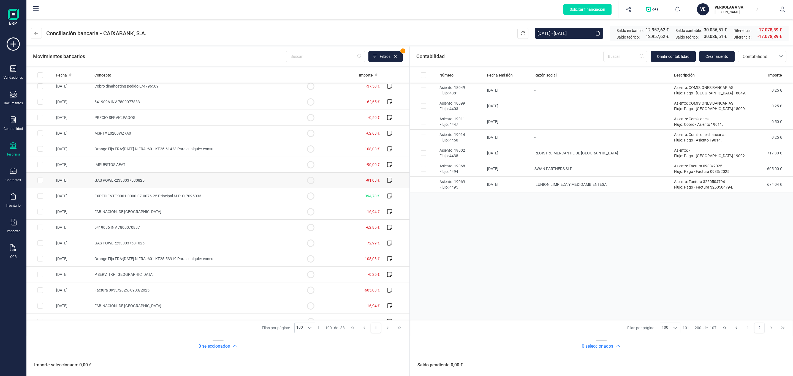
click at [175, 184] on td "GAS POWER2330037530825" at bounding box center [194, 181] width 205 height 16
click at [747, 328] on button "1" at bounding box center [747, 328] width 10 height 10
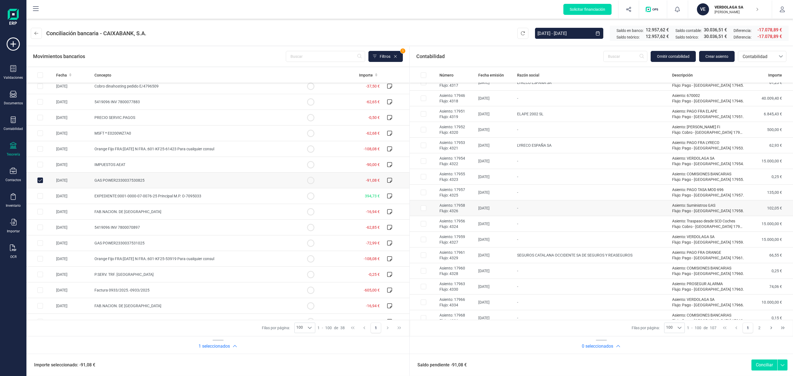
scroll to position [684, 0]
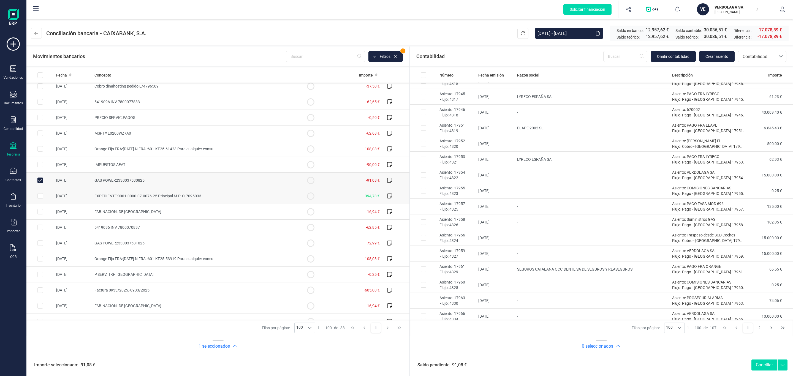
drag, startPoint x: 102, startPoint y: 184, endPoint x: 108, endPoint y: 195, distance: 12.0
click at [102, 184] on td "GAS POWER2330037530825" at bounding box center [194, 181] width 205 height 16
checkbox input "false"
click at [116, 216] on td "FAB.NACION. DE MO" at bounding box center [194, 212] width 205 height 16
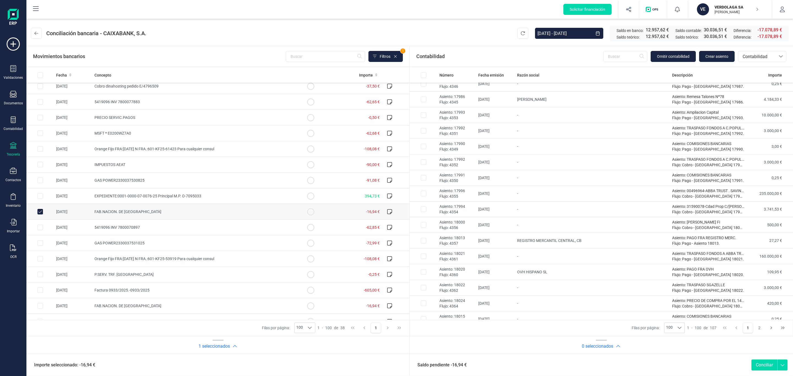
scroll to position [1345, 0]
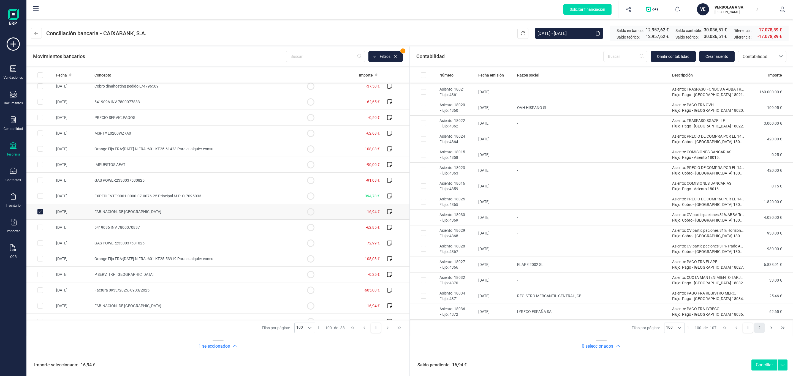
click at [758, 326] on button "2" at bounding box center [759, 328] width 10 height 10
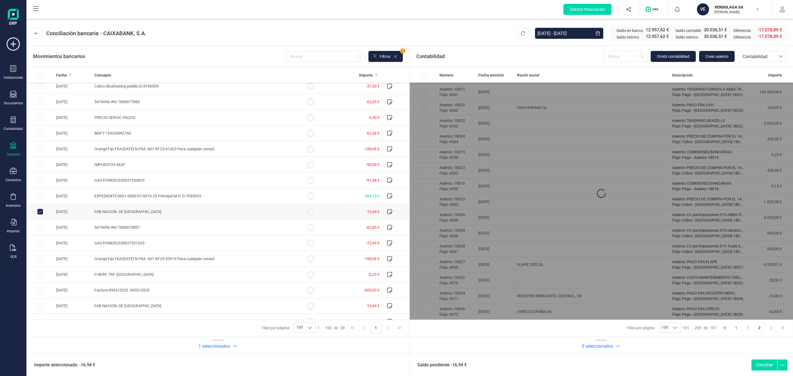
scroll to position [0, 0]
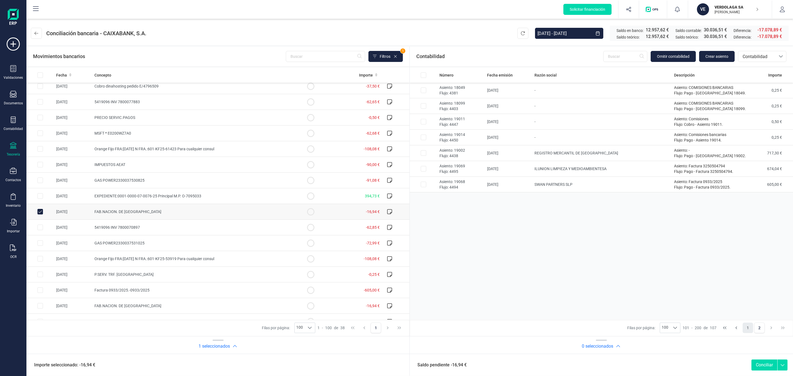
click at [747, 326] on button "1" at bounding box center [747, 328] width 10 height 10
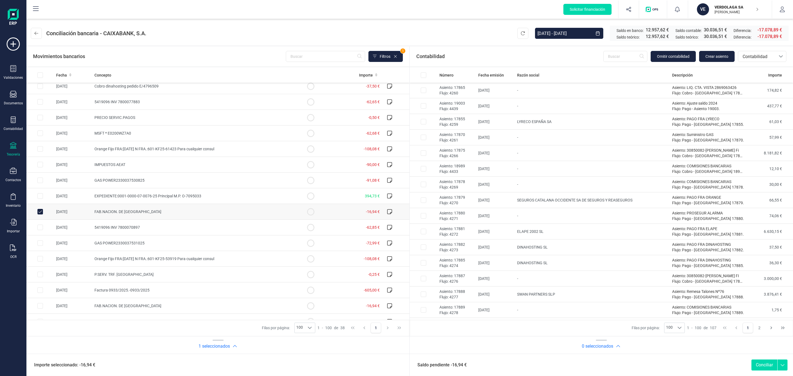
click at [118, 209] on td "FAB.NACION. DE MO" at bounding box center [194, 212] width 205 height 16
checkbox input "false"
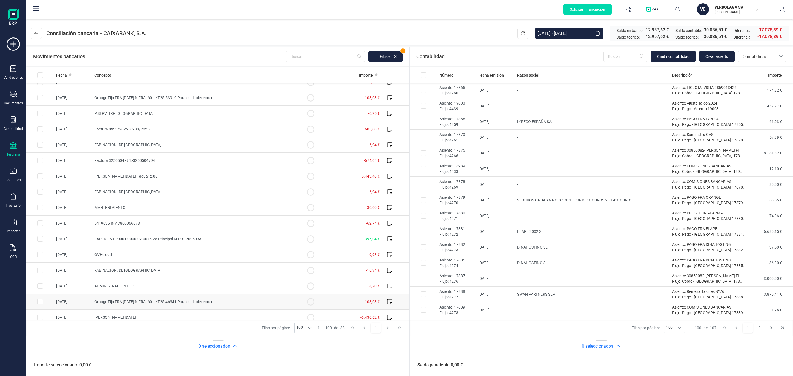
scroll to position [364, 0]
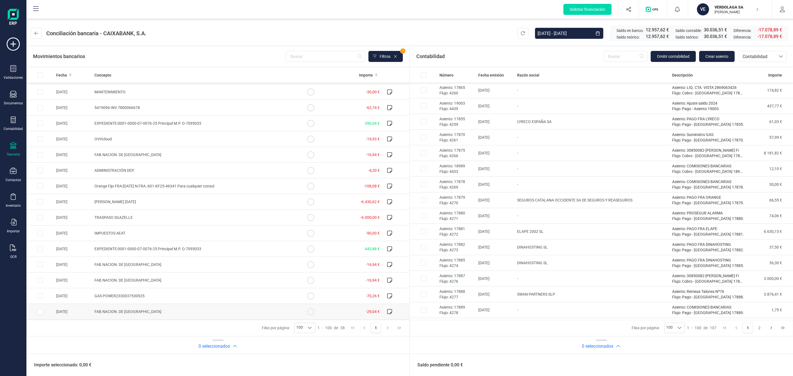
click at [126, 312] on span "FAB.NACION. DE MO" at bounding box center [127, 311] width 67 height 4
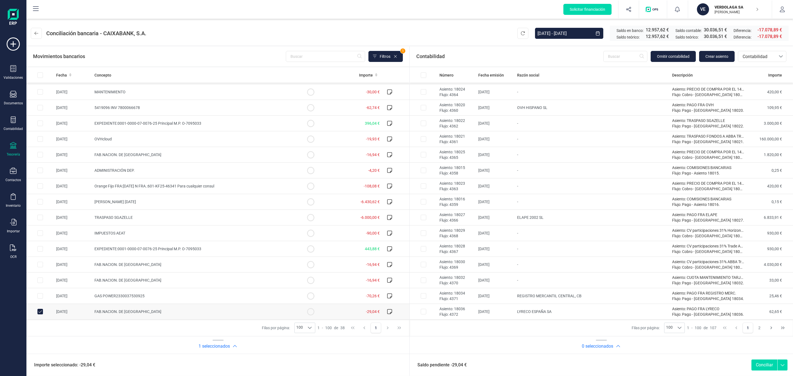
scroll to position [1345, 0]
click at [756, 331] on button "2" at bounding box center [759, 328] width 10 height 10
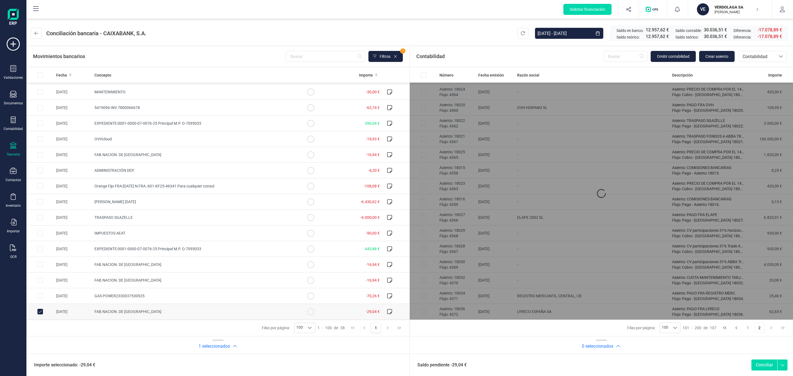
scroll to position [0, 0]
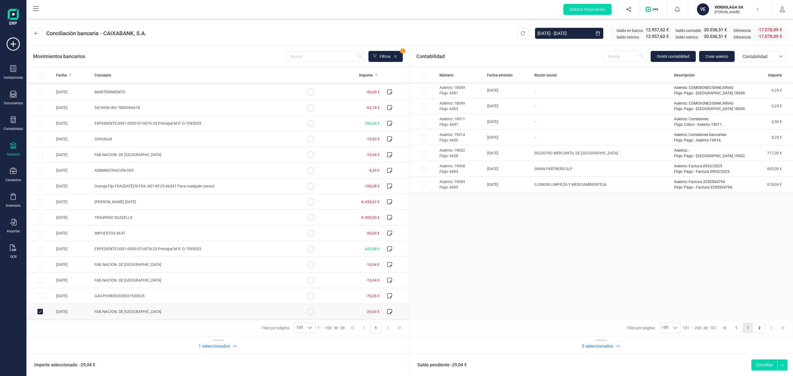
click at [752, 326] on button "1" at bounding box center [747, 328] width 10 height 10
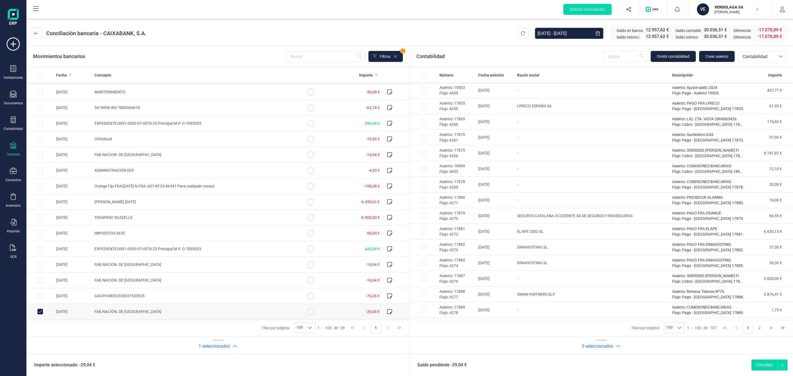
click at [132, 316] on td "FAB.NACION. DE MO" at bounding box center [194, 312] width 205 height 16
checkbox input "false"
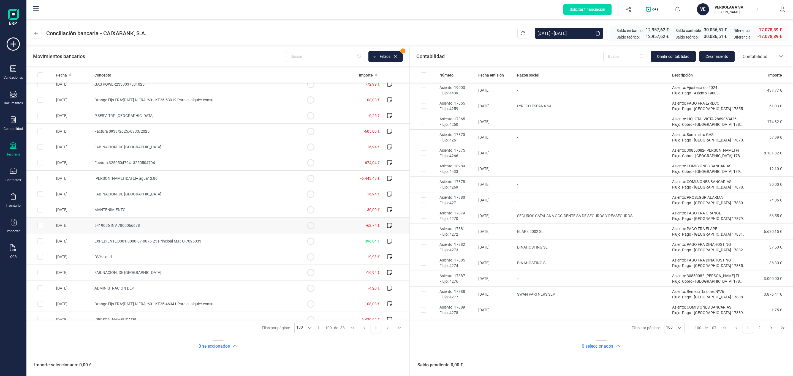
scroll to position [240, 0]
click at [202, 294] on td "ADMINISTRACIÓN DEP." at bounding box center [194, 290] width 205 height 16
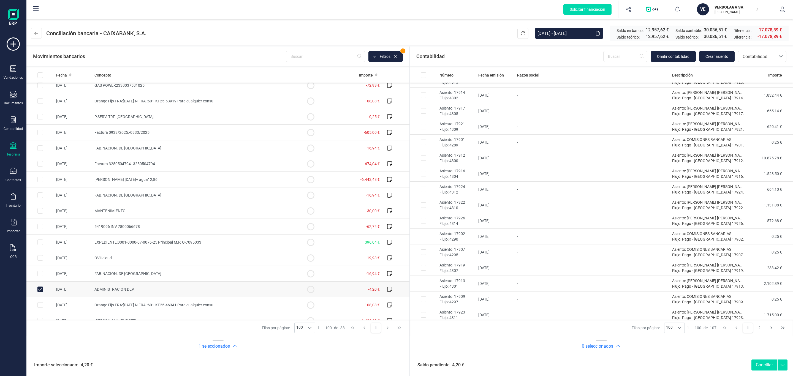
scroll to position [413, 0]
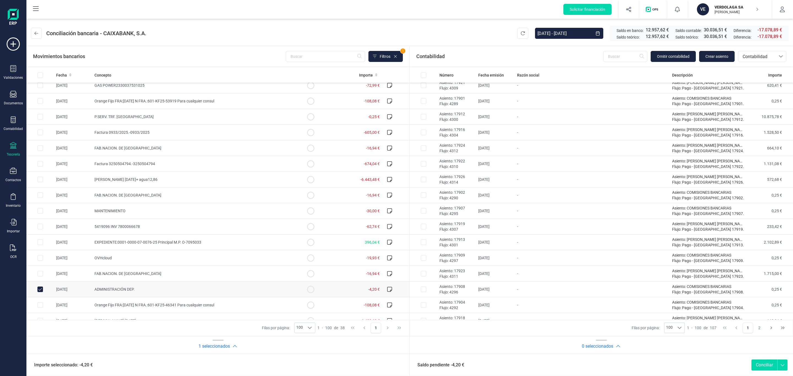
click at [121, 292] on span "ADMINISTRACIÓN DEP." at bounding box center [114, 289] width 40 height 4
checkbox input "false"
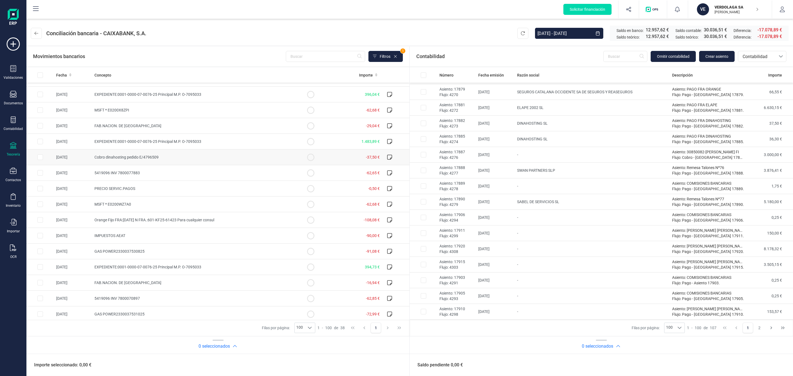
scroll to position [0, 0]
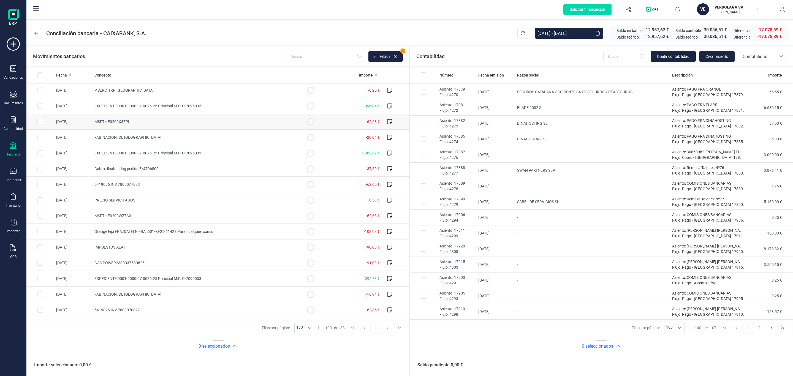
click at [164, 118] on td "MSFT * E0200X8ZPI" at bounding box center [194, 122] width 205 height 16
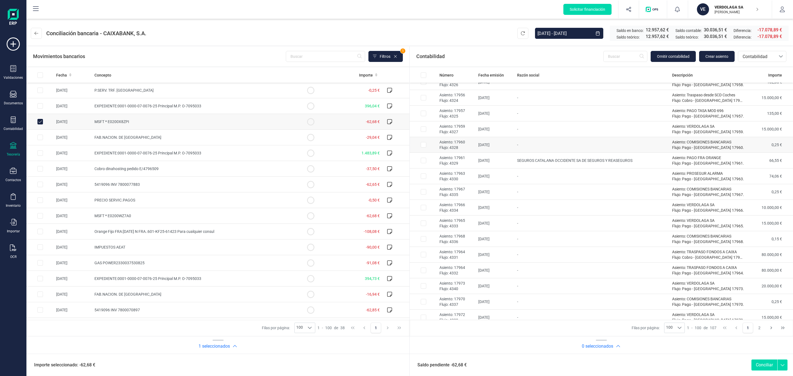
scroll to position [808, 0]
click at [156, 122] on td "MSFT * E0200X8ZPI" at bounding box center [194, 122] width 205 height 16
checkbox input "false"
click at [145, 135] on td "FAB.NACION. DE MO" at bounding box center [194, 138] width 205 height 16
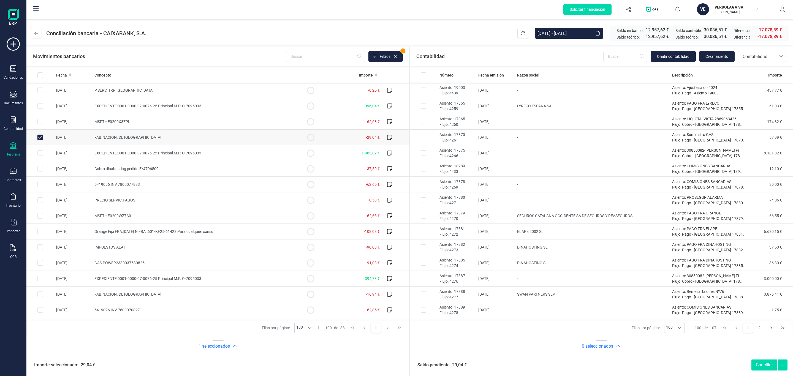
click at [274, 141] on td "FAB.NACION. DE MO" at bounding box center [194, 138] width 205 height 16
checkbox input "false"
click at [564, 103] on td "LYRECO ESPAÑA SA" at bounding box center [592, 106] width 155 height 16
click at [503, 113] on td "01/01/2025" at bounding box center [495, 106] width 39 height 16
checkbox input "false"
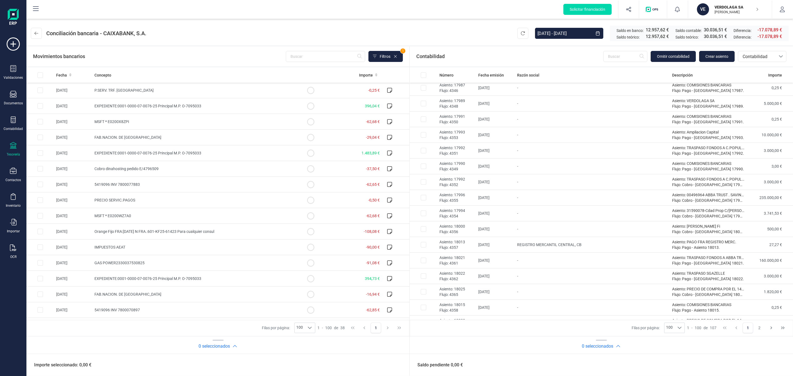
scroll to position [1345, 0]
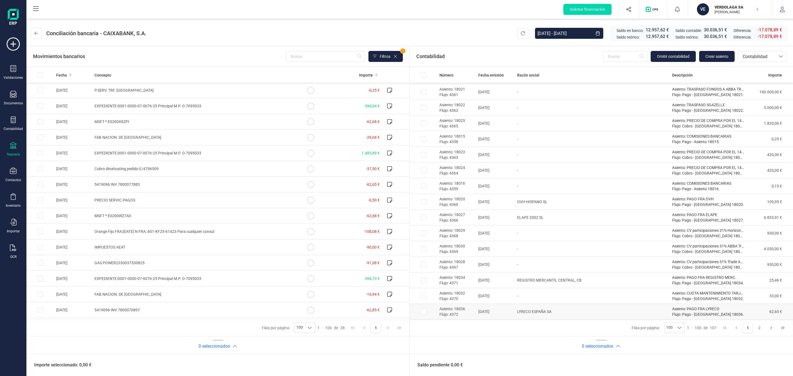
click at [580, 311] on td "LYRECO ESPAÑA SA" at bounding box center [592, 312] width 155 height 16
checkbox input "true"
click at [337, 312] on td "-62,85 €" at bounding box center [353, 310] width 58 height 16
checkbox input "false"
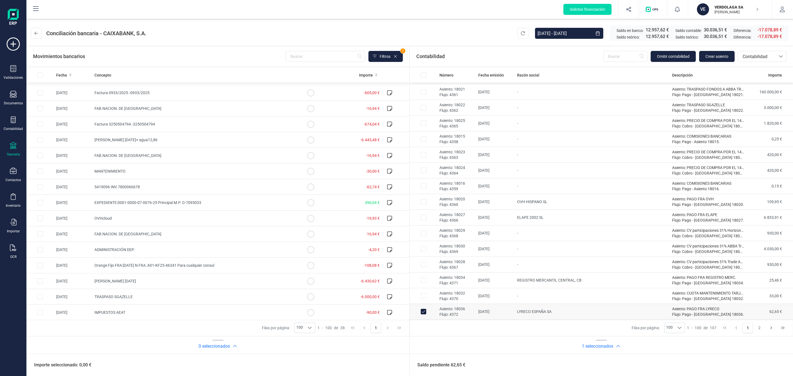
scroll to position [364, 0]
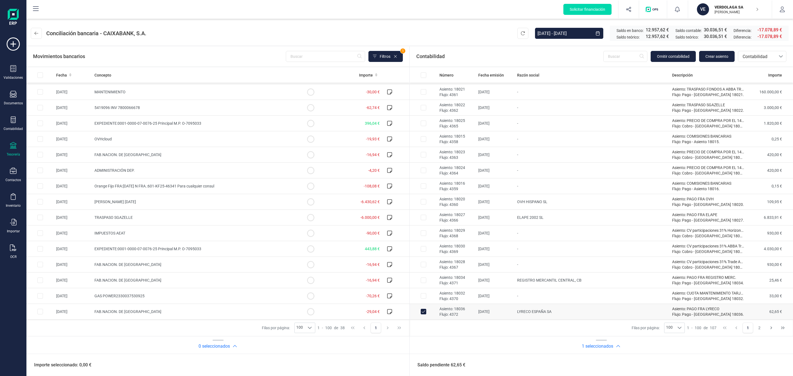
click at [550, 314] on td "LYRECO ESPAÑA SA" at bounding box center [592, 312] width 155 height 16
checkbox input "false"
click at [121, 307] on td "FAB.NACION. DE MO" at bounding box center [194, 312] width 205 height 16
checkbox input "false"
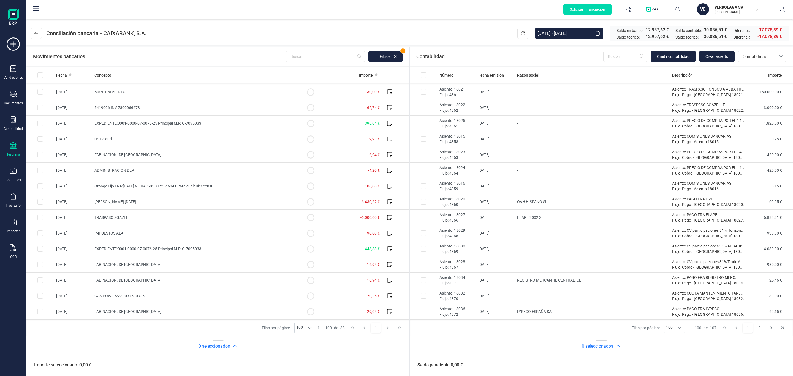
drag, startPoint x: 103, startPoint y: 164, endPoint x: 448, endPoint y: 23, distance: 372.5
click at [448, 23] on header "Conciliación bancaria - CAIXABANK, S.A. 01/01/2025 - 14/10/2025 Saldo en banco:…" at bounding box center [409, 32] width 766 height 26
click at [747, 14] on div "VERDOLAGA SA KRUTSCH OSPINA DANIEL" at bounding box center [733, 9] width 42 height 12
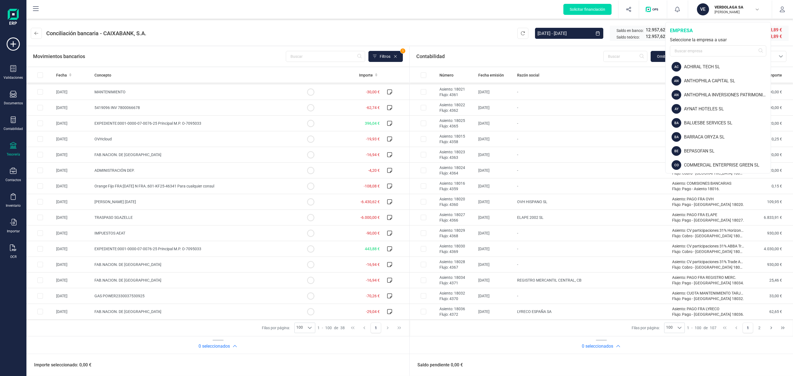
scroll to position [0, 0]
click at [445, 44] on header "Conciliación bancaria - CAIXABANK, S.A. 01/01/2025 - 14/10/2025 Saldo en banco:…" at bounding box center [409, 32] width 766 height 26
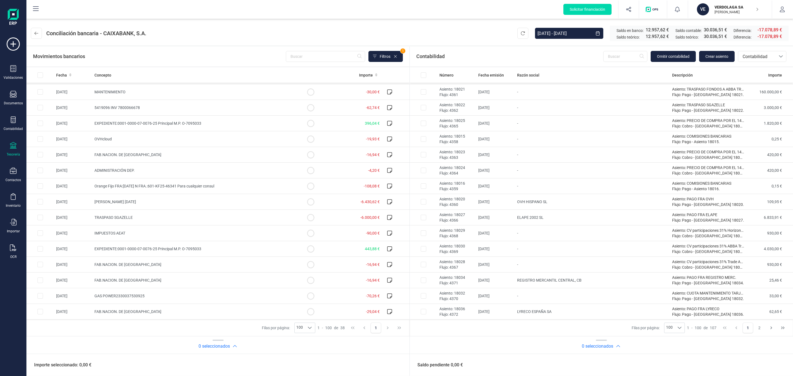
click at [384, 27] on header "Conciliación bancaria - CAIXABANK, S.A. 01/01/2025 - 14/10/2025 Saldo en banco:…" at bounding box center [409, 32] width 766 height 26
click at [382, 52] on button "Filtros" at bounding box center [385, 56] width 34 height 11
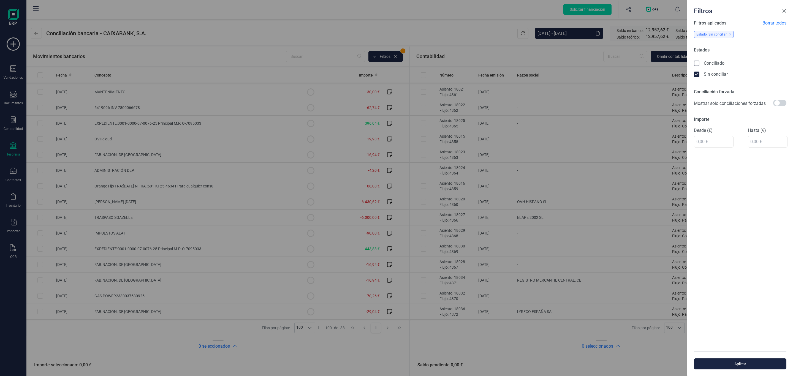
click at [785, 9] on span "Close" at bounding box center [784, 11] width 4 height 4
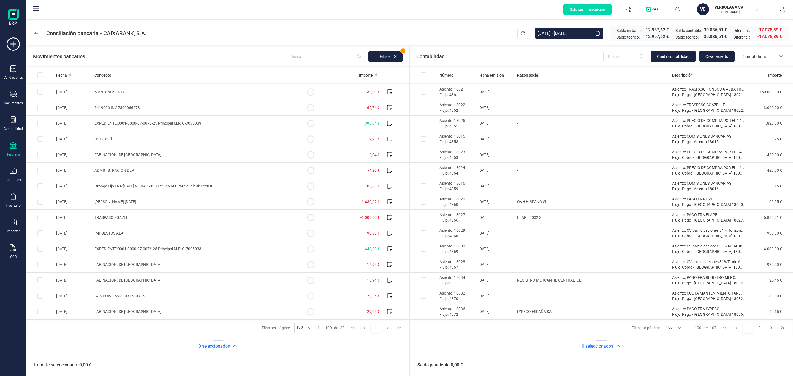
click at [428, 31] on header "Conciliación bancaria - CAIXABANK, S.A. 01/01/2025 - 14/10/2025 Saldo en banco:…" at bounding box center [409, 32] width 766 height 26
drag, startPoint x: 421, startPoint y: 7, endPoint x: 419, endPoint y: 10, distance: 3.2
drag, startPoint x: 419, startPoint y: 10, endPoint x: 353, endPoint y: 21, distance: 67.2
click at [353, 21] on header "Conciliación bancaria - CAIXABANK, S.A. 01/01/2025 - 14/10/2025 Saldo en banco:…" at bounding box center [409, 32] width 766 height 26
click at [511, 186] on td "[DATE]" at bounding box center [495, 186] width 39 height 16
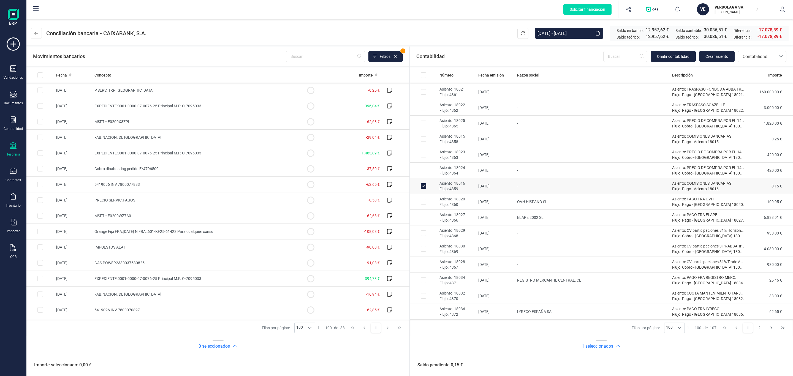
click at [508, 184] on td "[DATE]" at bounding box center [495, 186] width 39 height 16
checkbox input "false"
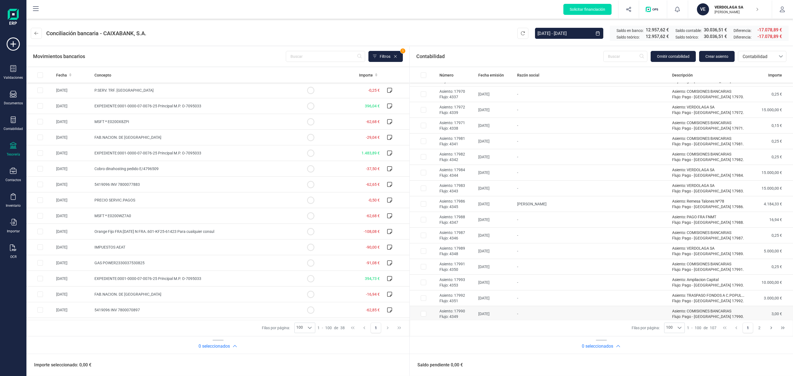
scroll to position [973, 0]
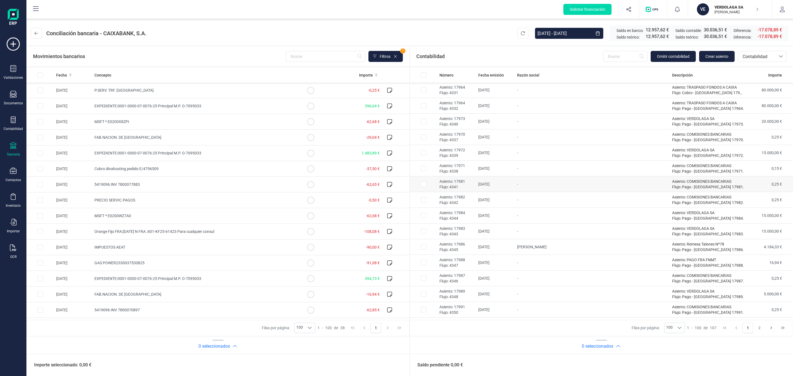
click at [516, 189] on td "-" at bounding box center [592, 184] width 155 height 16
click at [68, 73] on div "Fecha" at bounding box center [73, 75] width 34 height 6
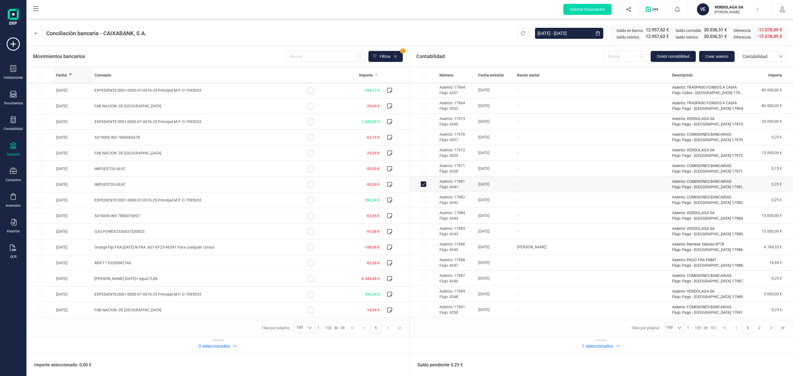
click at [68, 75] on div "Fecha" at bounding box center [73, 75] width 34 height 6
click at [492, 192] on td "21/02/2025" at bounding box center [495, 184] width 39 height 16
checkbox input "false"
click at [520, 207] on td "-" at bounding box center [592, 200] width 155 height 16
checkbox input "true"
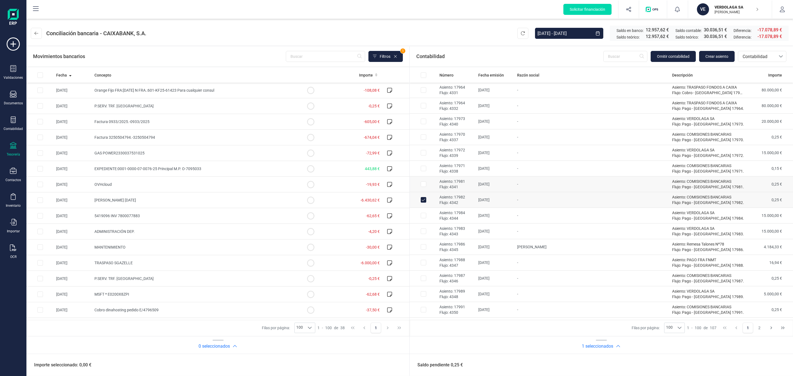
click at [517, 189] on td "-" at bounding box center [592, 184] width 155 height 16
checkbox input "true"
click at [336, 80] on th "Importe" at bounding box center [353, 74] width 58 height 15
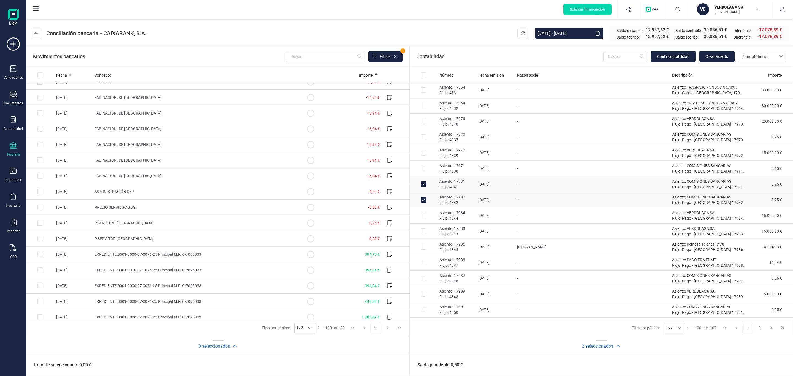
scroll to position [364, 0]
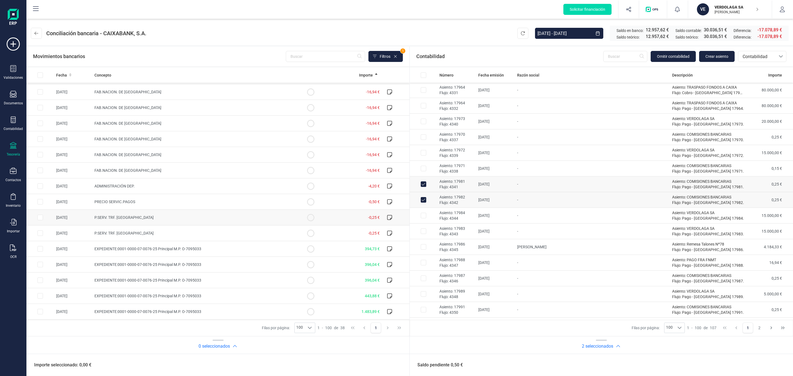
click at [324, 212] on td "-0,25 €" at bounding box center [353, 218] width 58 height 16
checkbox input "true"
click at [326, 235] on td "-0,25 €" at bounding box center [353, 233] width 58 height 16
checkbox input "true"
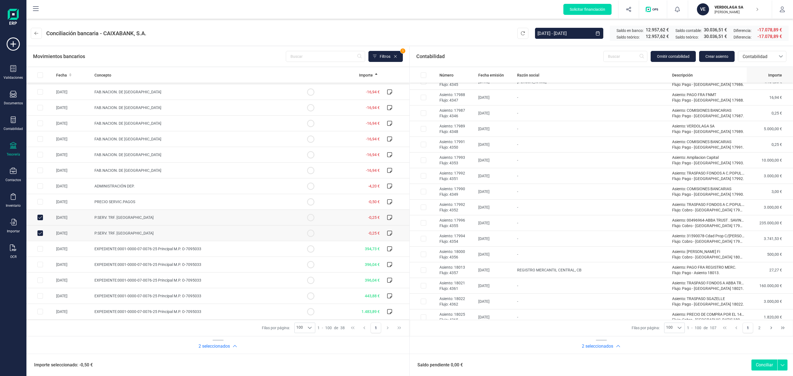
scroll to position [973, 0]
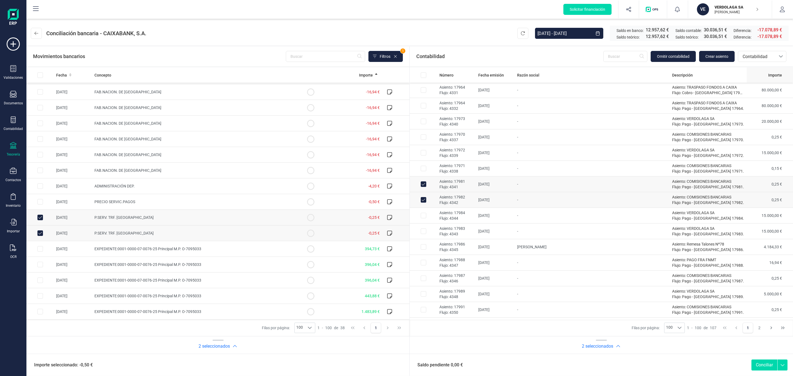
click at [768, 75] on span "Importe" at bounding box center [775, 75] width 14 height 6
click at [485, 192] on td "21/02/2025" at bounding box center [495, 184] width 39 height 16
checkbox input "false"
click at [486, 202] on td "21/02/2025" at bounding box center [495, 200] width 39 height 16
checkbox input "false"
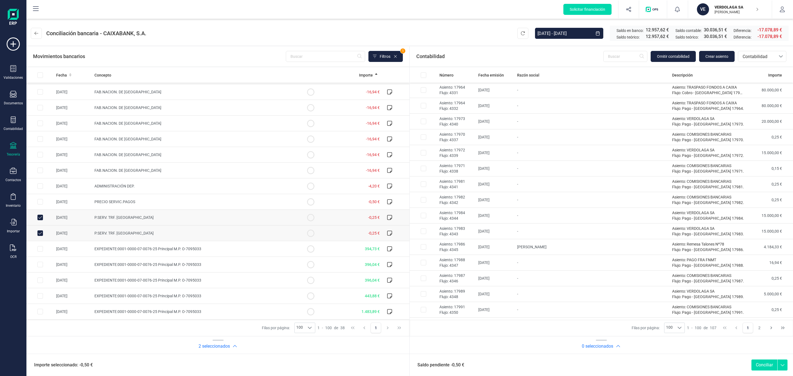
click at [83, 220] on td "[DATE]" at bounding box center [73, 218] width 38 height 16
checkbox input "false"
click at [75, 237] on td "[DATE]" at bounding box center [73, 233] width 38 height 16
checkbox input "false"
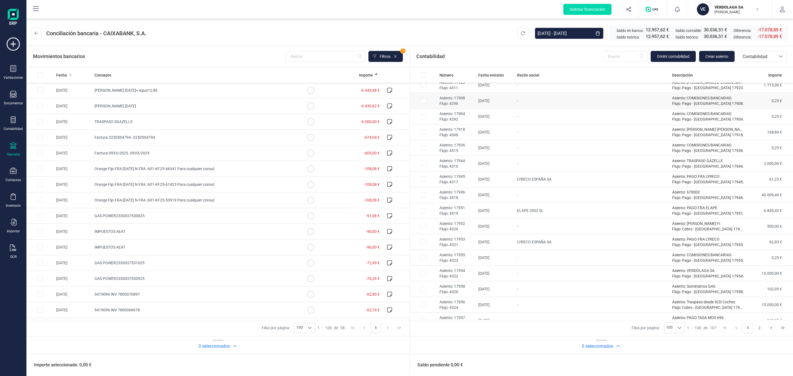
scroll to position [478, 0]
click at [778, 70] on th "Importe" at bounding box center [770, 74] width 46 height 15
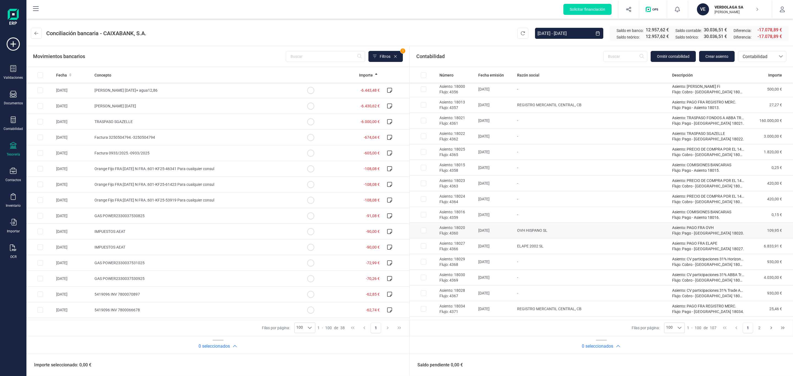
scroll to position [1345, 0]
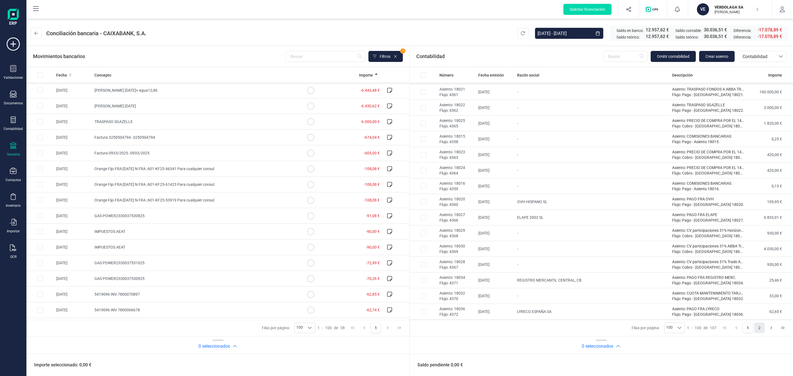
click at [757, 325] on button "2" at bounding box center [759, 328] width 10 height 10
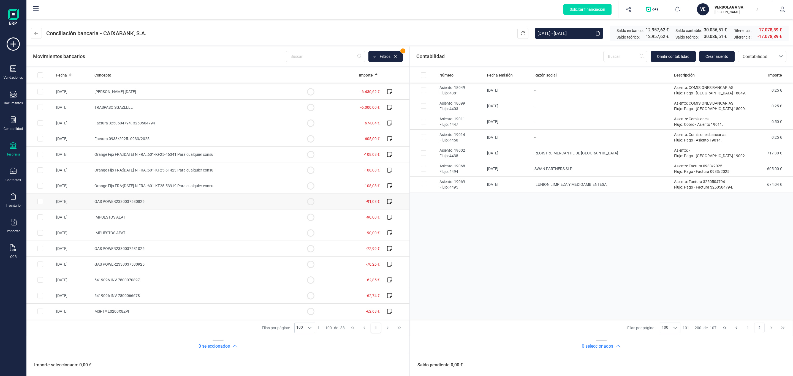
scroll to position [0, 0]
click at [243, 150] on td "Factura 0933/2025.-0933/2025" at bounding box center [194, 153] width 205 height 16
checkbox input "true"
click at [538, 170] on td "SWAN PARTNERS SLP" at bounding box center [602, 169] width 140 height 16
checkbox input "true"
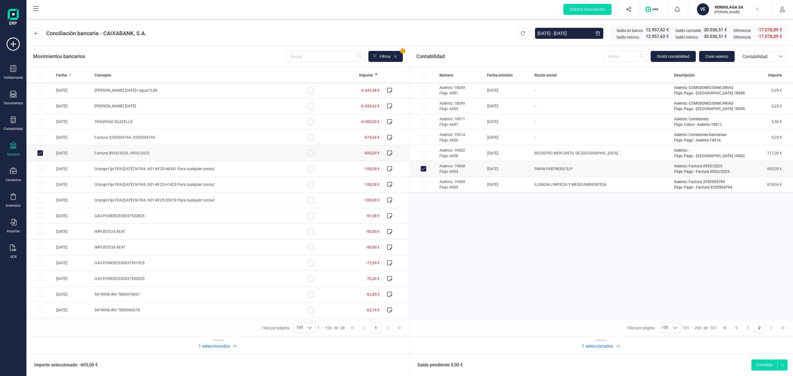
click at [762, 368] on button "Conciliar" at bounding box center [764, 365] width 26 height 11
checkbox input "false"
click at [546, 173] on td "ILUNION LIMPIEZA Y MEDIOAMBIENTESA" at bounding box center [602, 169] width 140 height 16
checkbox input "true"
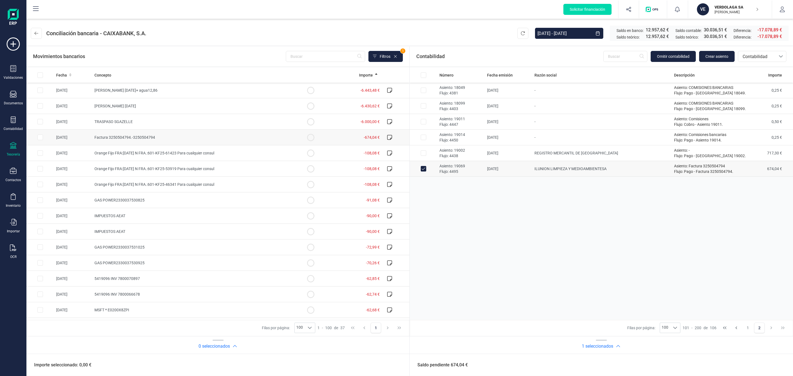
click at [254, 136] on td "Factura 3250504794.-3250504794" at bounding box center [194, 138] width 205 height 16
checkbox input "true"
click at [763, 364] on button "Conciliar" at bounding box center [764, 365] width 26 height 11
click at [519, 155] on td "[DATE]" at bounding box center [509, 153] width 48 height 16
click at [517, 153] on td "[DATE]" at bounding box center [509, 153] width 48 height 16
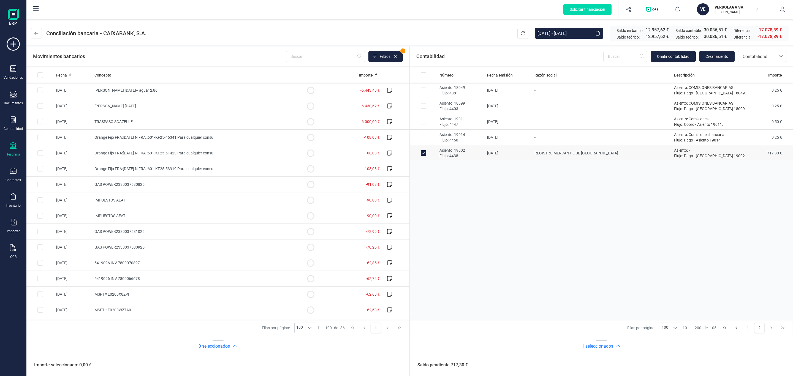
checkbox input "false"
click at [514, 88] on td "[DATE]" at bounding box center [509, 91] width 48 height 16
checkbox input "true"
click at [521, 103] on td "[DATE]" at bounding box center [509, 106] width 48 height 16
checkbox input "true"
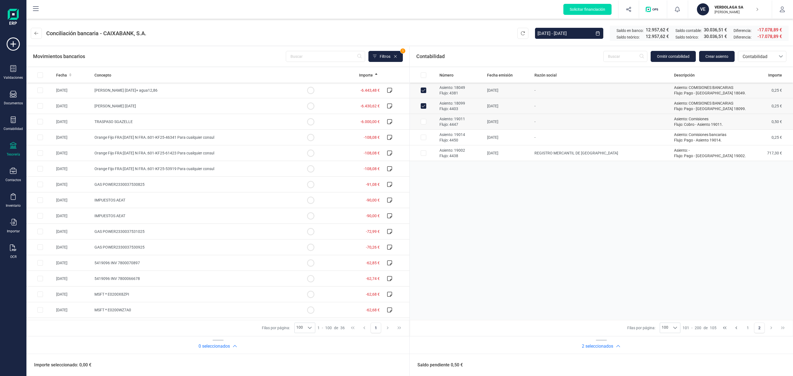
click at [519, 122] on td "16/06/2025" at bounding box center [509, 122] width 48 height 16
checkbox input "true"
click at [519, 138] on td "[DATE]" at bounding box center [509, 138] width 48 height 16
checkbox input "true"
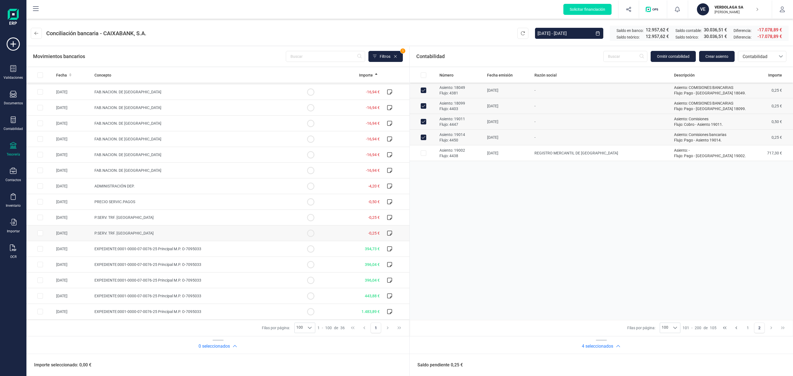
scroll to position [332, 0]
click at [233, 217] on td "P.SERV. TRF. AJENA" at bounding box center [194, 218] width 205 height 16
checkbox input "true"
click at [754, 367] on button "Conciliar" at bounding box center [764, 365] width 26 height 11
checkbox input "false"
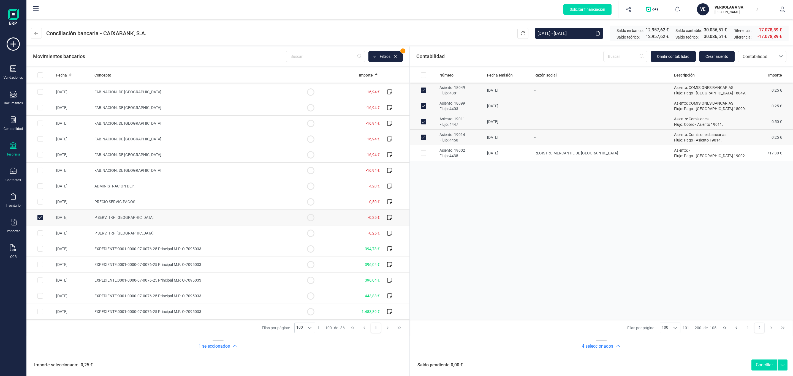
checkbox input "false"
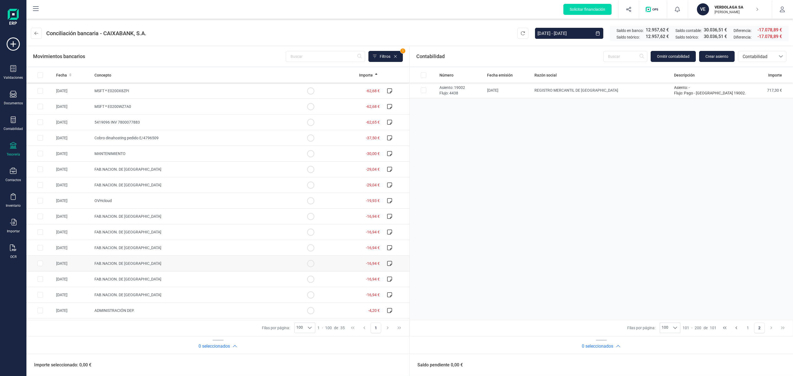
scroll to position [248, 0]
drag, startPoint x: 116, startPoint y: 173, endPoint x: 114, endPoint y: 180, distance: 6.7
click at [116, 173] on span "FAB.NACION. DE MO" at bounding box center [127, 172] width 67 height 4
checkbox input "true"
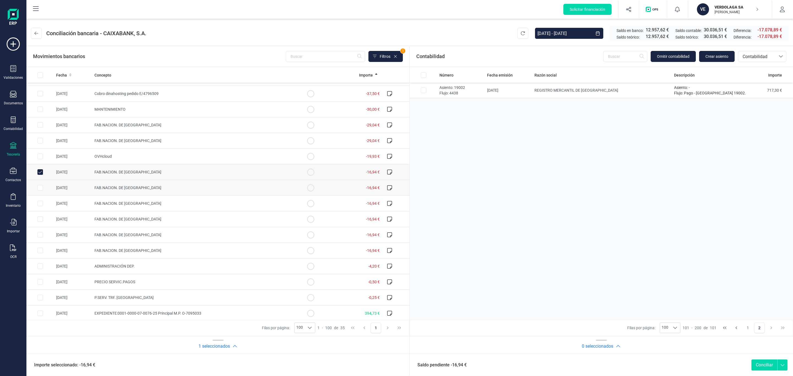
drag, startPoint x: 116, startPoint y: 185, endPoint x: 118, endPoint y: 194, distance: 9.3
click at [116, 185] on td "FAB.NACION. DE MO" at bounding box center [194, 188] width 205 height 16
checkbox input "true"
click at [124, 206] on span "FAB.NACION. DE MO" at bounding box center [127, 203] width 67 height 4
checkbox input "true"
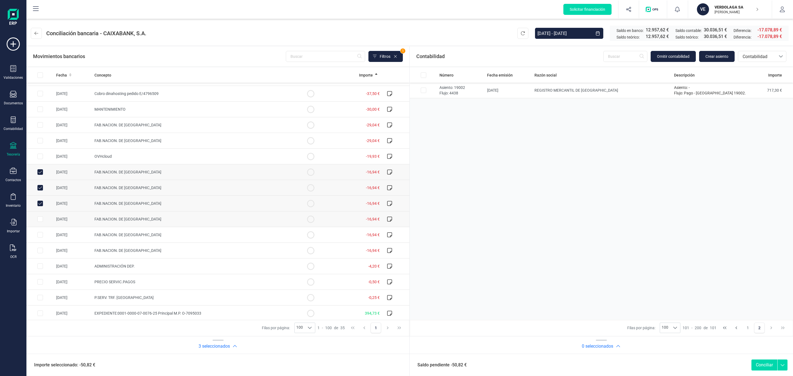
click at [127, 221] on span "FAB.NACION. DE MO" at bounding box center [127, 219] width 67 height 4
checkbox input "true"
click at [126, 243] on td "FAB.NACION. DE MO" at bounding box center [194, 235] width 205 height 16
checkbox input "true"
click at [126, 258] on td "FAB.NACION. DE MO" at bounding box center [194, 251] width 205 height 16
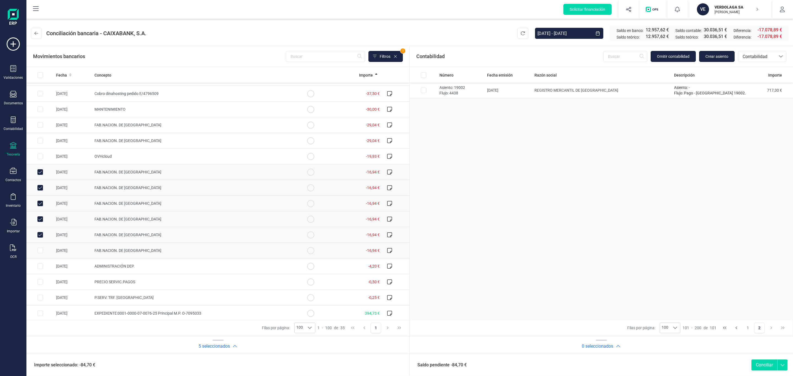
checkbox input "true"
click at [40, 74] on input "All items unselected" at bounding box center [40, 75] width 6 height 6
checkbox input "true"
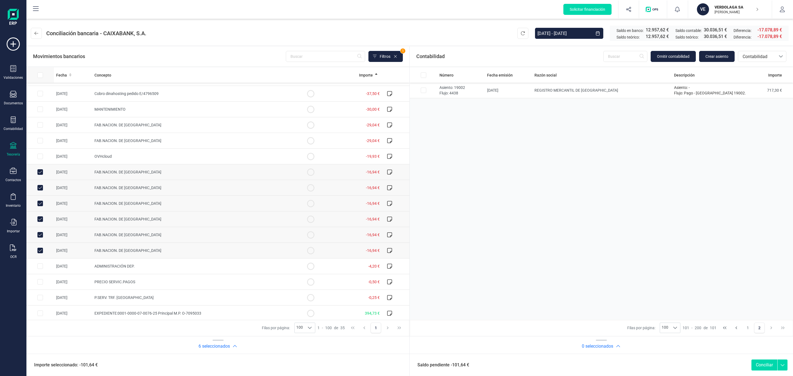
checkbox input "true"
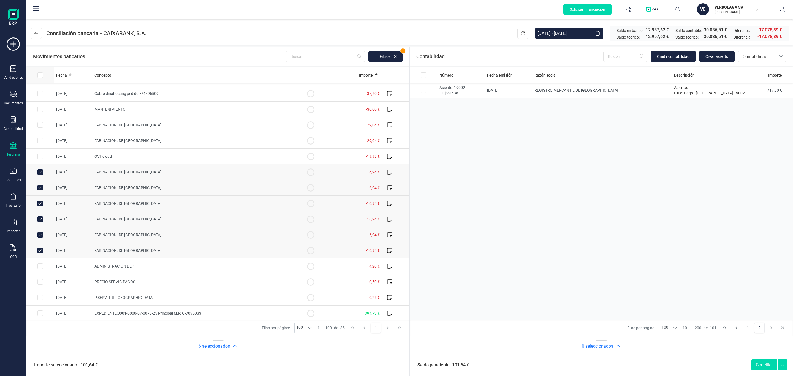
checkbox input "true"
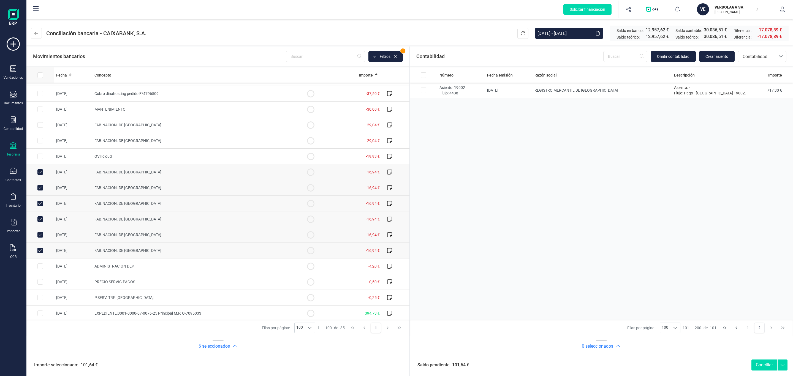
checkbox input "true"
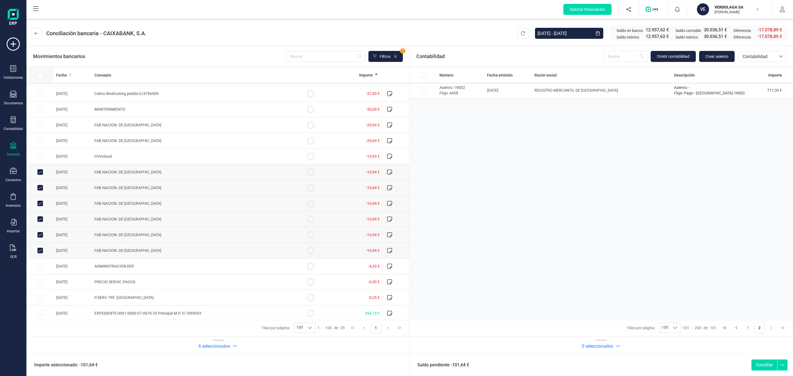
checkbox input "true"
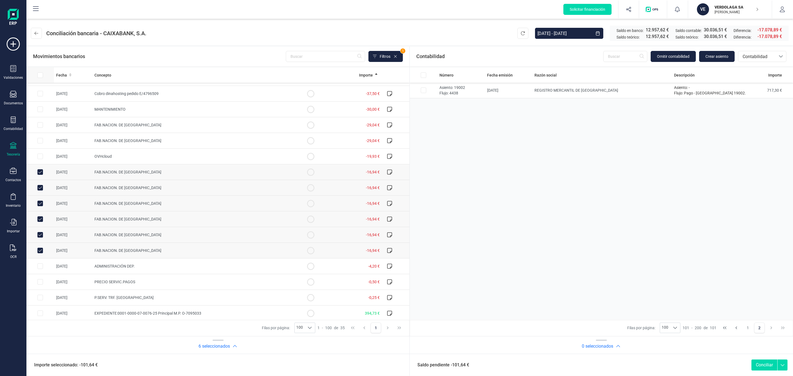
checkbox input "true"
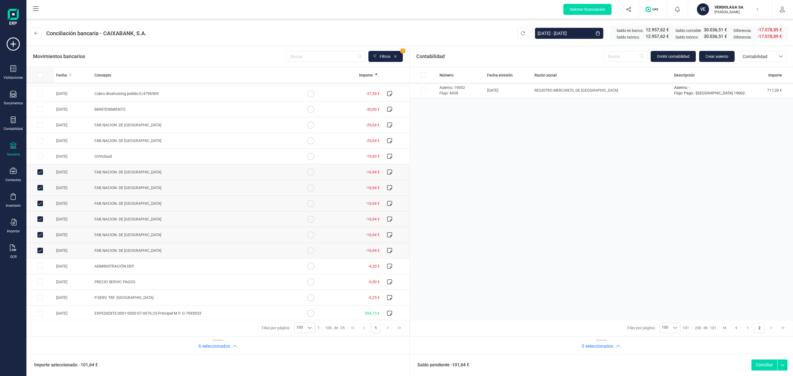
checkbox input "true"
click at [38, 76] on input "All items selected" at bounding box center [40, 75] width 6 height 6
checkbox input "false"
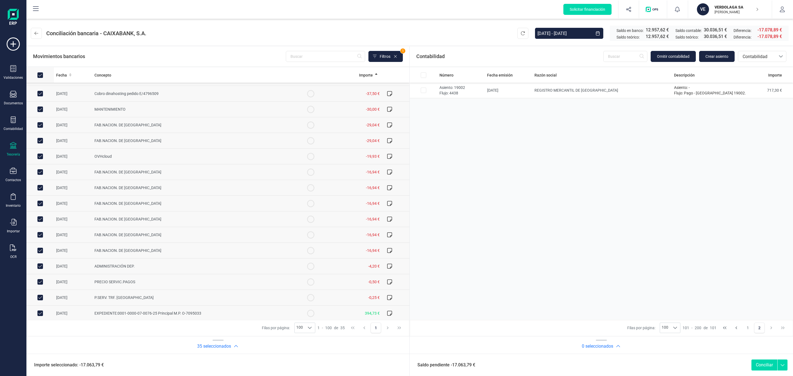
checkbox input "false"
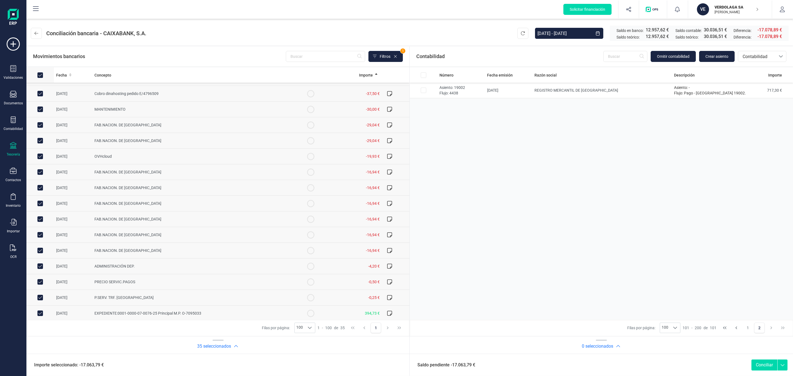
checkbox input "false"
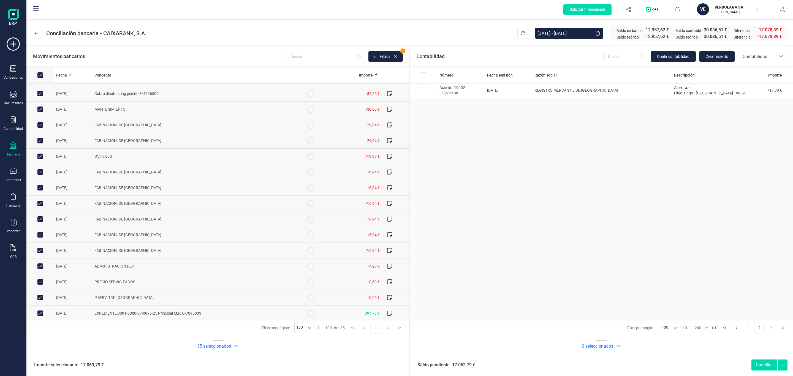
checkbox input "false"
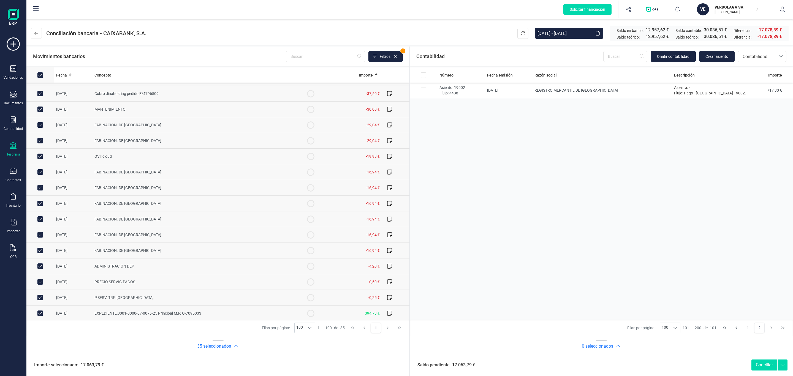
checkbox input "false"
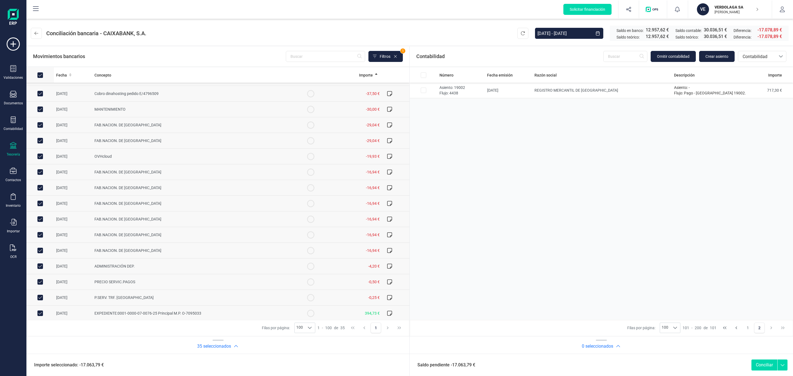
checkbox input "false"
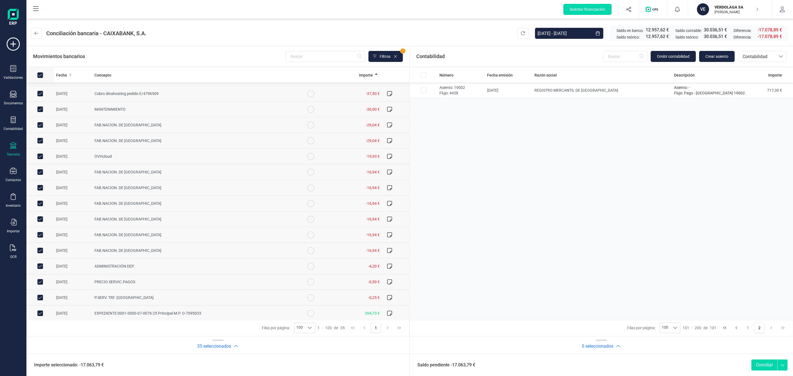
checkbox input "false"
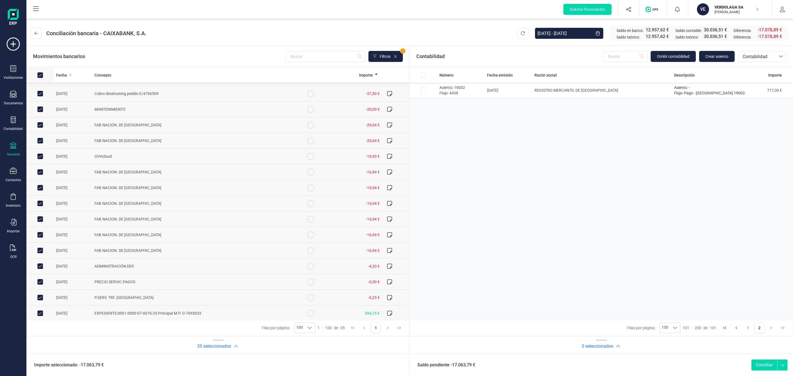
checkbox input "false"
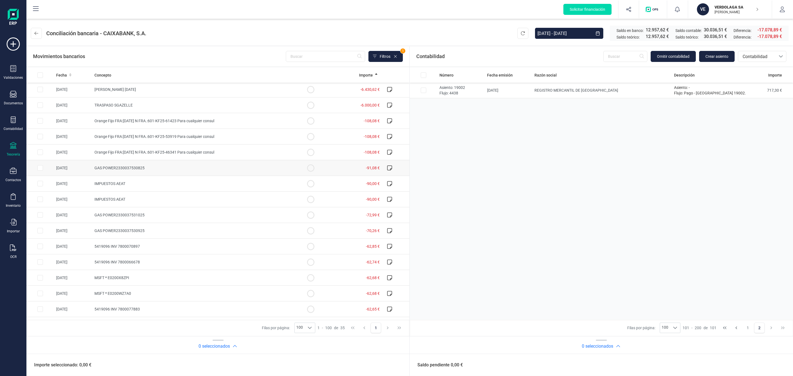
scroll to position [0, 0]
click at [536, 158] on div "Número Fecha emisión Razón social Descripción Importe Asiento: 19002 Flujo: 443…" at bounding box center [601, 193] width 383 height 252
click at [540, 242] on div "Número Fecha emisión Razón social Descripción Importe Asiento: 19002 Flujo: 443…" at bounding box center [601, 193] width 383 height 252
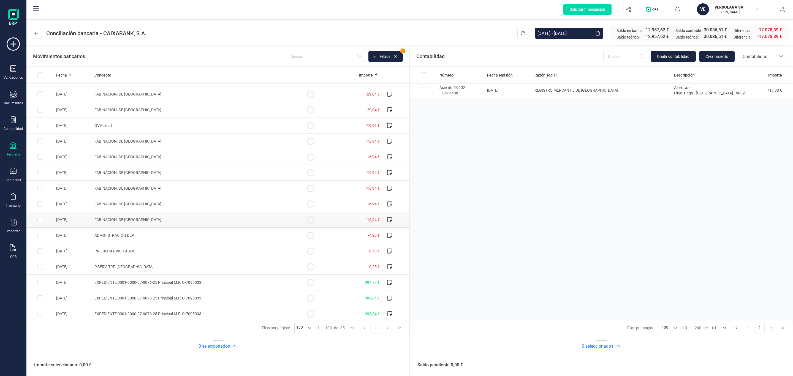
scroll to position [317, 0]
click at [688, 265] on div "Número Fecha emisión Razón social Descripción Importe Asiento: 19002 Flujo: 443…" at bounding box center [601, 193] width 383 height 252
click at [667, 328] on span "100" at bounding box center [665, 328] width 10 height 10
click at [555, 236] on div "Número Fecha emisión Razón social Descripción Importe Asiento: 19002 Flujo: 443…" at bounding box center [601, 193] width 383 height 252
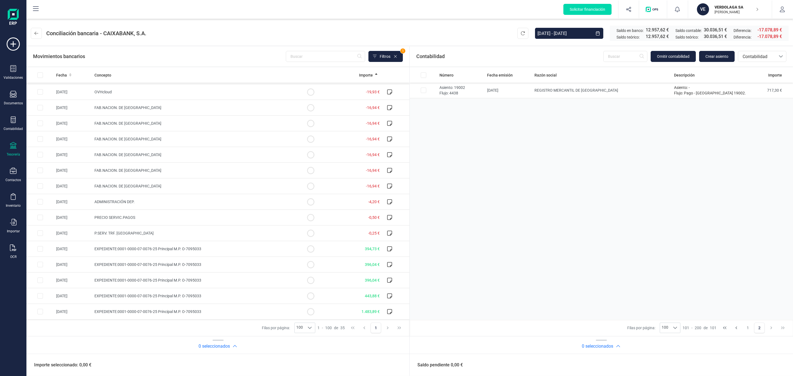
click at [579, 183] on div "Número Fecha emisión Razón social Descripción Importe Asiento: 19002 Flujo: 443…" at bounding box center [601, 193] width 383 height 252
click at [649, 216] on div "Número Fecha emisión Razón social Descripción Importe Asiento: 19002 Flujo: 443…" at bounding box center [601, 193] width 383 height 252
click at [747, 7] on p "VERDOLAGA SA" at bounding box center [736, 7] width 44 height 6
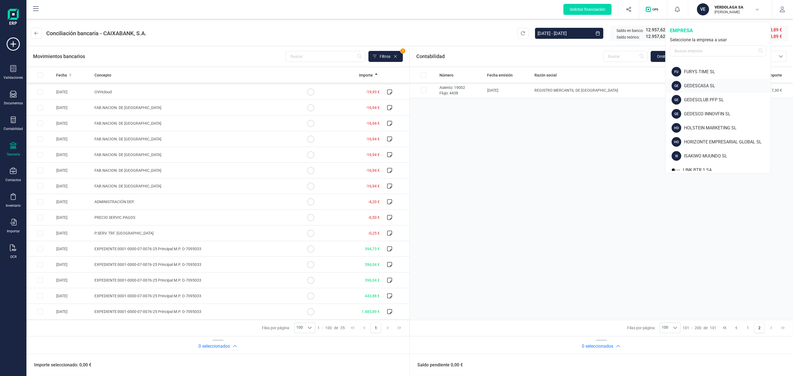
scroll to position [165, 0]
click at [715, 139] on div "ISAKIWO MUUNDO SL" at bounding box center [727, 141] width 87 height 7
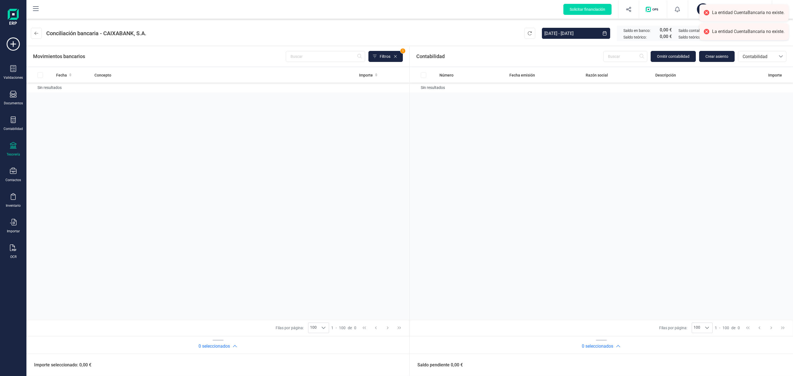
click at [697, 8] on div "IS" at bounding box center [703, 9] width 12 height 12
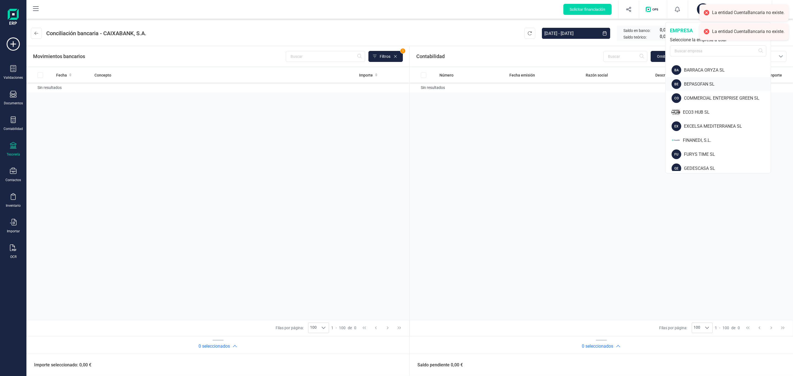
scroll to position [83, 0]
click at [701, 110] on div "EXCELSA MEDITERRANEA SL" at bounding box center [727, 111] width 87 height 7
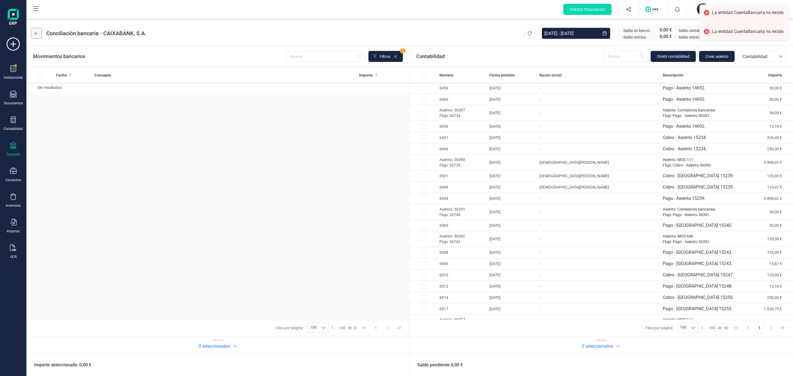
click at [36, 35] on icon at bounding box center [36, 33] width 4 height 3
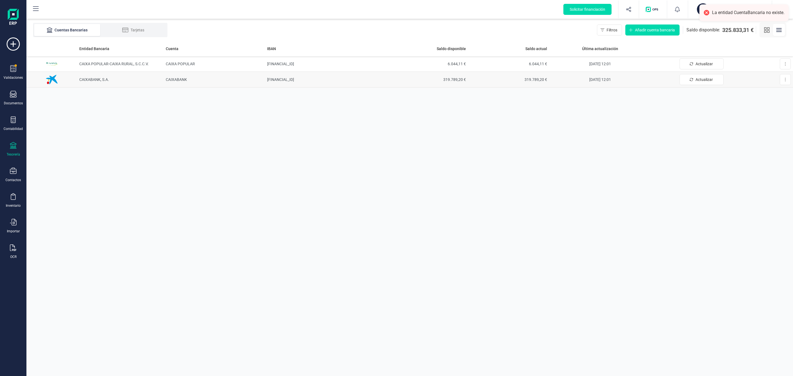
click at [176, 80] on span "CAIXABANK" at bounding box center [176, 79] width 21 height 4
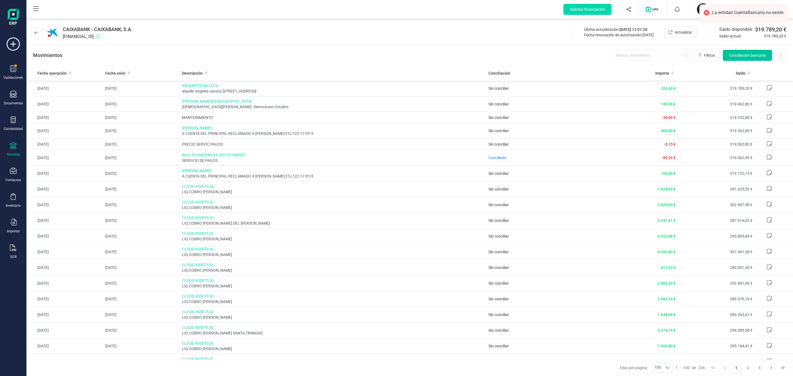
click at [744, 58] on span "Conciliación bancaria" at bounding box center [747, 56] width 37 height 6
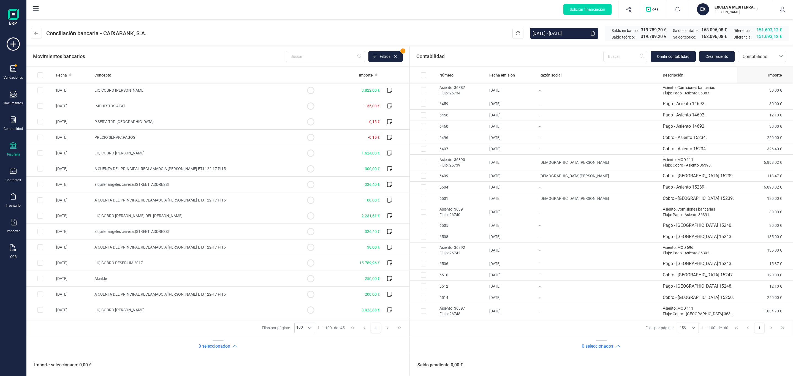
click at [760, 75] on div "Importe" at bounding box center [760, 75] width 43 height 6
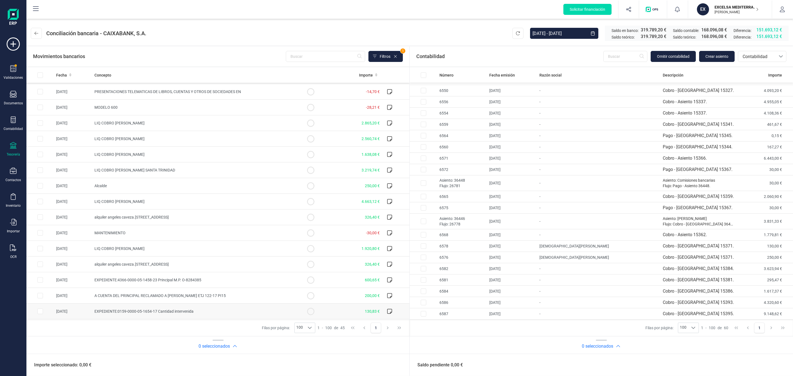
scroll to position [392, 0]
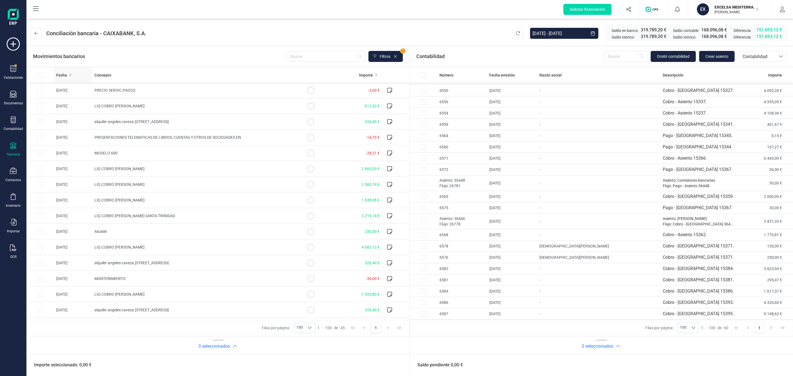
click at [61, 71] on th "Fecha" at bounding box center [73, 74] width 38 height 15
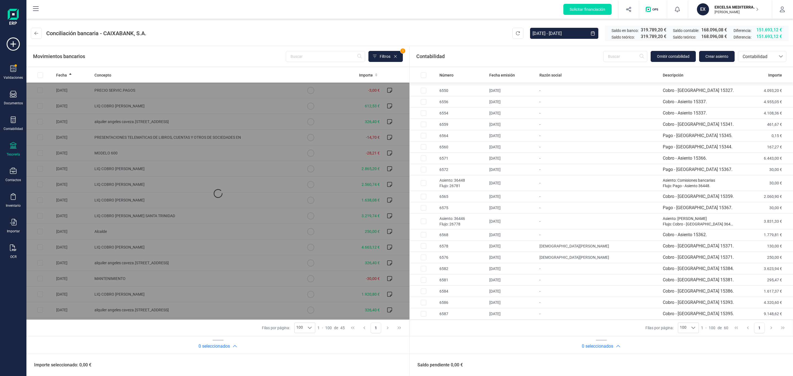
scroll to position [0, 0]
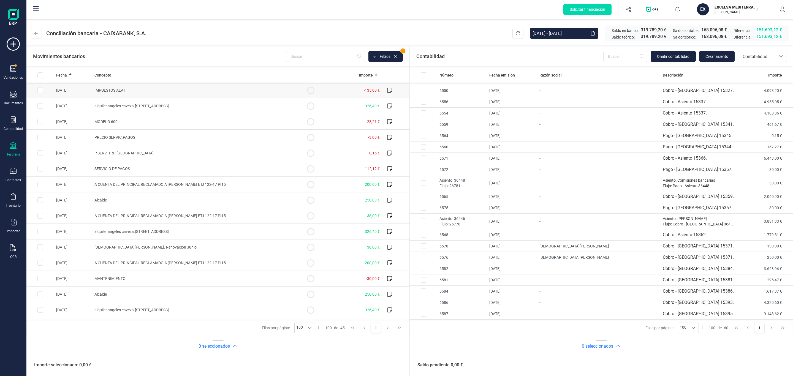
click at [101, 90] on span "IMPUESTOS AEAT" at bounding box center [109, 90] width 31 height 4
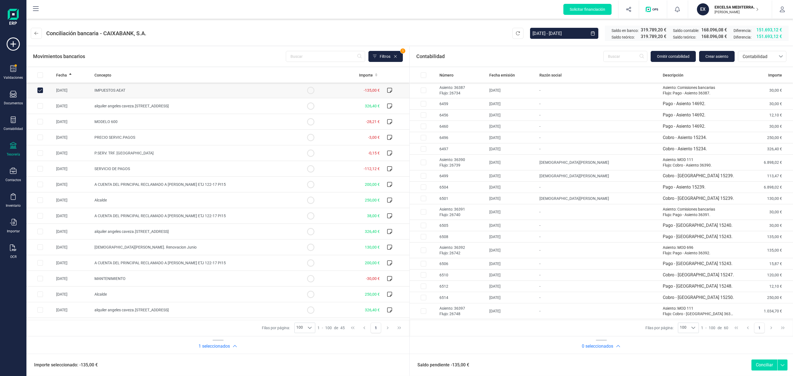
click at [132, 91] on td "IMPUESTOS AEAT" at bounding box center [194, 91] width 205 height 16
checkbox input "false"
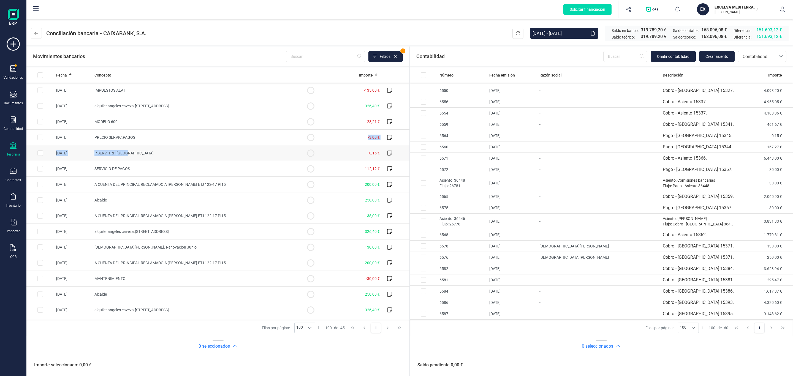
drag, startPoint x: 151, startPoint y: 146, endPoint x: 152, endPoint y: 150, distance: 4.4
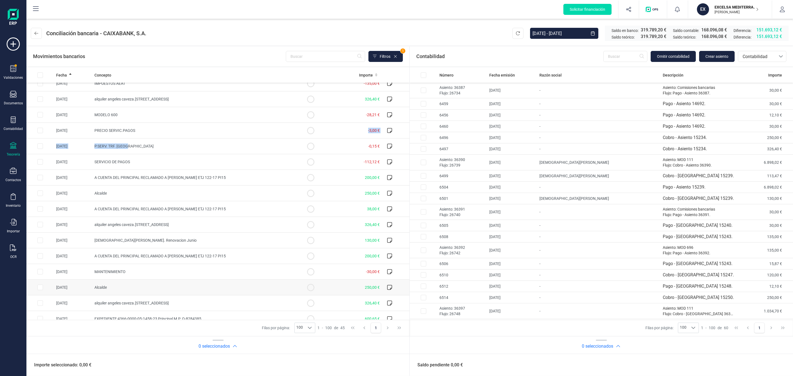
scroll to position [0, 0]
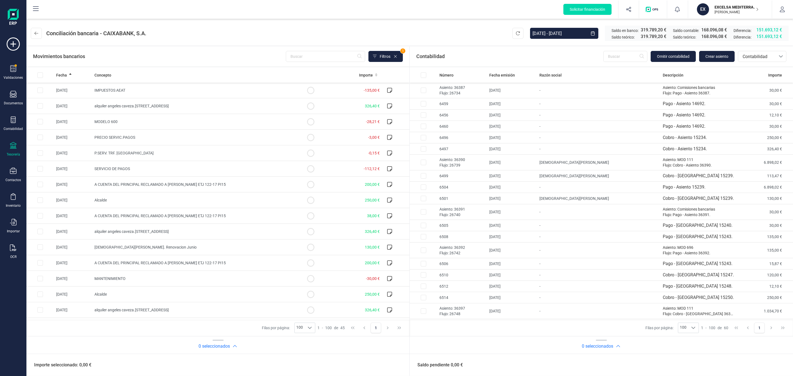
click at [243, 48] on div "Movimientos bancarios Filtros 1" at bounding box center [217, 57] width 383 height 20
click at [681, 151] on td "Cobro - Asiento 15234." at bounding box center [698, 148] width 77 height 11
checkbox input "true"
click at [173, 102] on td "alquiler angeles caveza.calle camara 3" at bounding box center [194, 106] width 205 height 16
checkbox input "true"
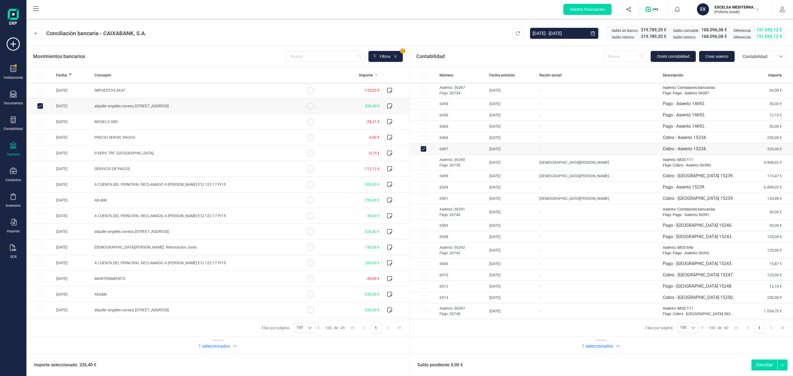
click at [754, 362] on button "Conciliar" at bounding box center [764, 365] width 26 height 11
checkbox input "false"
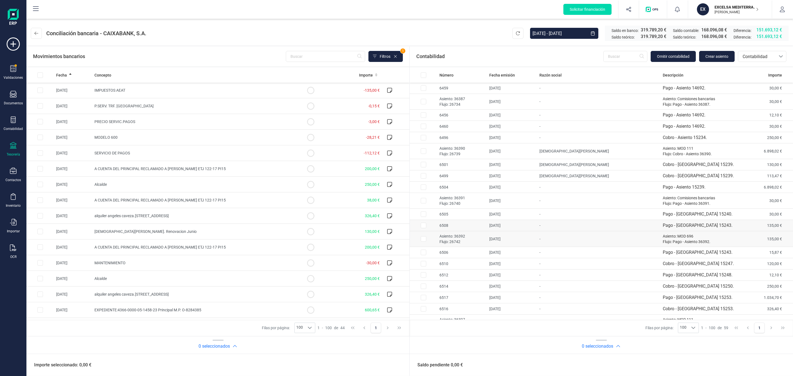
click at [597, 239] on td "-" at bounding box center [598, 239] width 123 height 16
checkbox input "true"
click at [202, 89] on td "IMPUESTOS AEAT" at bounding box center [194, 91] width 205 height 16
checkbox input "true"
click at [758, 360] on button "Conciliar" at bounding box center [764, 365] width 26 height 11
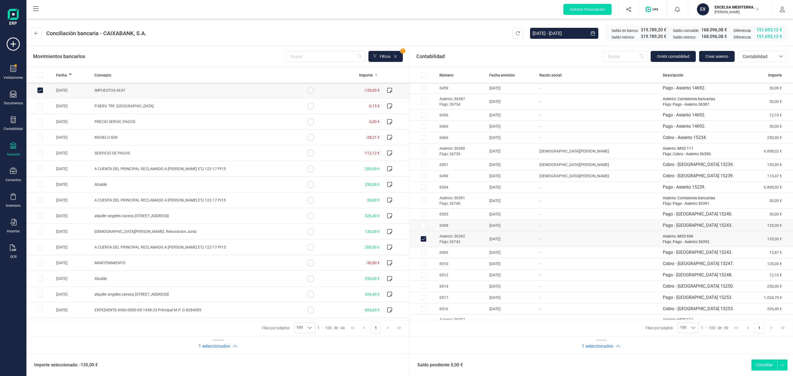
checkbox input "false"
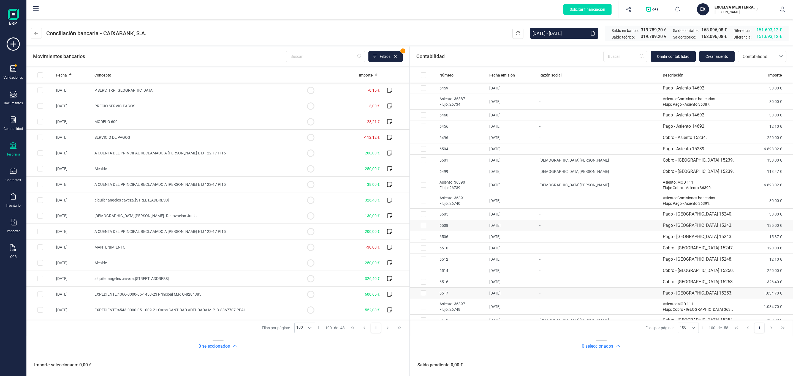
click at [565, 299] on td "-" at bounding box center [598, 293] width 123 height 11
click at [472, 294] on td "6517" at bounding box center [462, 293] width 50 height 11
checkbox input "false"
click at [365, 201] on span "326,40 €" at bounding box center [372, 200] width 15 height 4
checkbox input "true"
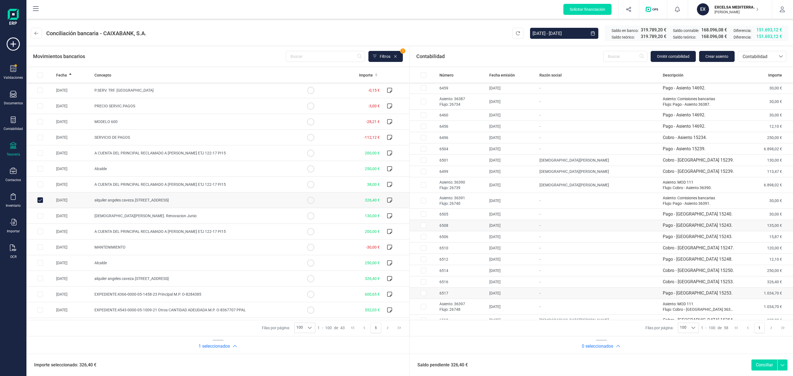
click at [610, 289] on td "-" at bounding box center [598, 293] width 123 height 11
click at [595, 292] on td "-" at bounding box center [598, 293] width 123 height 11
checkbox input "false"
click at [584, 284] on td "-" at bounding box center [598, 281] width 123 height 11
click at [766, 368] on button "Conciliar" at bounding box center [764, 365] width 26 height 11
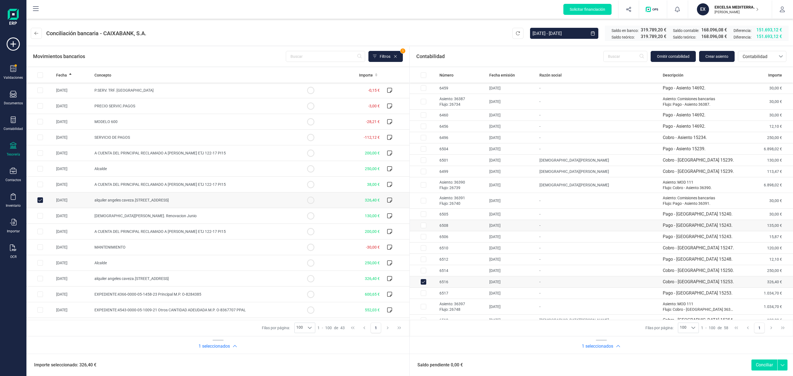
checkbox input "false"
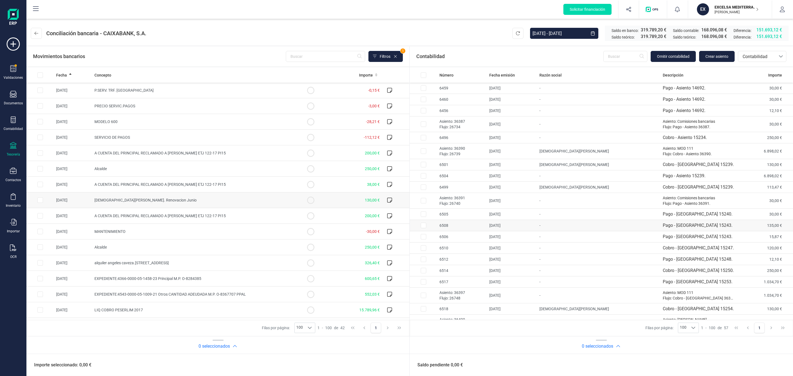
click at [345, 196] on td "130,00 €" at bounding box center [353, 200] width 58 height 16
checkbox input "false"
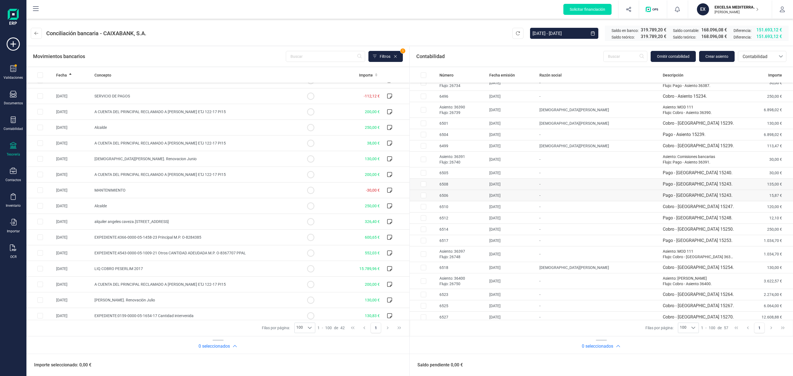
scroll to position [83, 0]
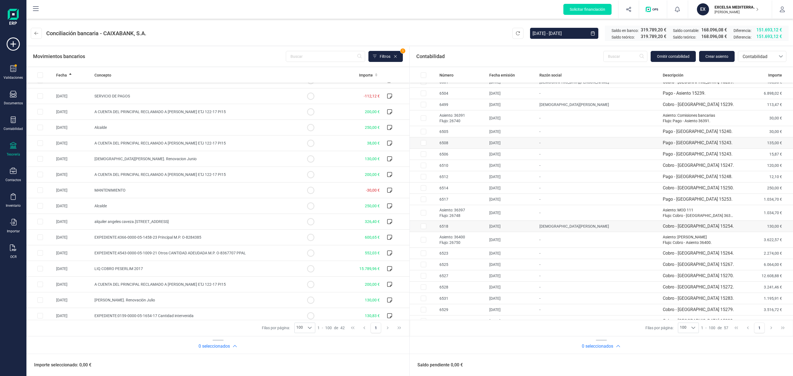
click at [666, 230] on td "Cobro - Asiento 15254." at bounding box center [698, 226] width 77 height 11
checkbox input "true"
click at [206, 163] on td "Jesus Montero. Renovacion Junio" at bounding box center [194, 159] width 205 height 16
checkbox input "true"
click at [765, 362] on button "Conciliar" at bounding box center [764, 365] width 26 height 11
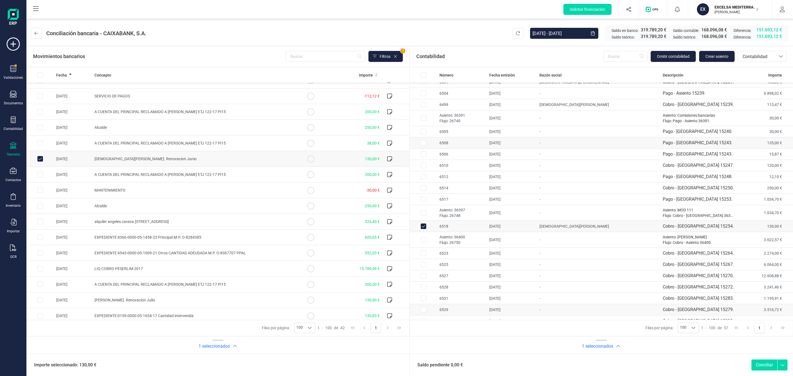
checkbox input "false"
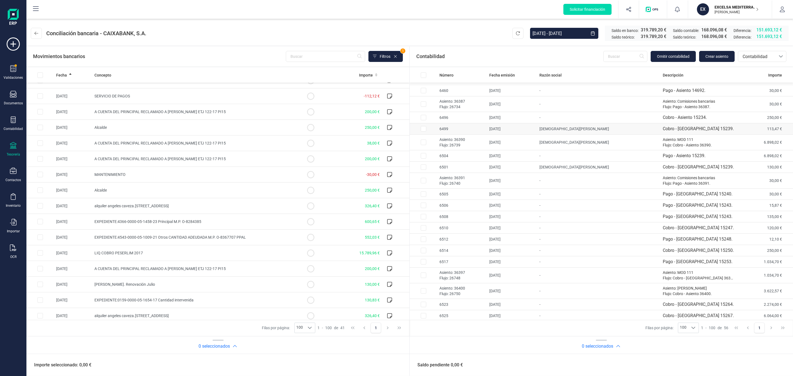
scroll to position [0, 0]
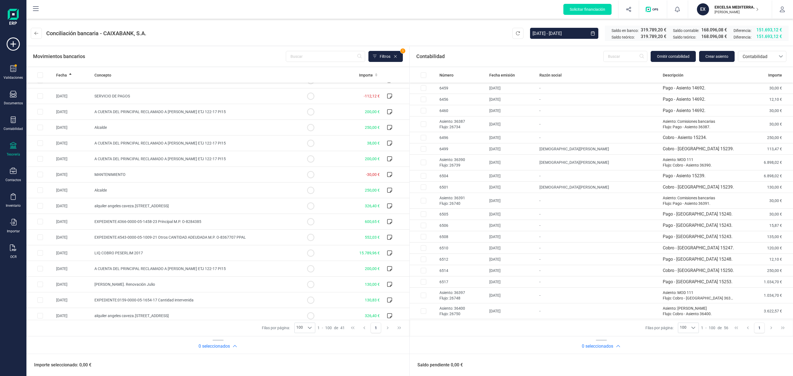
click at [471, 45] on div "Movimientos bancarios Filtros 1 Fecha Concepto Importe 29/05/2025 P.SERV. TRF. …" at bounding box center [409, 210] width 766 height 330
drag, startPoint x: 441, startPoint y: 52, endPoint x: 423, endPoint y: 56, distance: 18.9
click at [423, 56] on span "Contabilidad" at bounding box center [430, 57] width 28 height 8
drag, startPoint x: 419, startPoint y: 56, endPoint x: 450, endPoint y: 57, distance: 31.7
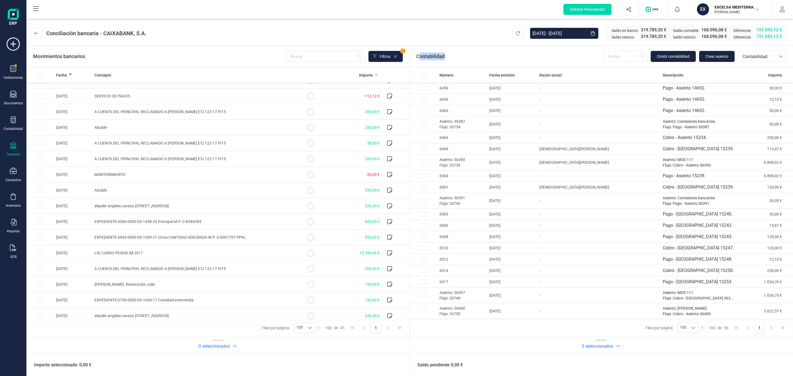
click at [450, 57] on div "Contabilidad Omitir contabilidad Crear asiento bancos.conciliacion.modal.header…" at bounding box center [601, 57] width 383 height 20
drag, startPoint x: 442, startPoint y: 57, endPoint x: 416, endPoint y: 56, distance: 26.5
click at [416, 56] on div "Contabilidad Omitir contabilidad Crear asiento bancos.conciliacion.modal.header…" at bounding box center [601, 57] width 383 height 20
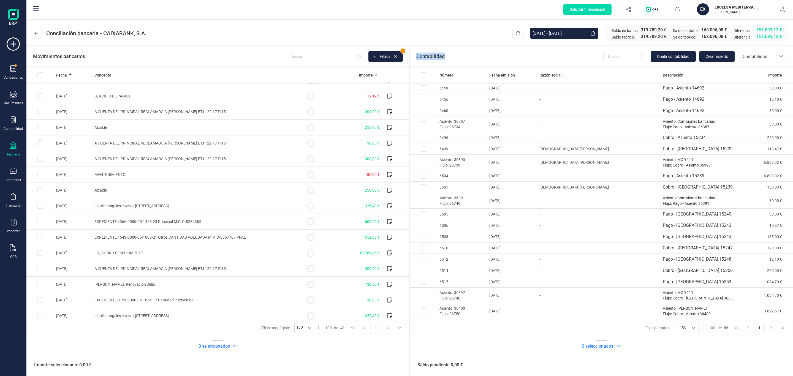
drag, startPoint x: 416, startPoint y: 56, endPoint x: 443, endPoint y: 56, distance: 27.0
click at [443, 56] on div "Contabilidad Omitir contabilidad Crear asiento bancos.conciliacion.modal.header…" at bounding box center [601, 57] width 383 height 20
click at [447, 56] on div "Contabilidad Omitir contabilidad Crear asiento bancos.conciliacion.modal.header…" at bounding box center [601, 57] width 383 height 20
drag, startPoint x: 450, startPoint y: 56, endPoint x: 416, endPoint y: 56, distance: 33.9
click at [416, 56] on div "Contabilidad Omitir contabilidad Crear asiento bancos.conciliacion.modal.header…" at bounding box center [601, 57] width 383 height 20
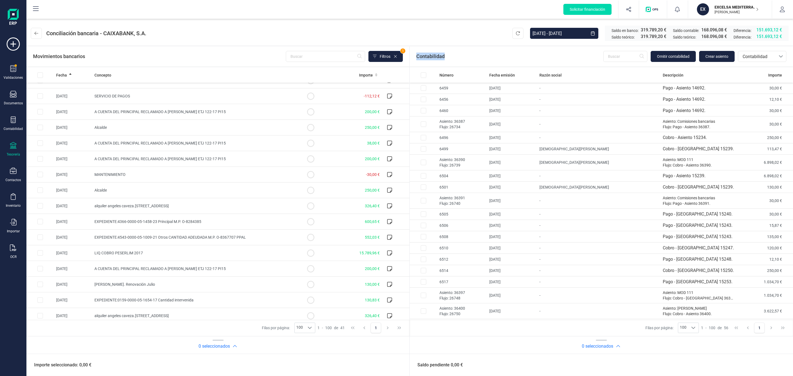
click at [416, 56] on div "Contabilidad Omitir contabilidad Crear asiento bancos.conciliacion.modal.header…" at bounding box center [601, 57] width 383 height 20
drag, startPoint x: 416, startPoint y: 56, endPoint x: 441, endPoint y: 56, distance: 25.3
click at [441, 56] on div "Contabilidad Omitir contabilidad Crear asiento bancos.conciliacion.modal.header…" at bounding box center [601, 57] width 383 height 20
click at [444, 32] on header "Conciliación bancaria - CAIXABANK, S.A. 01/01/2025 - 14/10/2025 Saldo en banco:…" at bounding box center [409, 32] width 766 height 26
click at [431, 66] on section "Contabilidad Omitir contabilidad Crear asiento bancos.conciliacion.modal.header…" at bounding box center [601, 200] width 383 height 307
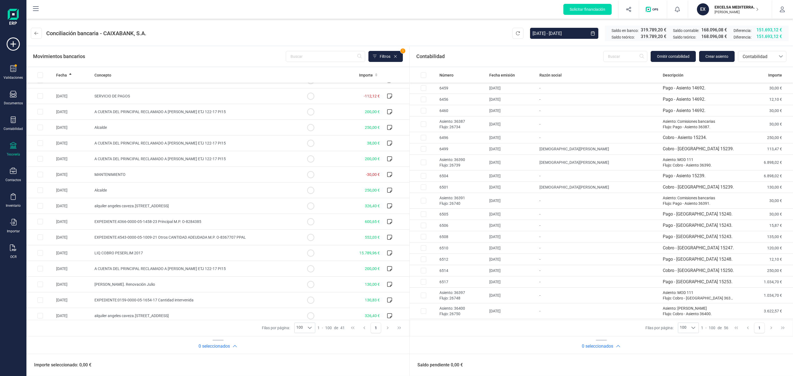
click at [434, 56] on span "Contabilidad" at bounding box center [430, 57] width 28 height 8
click at [437, 40] on header "Conciliación bancaria - CAIXABANK, S.A. 01/01/2025 - 14/10/2025 Saldo en banco:…" at bounding box center [409, 32] width 766 height 26
click at [430, 55] on span "Contabilidad" at bounding box center [430, 57] width 28 height 8
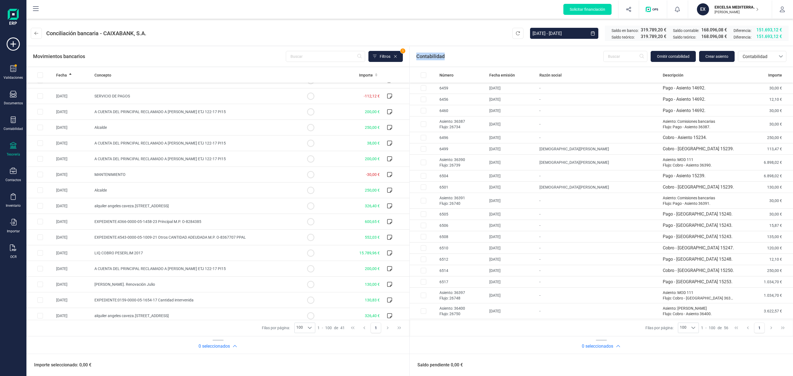
click at [430, 55] on span "Contabilidad" at bounding box center [430, 57] width 28 height 8
click at [433, 35] on header "Conciliación bancaria - CAIXABANK, S.A. 01/01/2025 - 14/10/2025 Saldo en banco:…" at bounding box center [409, 32] width 766 height 26
click at [433, 58] on span "Contabilidad" at bounding box center [430, 57] width 28 height 8
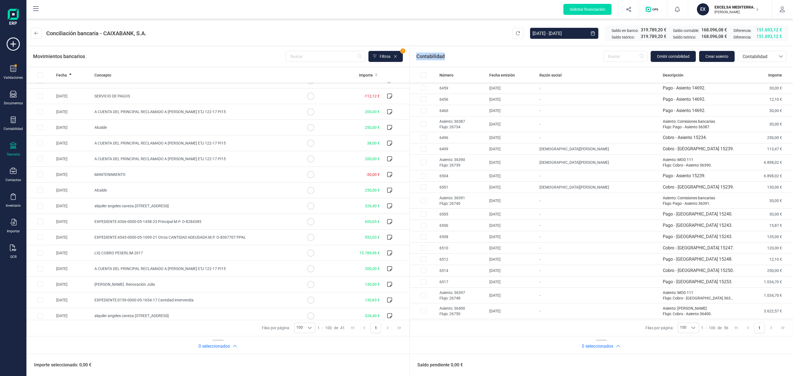
click at [433, 58] on span "Contabilidad" at bounding box center [430, 57] width 28 height 8
click at [435, 33] on header "Conciliación bancaria - CAIXABANK, S.A. 01/01/2025 - 14/10/2025 Saldo en banco:…" at bounding box center [409, 32] width 766 height 26
click at [431, 58] on span "Contabilidad" at bounding box center [430, 57] width 28 height 8
click at [440, 37] on header "Conciliación bancaria - CAIXABANK, S.A. 01/01/2025 - 14/10/2025 Saldo en banco:…" at bounding box center [409, 32] width 766 height 26
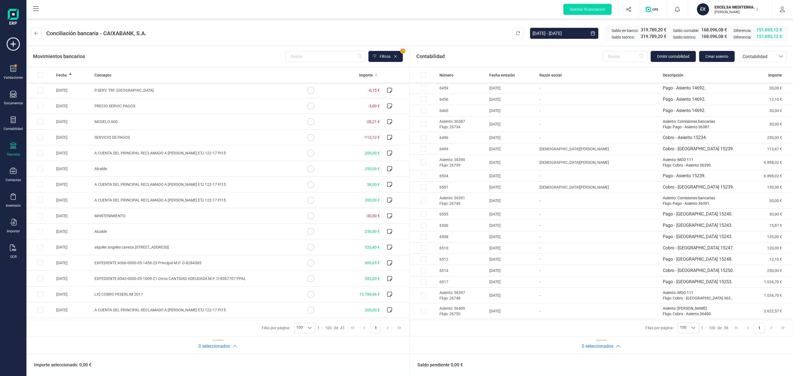
click at [199, 51] on div "Movimientos bancarios Filtros 1" at bounding box center [218, 56] width 370 height 11
drag, startPoint x: 428, startPoint y: 54, endPoint x: 491, endPoint y: 62, distance: 63.0
click at [491, 62] on div "Contabilidad Omitir contabilidad Crear asiento bancos.conciliacion.modal.header…" at bounding box center [601, 57] width 383 height 20
click at [461, 55] on div "Contabilidad Omitir contabilidad Crear asiento bancos.conciliacion.modal.header…" at bounding box center [601, 57] width 383 height 20
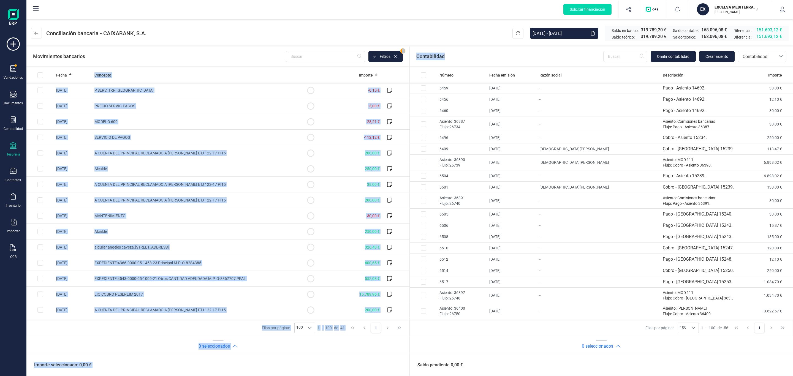
drag, startPoint x: 453, startPoint y: 55, endPoint x: 409, endPoint y: 56, distance: 43.8
click at [409, 56] on div "Movimientos bancarios Filtros 1 Fecha Concepto Importe 29/05/2025 P.SERV. TRF. …" at bounding box center [409, 210] width 766 height 330
click at [421, 55] on span "Contabilidad" at bounding box center [430, 57] width 28 height 8
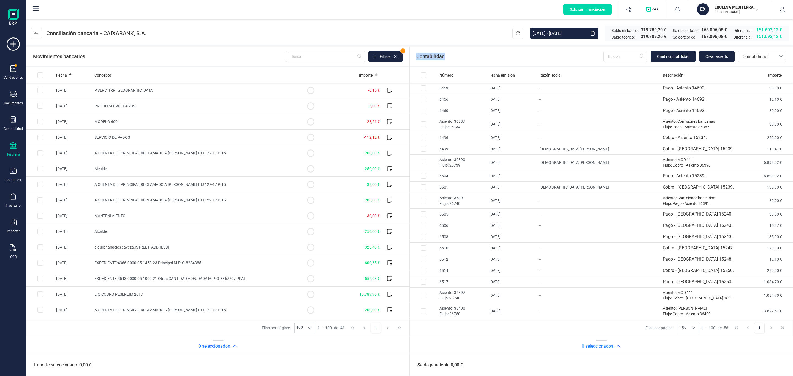
drag, startPoint x: 416, startPoint y: 55, endPoint x: 460, endPoint y: 61, distance: 44.8
click at [460, 61] on div "Contabilidad Omitir contabilidad Crear asiento bancos.conciliacion.modal.header…" at bounding box center [601, 57] width 383 height 20
click at [460, 55] on div "Contabilidad Omitir contabilidad Crear asiento bancos.conciliacion.modal.header…" at bounding box center [601, 57] width 383 height 20
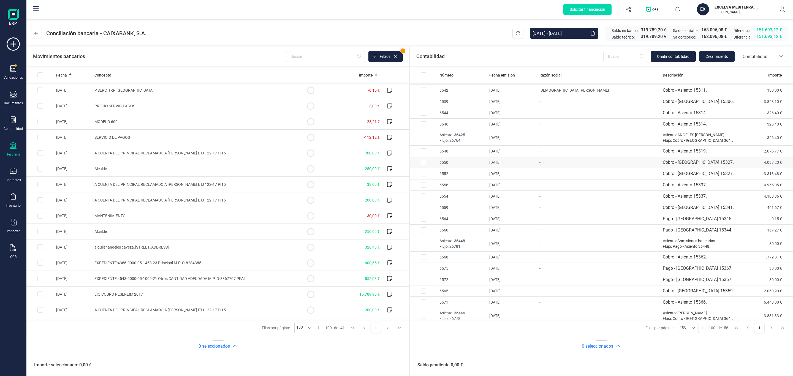
scroll to position [438, 0]
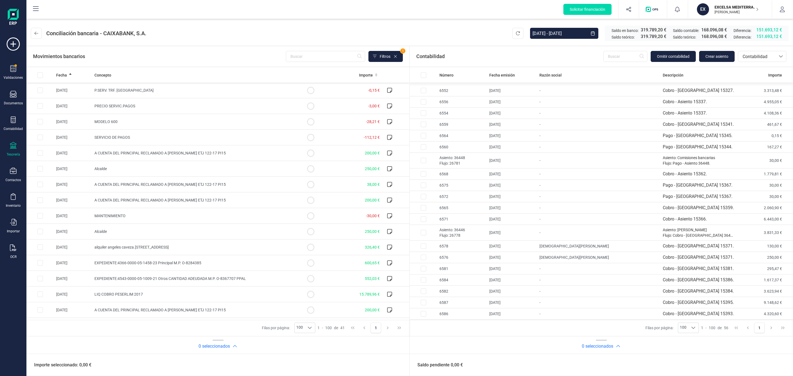
click at [464, 35] on header "Conciliación bancaria - CAIXABANK, S.A. 01/01/2025 - 14/10/2025 Saldo en banco:…" at bounding box center [409, 32] width 766 height 26
click at [476, 36] on header "Conciliación bancaria - CAIXABANK, S.A. 01/01/2025 - 14/10/2025 Saldo en banco:…" at bounding box center [409, 32] width 766 height 26
click at [366, 17] on div "Solicitar financiación Importaciones completadas 0 / 0 EX EXCELSA MEDITERRANEA …" at bounding box center [409, 10] width 765 height 18
click at [415, 34] on header "Conciliación bancaria - CAIXABANK, S.A. 01/01/2025 - 14/10/2025 Saldo en banco:…" at bounding box center [409, 32] width 766 height 26
click at [401, 12] on div "Solicitar financiación Importaciones completadas 0 / 0 EX EXCELSA MEDITERRANEA …" at bounding box center [409, 10] width 765 height 18
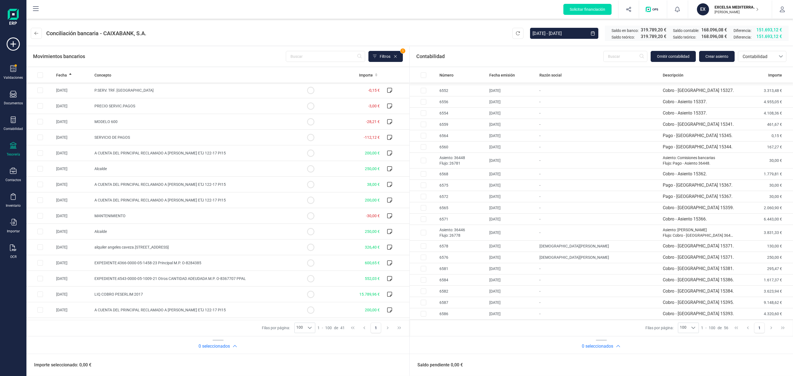
click at [342, 24] on header "Conciliación bancaria - CAIXABANK, S.A. 01/01/2025 - 14/10/2025 Saldo en banco:…" at bounding box center [409, 32] width 766 height 26
click at [413, 28] on header "Conciliación bancaria - CAIXABANK, S.A. 01/01/2025 - 14/10/2025 Saldo en banco:…" at bounding box center [409, 32] width 766 height 26
click at [410, 27] on header "Conciliación bancaria - CAIXABANK, S.A. 01/01/2025 - 14/10/2025 Saldo en banco:…" at bounding box center [409, 32] width 766 height 26
click at [413, 30] on header "Conciliación bancaria - CAIXABANK, S.A. 01/01/2025 - 14/10/2025 Saldo en banco:…" at bounding box center [409, 32] width 766 height 26
click at [413, 27] on header "Conciliación bancaria - CAIXABANK, S.A. 01/01/2025 - 14/10/2025 Saldo en banco:…" at bounding box center [409, 32] width 766 height 26
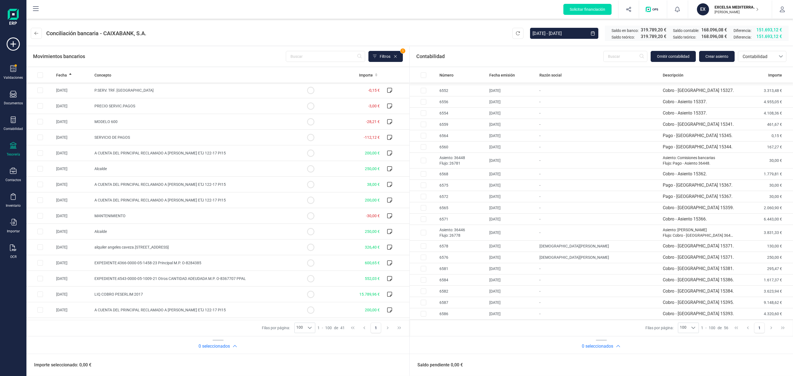
click at [416, 30] on header "Conciliación bancaria - CAIXABANK, S.A. 01/01/2025 - 14/10/2025 Saldo en banco:…" at bounding box center [409, 32] width 766 height 26
click at [415, 35] on header "Conciliación bancaria - CAIXABANK, S.A. 01/01/2025 - 14/10/2025 Saldo en banco:…" at bounding box center [409, 32] width 766 height 26
click at [417, 37] on header "Conciliación bancaria - CAIXABANK, S.A. 01/01/2025 - 14/10/2025 Saldo en banco:…" at bounding box center [409, 32] width 766 height 26
click at [380, 20] on header "Conciliación bancaria - CAIXABANK, S.A. 01/01/2025 - 14/10/2025 Saldo en banco:…" at bounding box center [409, 32] width 766 height 26
click at [491, 50] on div "Contabilidad Omitir contabilidad Crear asiento bancos.conciliacion.modal.header…" at bounding box center [601, 57] width 383 height 20
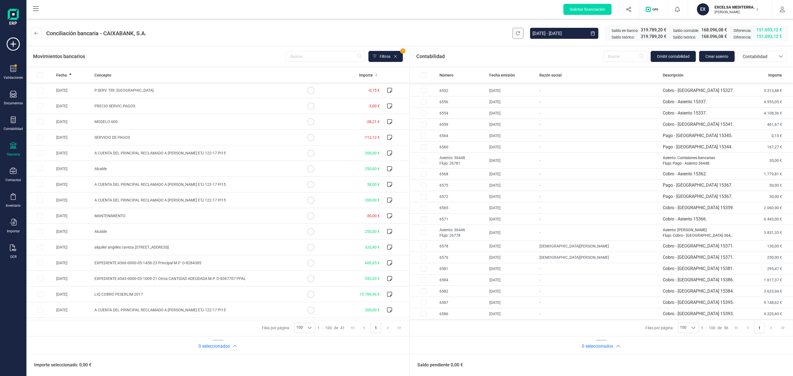
click at [516, 32] on icon at bounding box center [518, 33] width 4 height 4
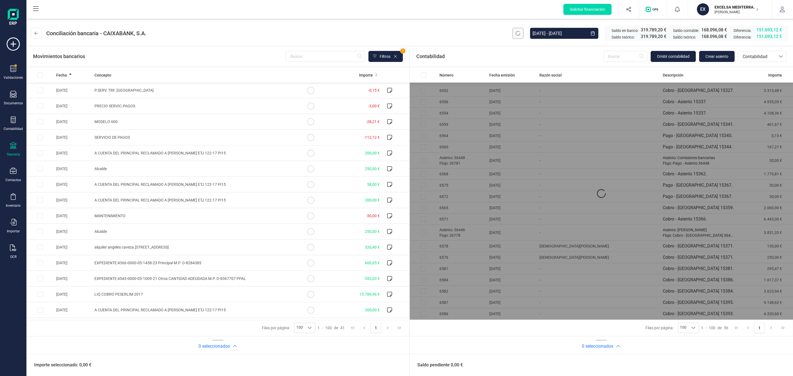
scroll to position [0, 0]
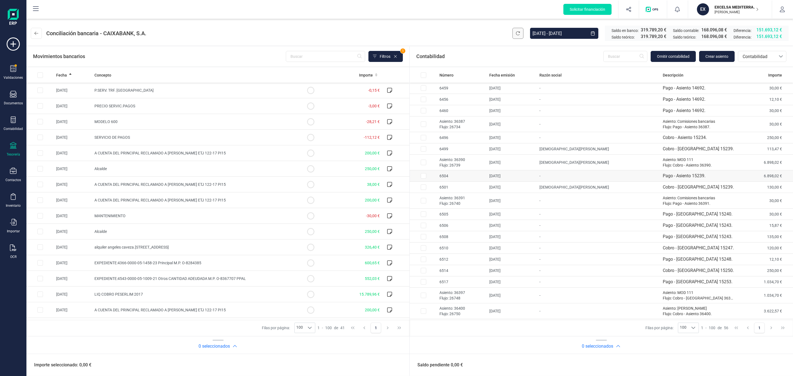
click at [660, 175] on td "Pago - Asiento 15239." at bounding box center [698, 175] width 77 height 11
click at [635, 173] on td "-" at bounding box center [598, 175] width 123 height 11
checkbox input "false"
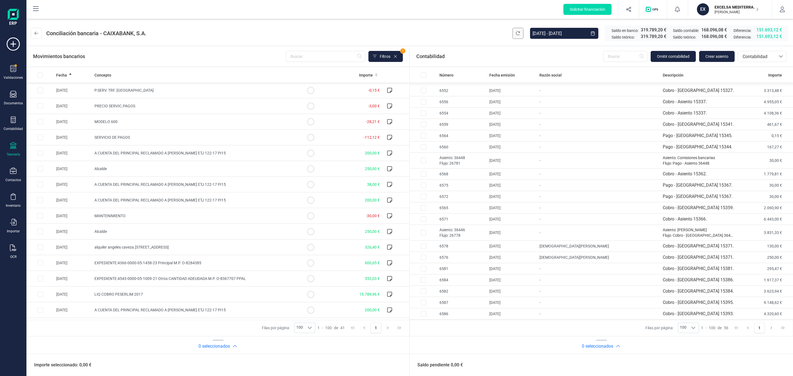
scroll to position [438, 0]
click at [398, 32] on header "Conciliación bancaria - CAIXABANK, S.A. 01/01/2025 - 14/10/2025 Saldo en banco:…" at bounding box center [409, 32] width 766 height 26
click at [403, 10] on div "Solicitar financiación Importaciones completadas 0 / 0 EX EXCELSA MEDITERRANEA …" at bounding box center [409, 10] width 765 height 18
click at [402, 21] on header "Conciliación bancaria - CAIXABANK, S.A. 01/01/2025 - 14/10/2025 Saldo en banco:…" at bounding box center [409, 32] width 766 height 26
click at [430, 30] on header "Conciliación bancaria - CAIXABANK, S.A. 01/01/2025 - 14/10/2025 Saldo en banco:…" at bounding box center [409, 32] width 766 height 26
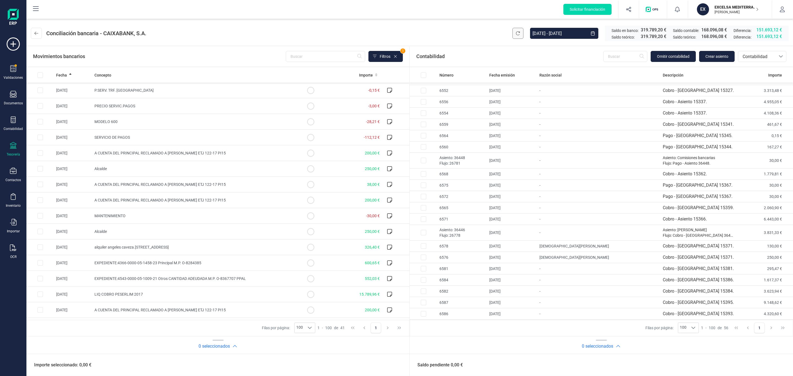
click at [352, 29] on header "Conciliación bancaria - CAIXABANK, S.A. 01/01/2025 - 14/10/2025 Saldo en banco:…" at bounding box center [409, 32] width 766 height 26
click at [330, 33] on header "Conciliación bancaria - CAIXABANK, S.A. 01/01/2025 - 14/10/2025 Saldo en banco:…" at bounding box center [409, 32] width 766 height 26
click at [195, 60] on div "Movimientos bancarios Filtros 1" at bounding box center [218, 56] width 370 height 11
click at [437, 32] on header "Conciliación bancaria - CAIXABANK, S.A. 01/01/2025 - 14/10/2025 Saldo en banco:…" at bounding box center [409, 32] width 766 height 26
drag, startPoint x: 432, startPoint y: 36, endPoint x: 548, endPoint y: 1, distance: 121.0
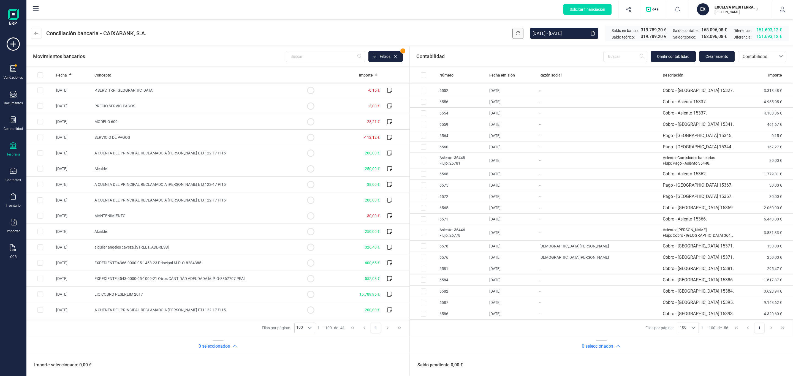
click at [432, 36] on header "Conciliación bancaria - CAIXABANK, S.A. 01/01/2025 - 14/10/2025 Saldo en banco:…" at bounding box center [409, 32] width 766 height 26
